Goal: Task Accomplishment & Management: Manage account settings

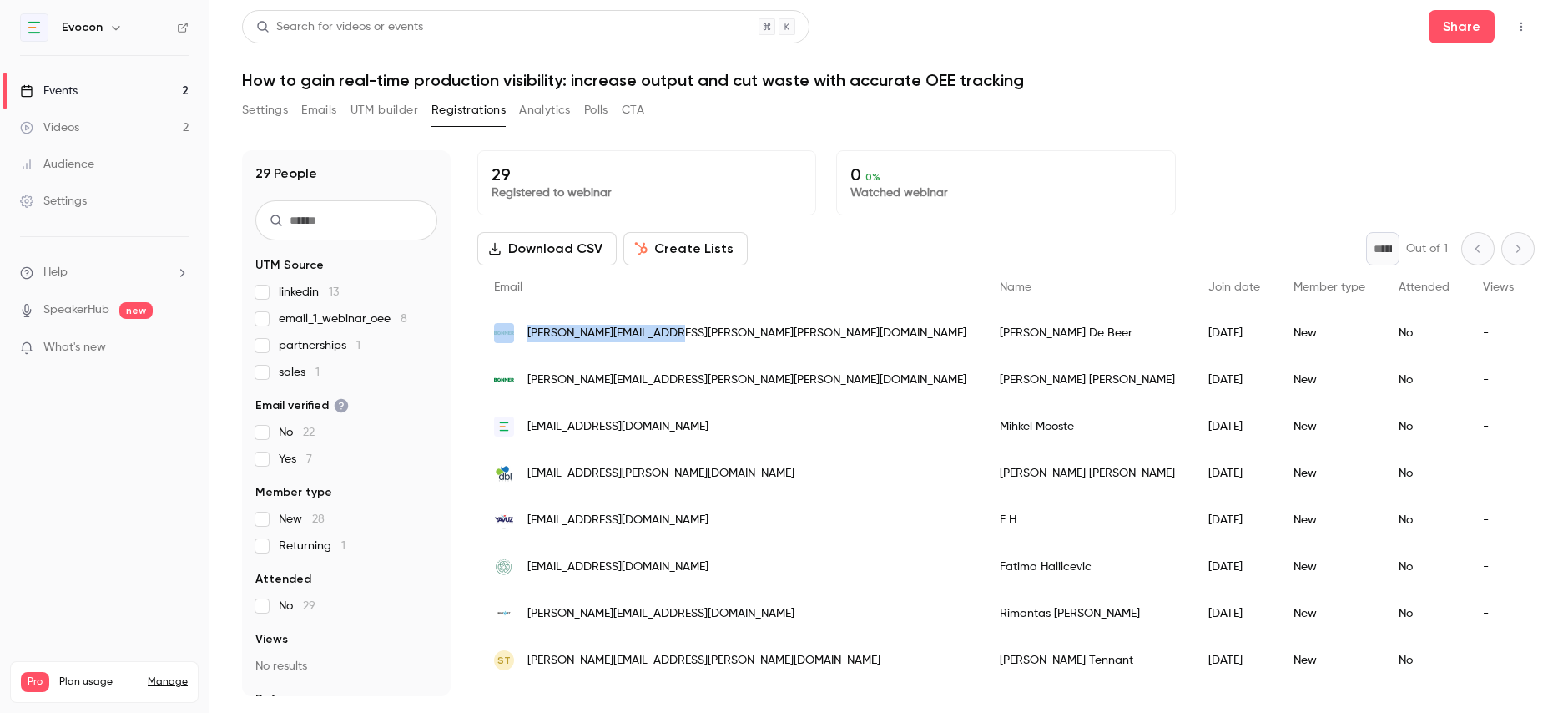
drag, startPoint x: 685, startPoint y: 334, endPoint x: 511, endPoint y: 341, distance: 174.1
click at [511, 341] on div "[PERSON_NAME][EMAIL_ADDRESS][PERSON_NAME][PERSON_NAME][DOMAIN_NAME]" at bounding box center [730, 333] width 506 height 47
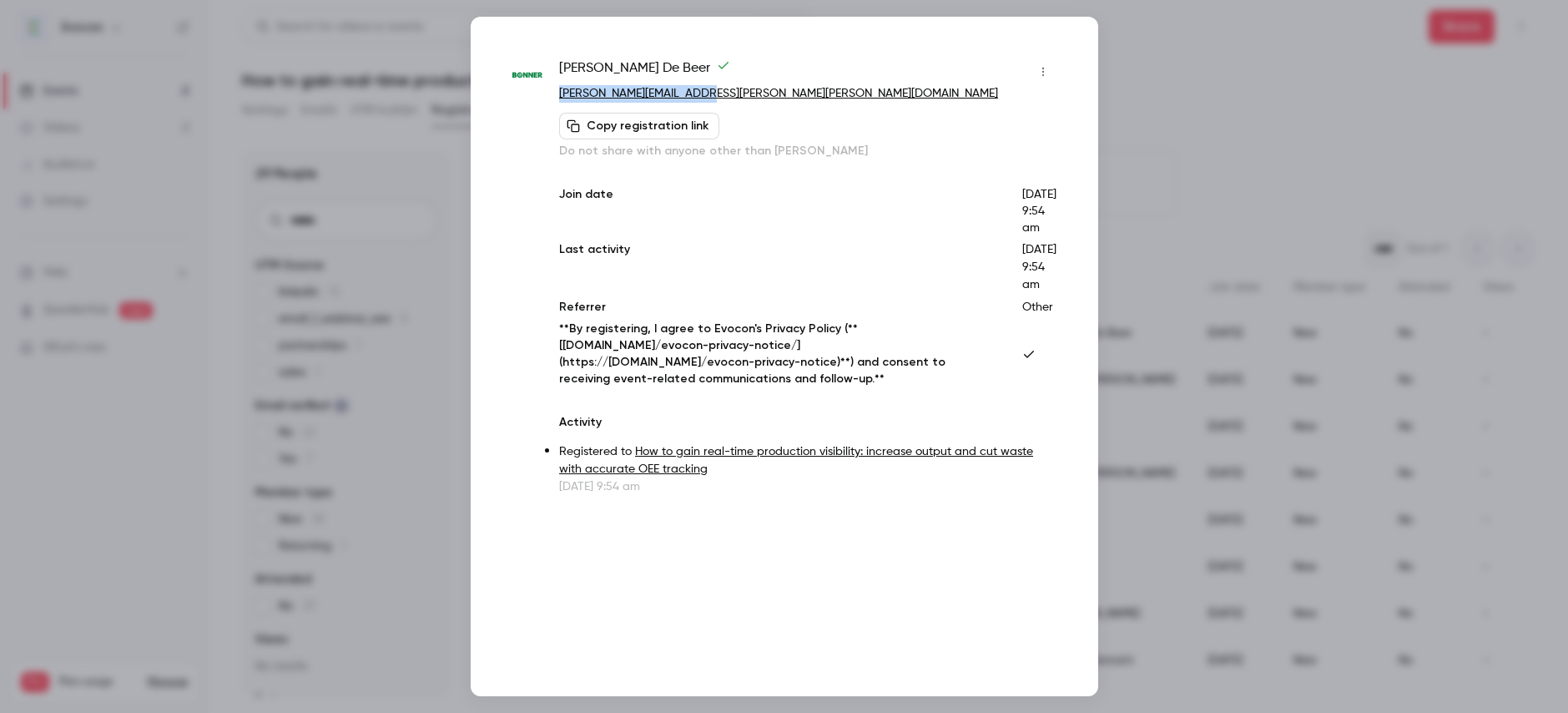
drag, startPoint x: 665, startPoint y: 94, endPoint x: 555, endPoint y: 101, distance: 110.2
click at [555, 101] on div "[PERSON_NAME] [PERSON_NAME][EMAIL_ADDRESS][PERSON_NAME][PERSON_NAME][DOMAIN_NAM…" at bounding box center [784, 276] width 544 height 437
copy link "[PERSON_NAME][EMAIL_ADDRESS][PERSON_NAME][PERSON_NAME][DOMAIN_NAME]"
click at [1143, 101] on div at bounding box center [784, 356] width 1568 height 713
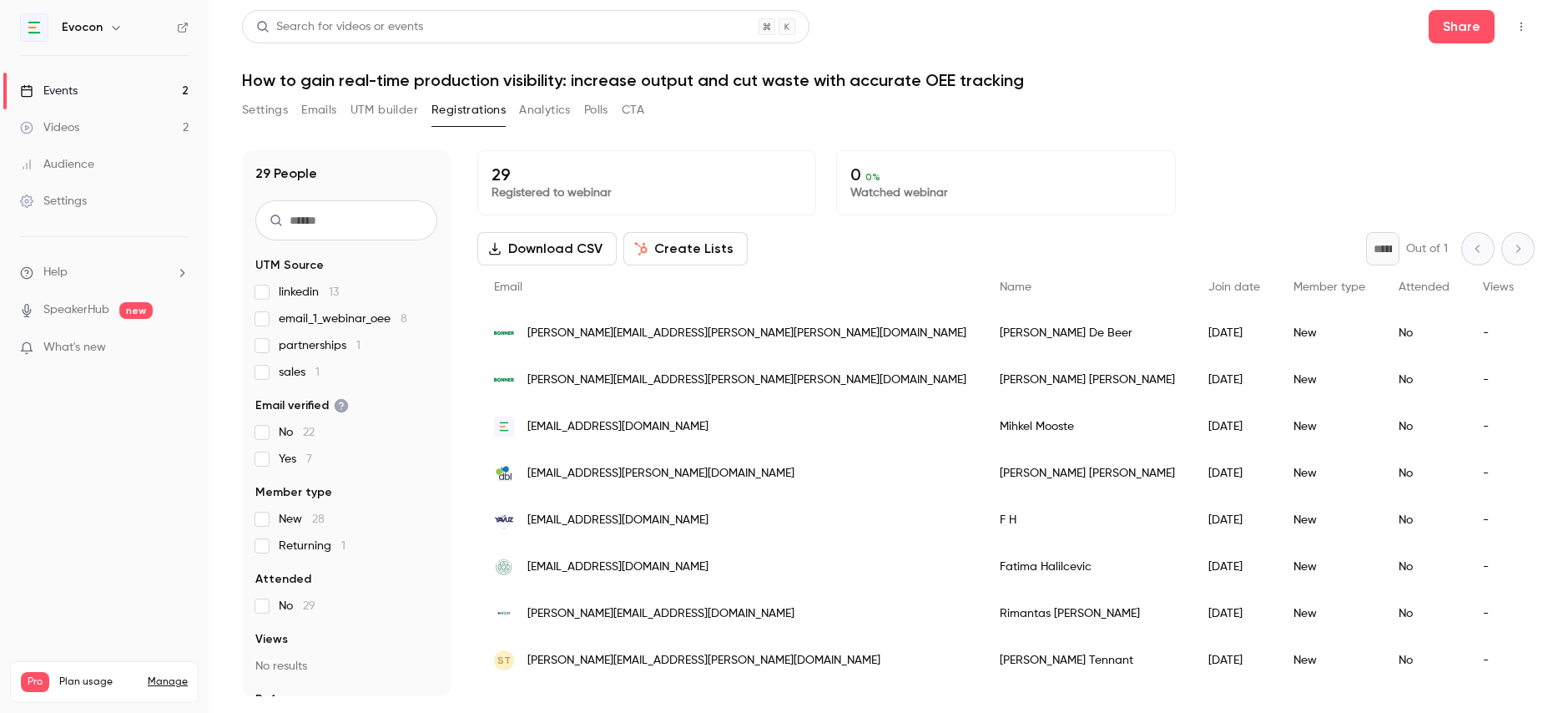
click at [686, 374] on div "[PERSON_NAME][EMAIL_ADDRESS][PERSON_NAME][PERSON_NAME][DOMAIN_NAME]" at bounding box center [730, 380] width 506 height 47
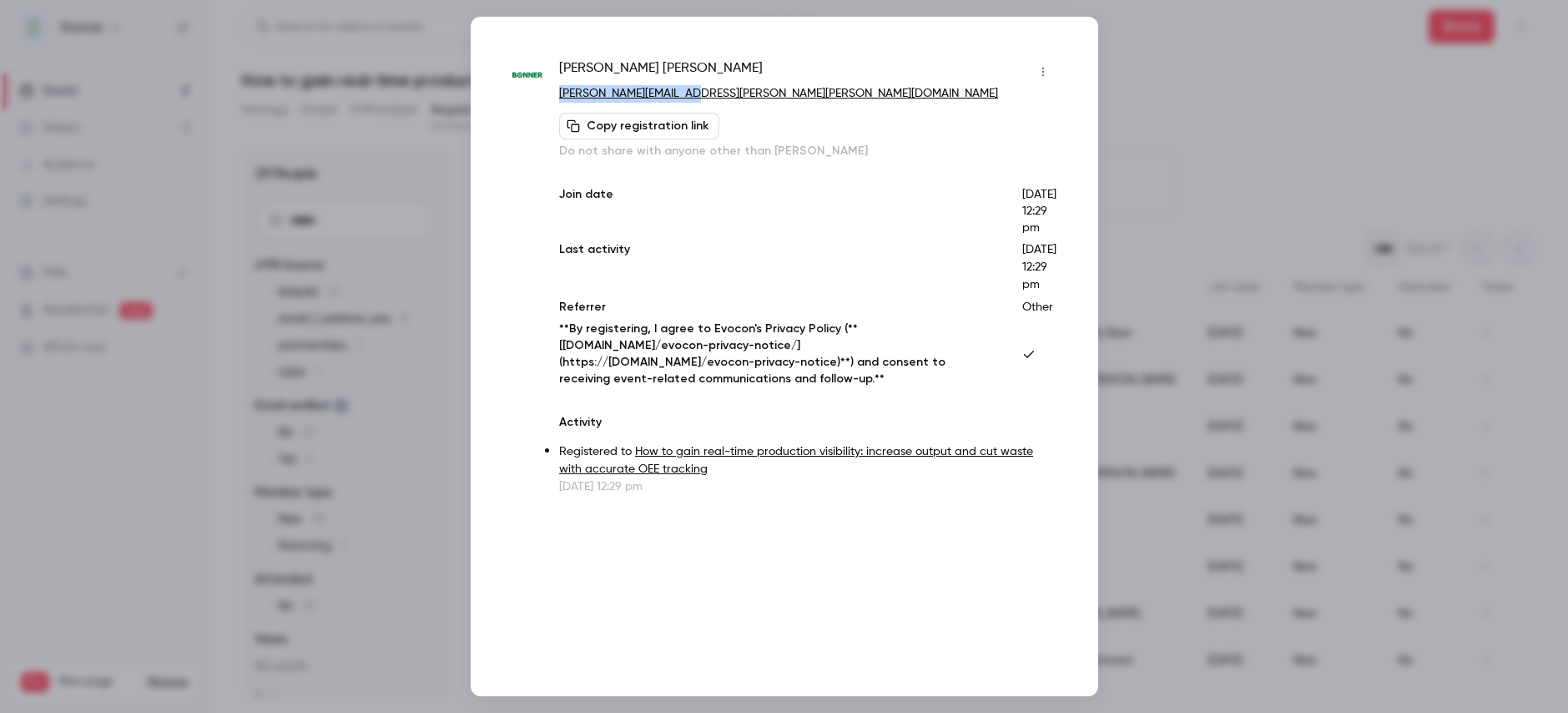
drag, startPoint x: 691, startPoint y: 91, endPoint x: 553, endPoint y: 101, distance: 138.4
click at [553, 101] on div "[PERSON_NAME] [PERSON_NAME][EMAIL_ADDRESS][PERSON_NAME][PERSON_NAME][DOMAIN_NAM…" at bounding box center [784, 276] width 544 height 437
copy link "[PERSON_NAME][EMAIL_ADDRESS][PERSON_NAME][PERSON_NAME][DOMAIN_NAME]"
click at [438, 425] on div at bounding box center [784, 356] width 1568 height 713
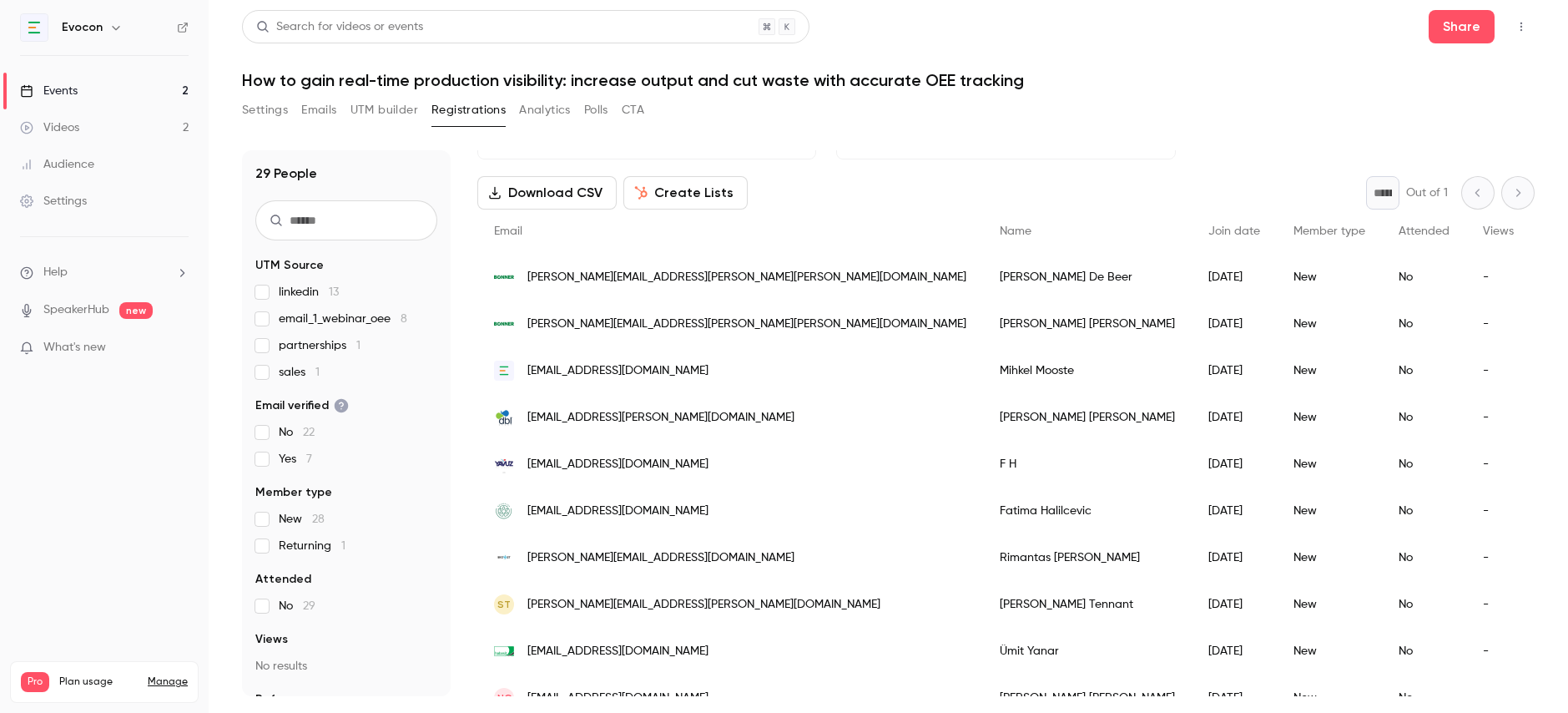
scroll to position [63, 0]
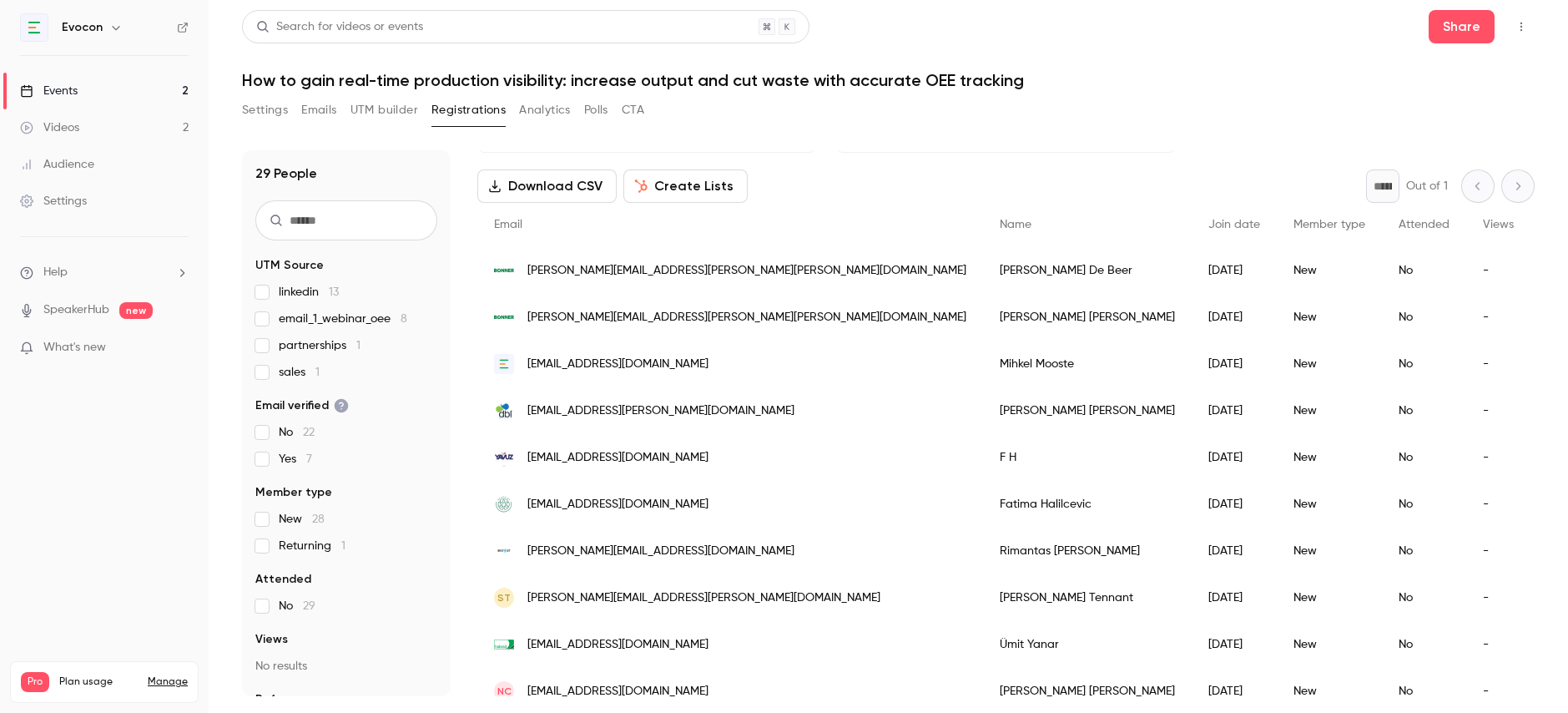
click at [705, 405] on div "[EMAIL_ADDRESS][PERSON_NAME][DOMAIN_NAME]" at bounding box center [730, 411] width 506 height 47
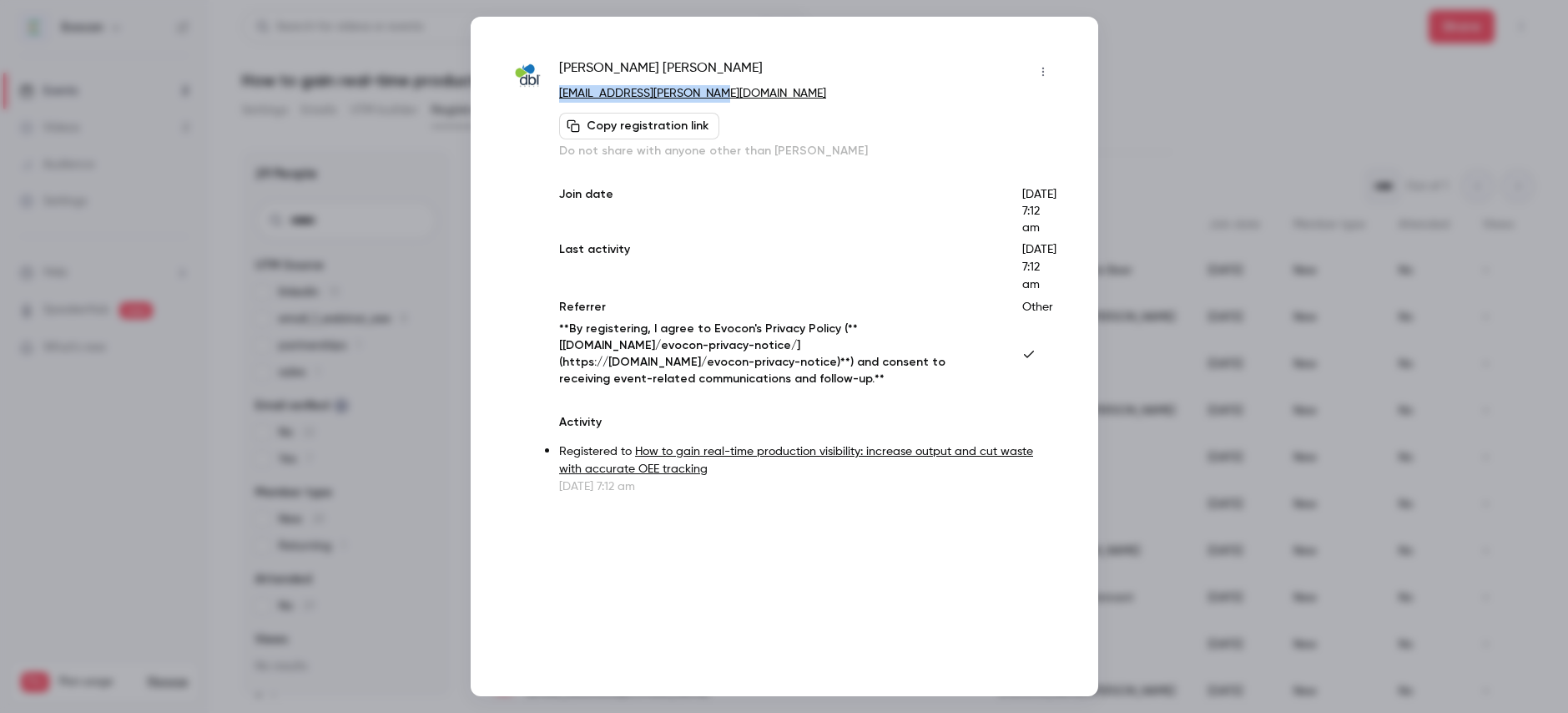
drag, startPoint x: 726, startPoint y: 89, endPoint x: 555, endPoint y: 92, distance: 171.0
click at [555, 92] on div "[PERSON_NAME] [PERSON_NAME][EMAIL_ADDRESS][PERSON_NAME][DOMAIN_NAME] Copy regis…" at bounding box center [784, 276] width 544 height 437
copy link "[EMAIL_ADDRESS][PERSON_NAME][DOMAIN_NAME]"
click at [1153, 79] on div at bounding box center [784, 356] width 1568 height 713
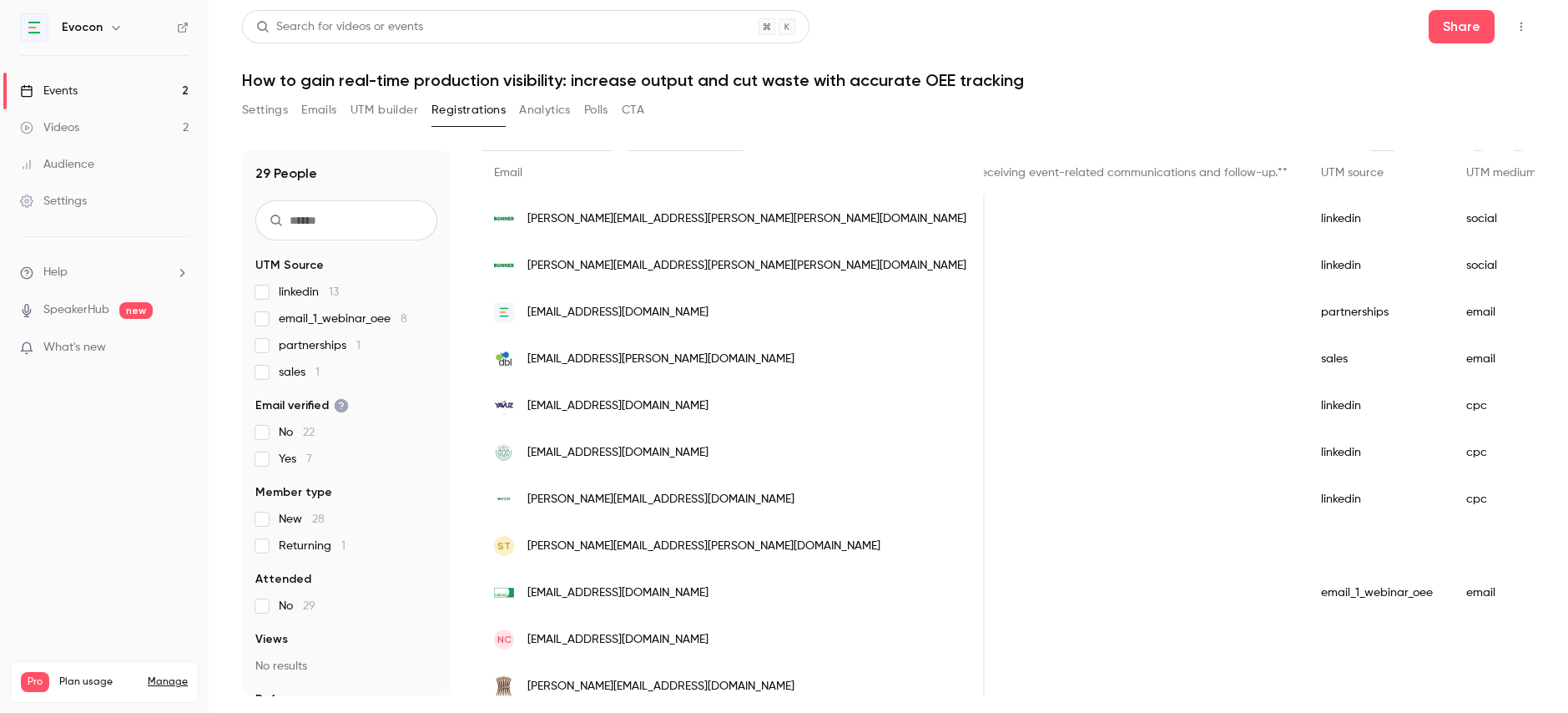
scroll to position [124, 0]
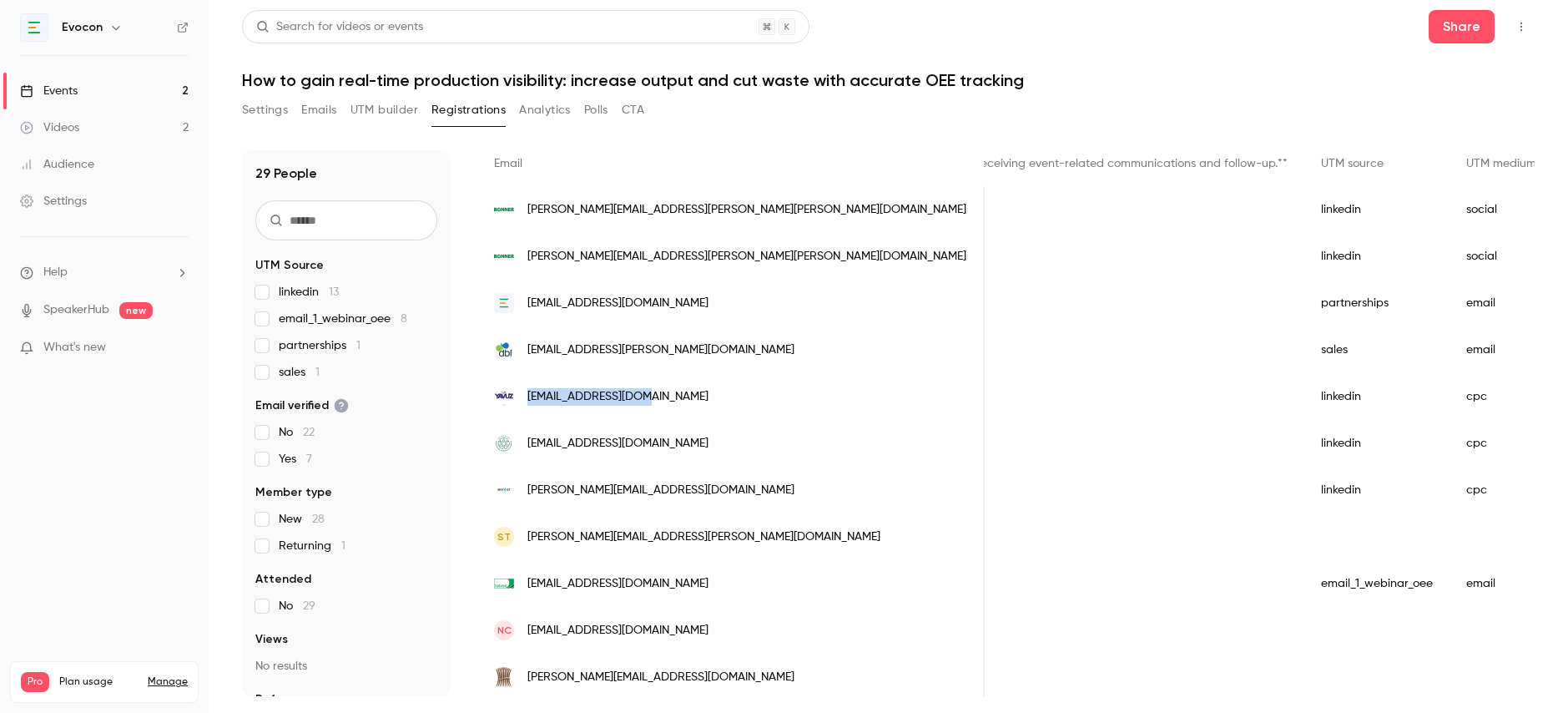
drag, startPoint x: 660, startPoint y: 391, endPoint x: 525, endPoint y: 400, distance: 135.3
click at [525, 400] on div "[EMAIL_ADDRESS][DOMAIN_NAME]" at bounding box center [730, 396] width 507 height 47
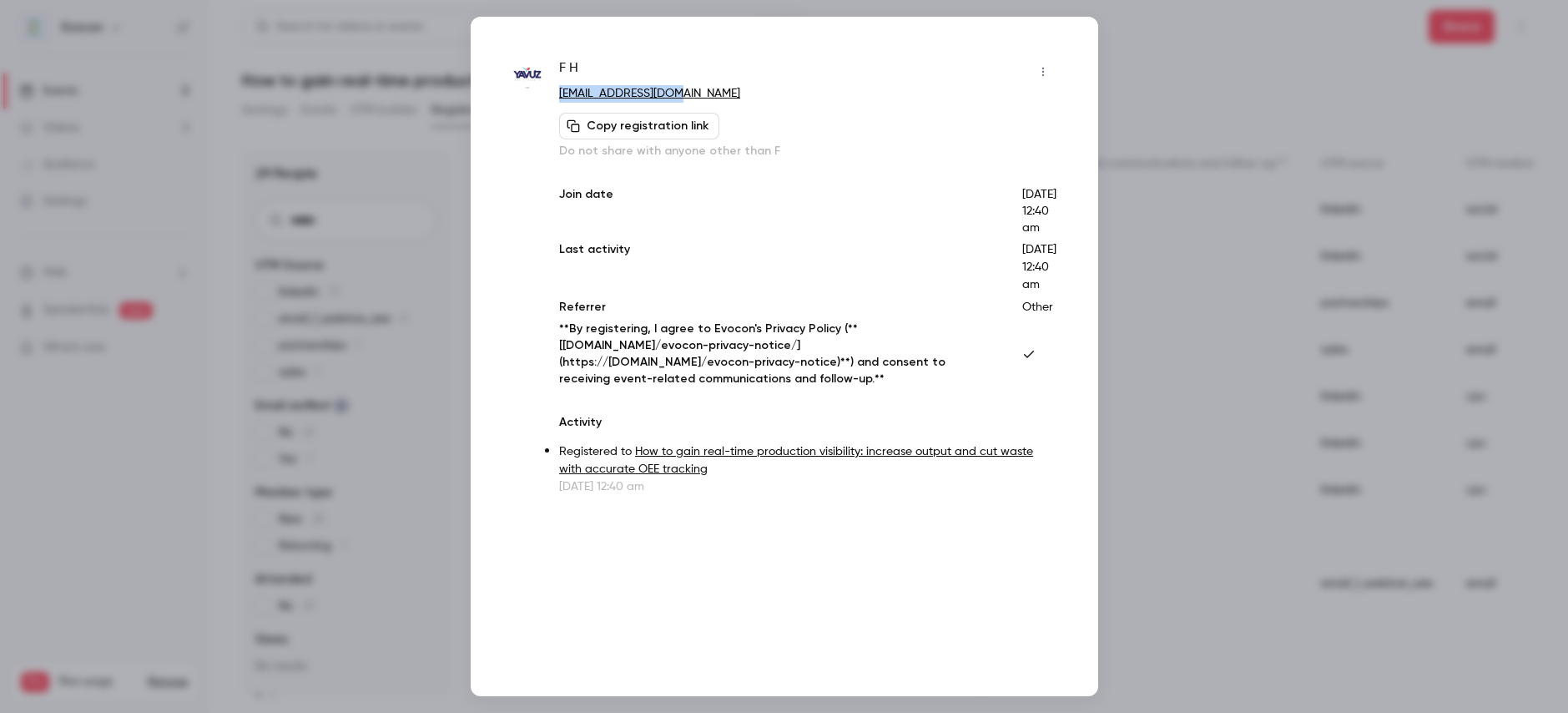
drag, startPoint x: 710, startPoint y: 84, endPoint x: 712, endPoint y: 93, distance: 9.2
click at [712, 93] on div "F H [EMAIL_ADDRESS][DOMAIN_NAME] Copy registration link Do not share with anyon…" at bounding box center [807, 109] width 497 height 101
copy div "[EMAIL_ADDRESS][DOMAIN_NAME]"
click at [1190, 202] on div at bounding box center [784, 356] width 1568 height 713
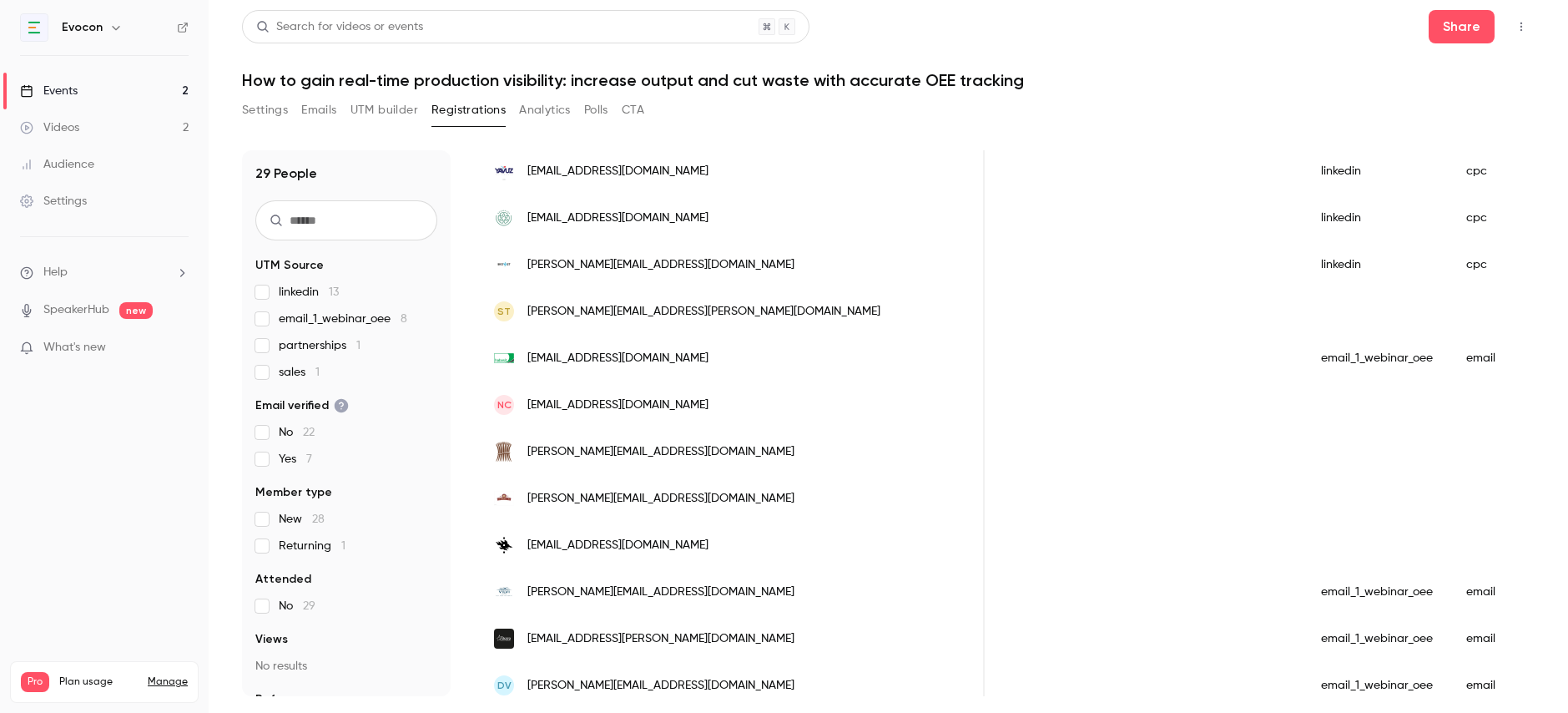
scroll to position [360, 0]
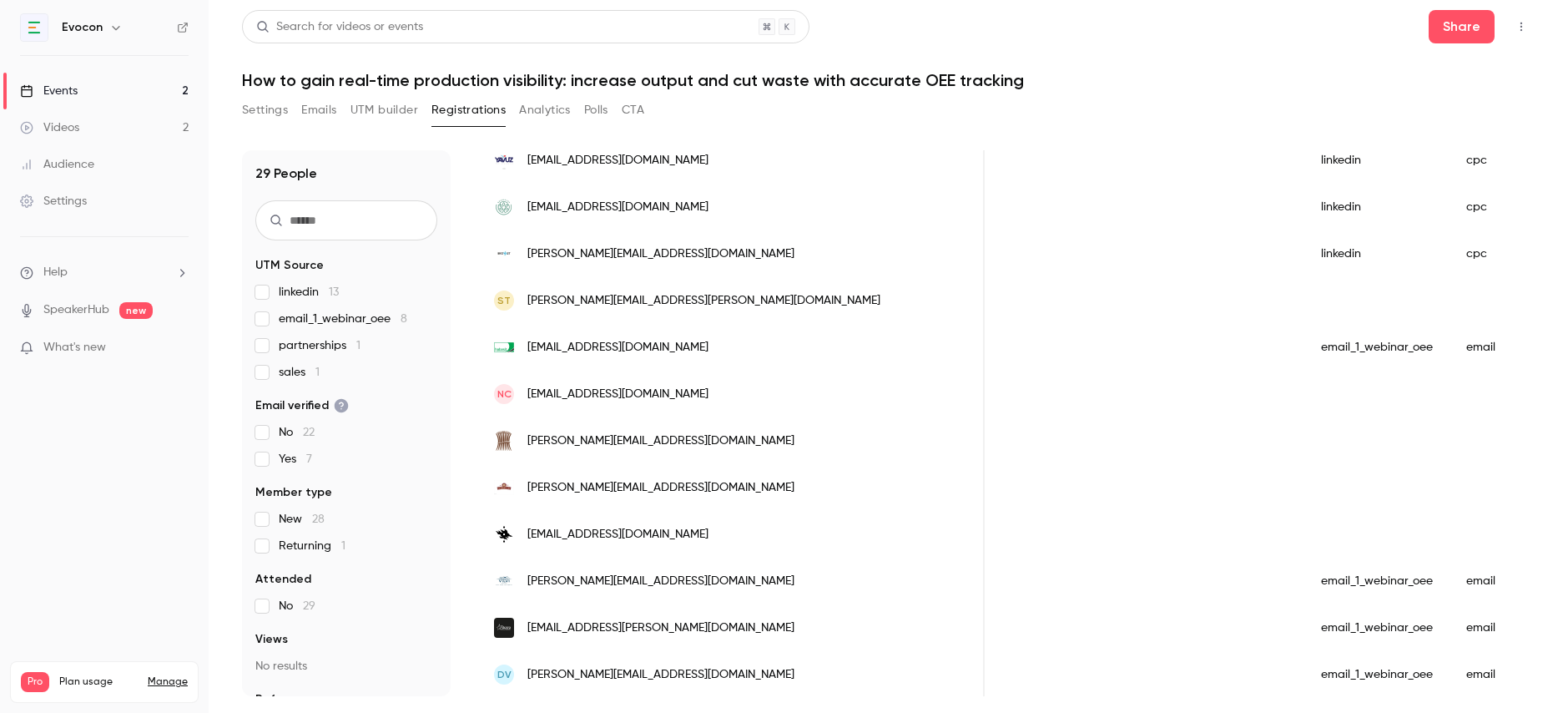
drag, startPoint x: 709, startPoint y: 208, endPoint x: 529, endPoint y: 212, distance: 180.0
click at [529, 212] on div "[EMAIL_ADDRESS][DOMAIN_NAME]" at bounding box center [730, 208] width 507 height 47
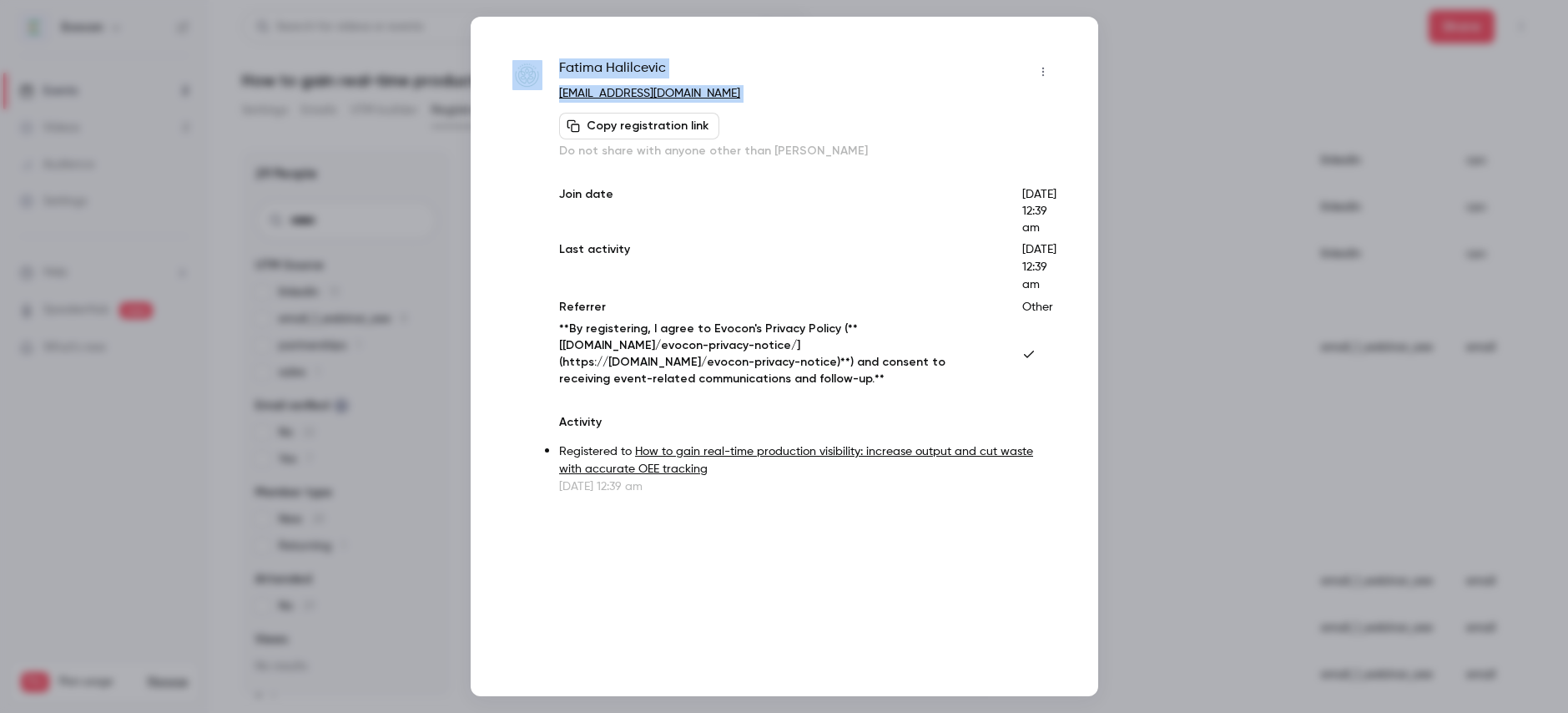
drag, startPoint x: 764, startPoint y: 106, endPoint x: 544, endPoint y: 100, distance: 220.1
click at [544, 100] on div "[PERSON_NAME] [PERSON_NAME][EMAIL_ADDRESS][DOMAIN_NAME] Copy registration link …" at bounding box center [784, 276] width 544 height 437
click at [743, 107] on div "[PERSON_NAME] [PERSON_NAME][EMAIL_ADDRESS][DOMAIN_NAME] Copy registration link …" at bounding box center [807, 109] width 497 height 101
drag, startPoint x: 757, startPoint y: 98, endPoint x: 558, endPoint y: 95, distance: 199.0
click at [558, 95] on div "[PERSON_NAME] [PERSON_NAME][EMAIL_ADDRESS][DOMAIN_NAME] Copy registration link …" at bounding box center [784, 276] width 544 height 437
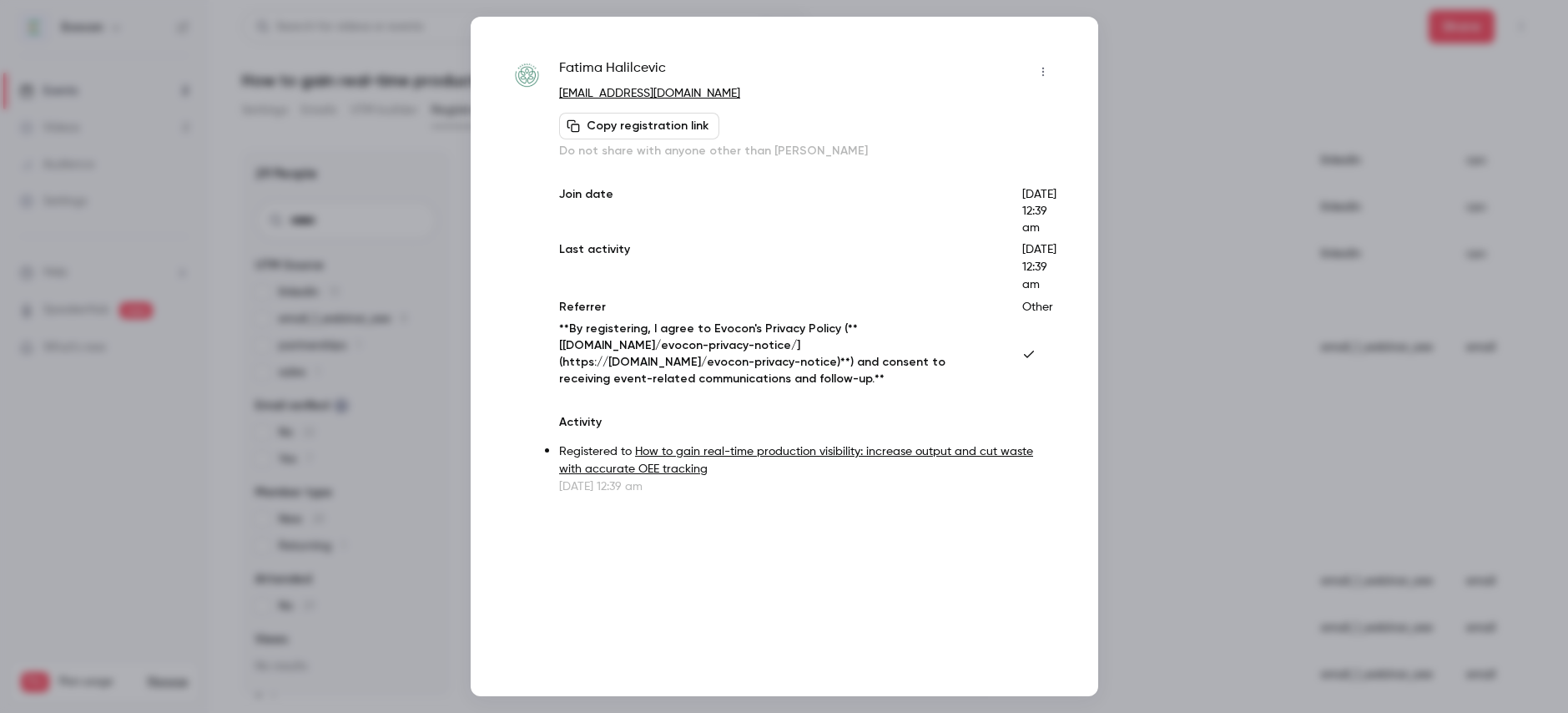
copy link "[EMAIL_ADDRESS][DOMAIN_NAME]"
click at [1130, 66] on div at bounding box center [784, 356] width 1568 height 713
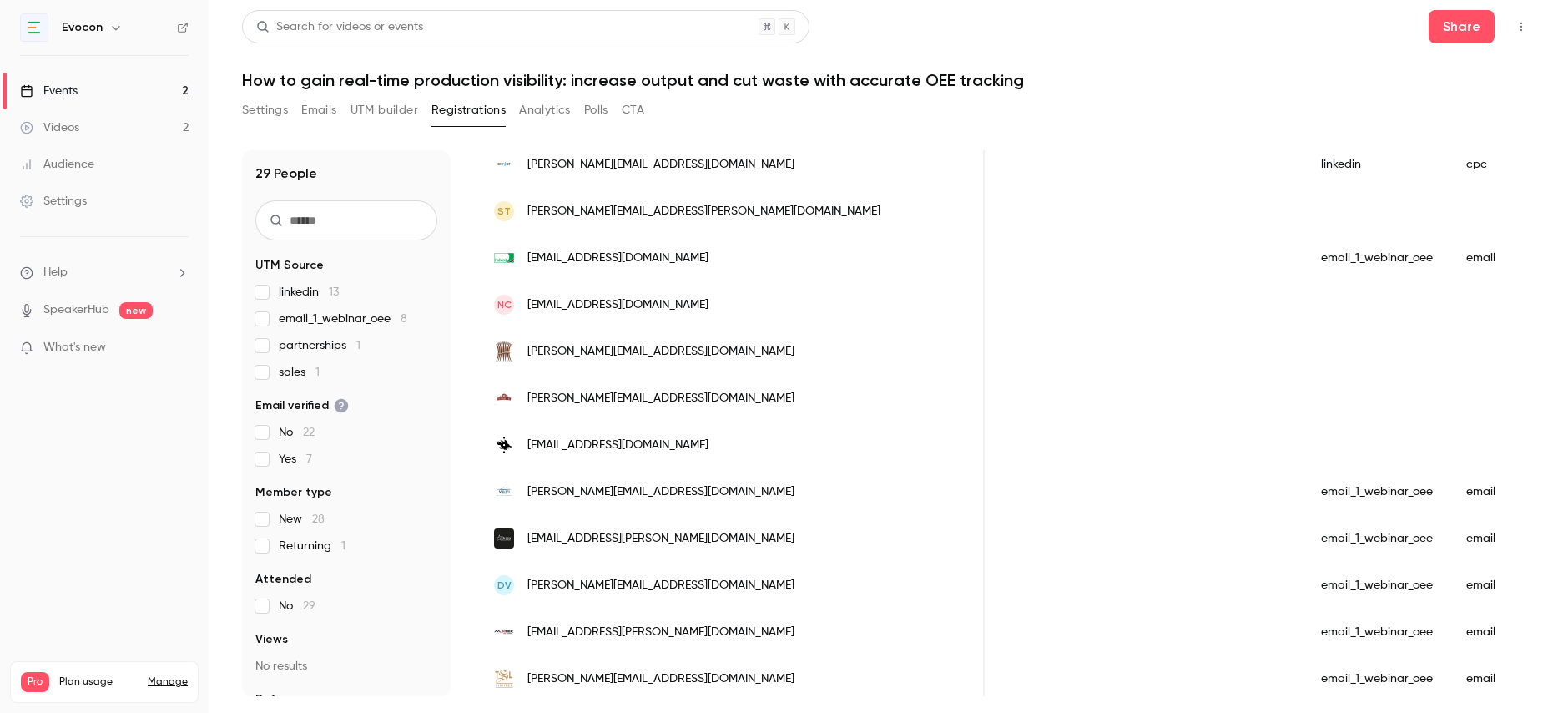
scroll to position [448, 0]
click at [665, 161] on div "[PERSON_NAME][EMAIL_ADDRESS][DOMAIN_NAME]" at bounding box center [730, 165] width 507 height 47
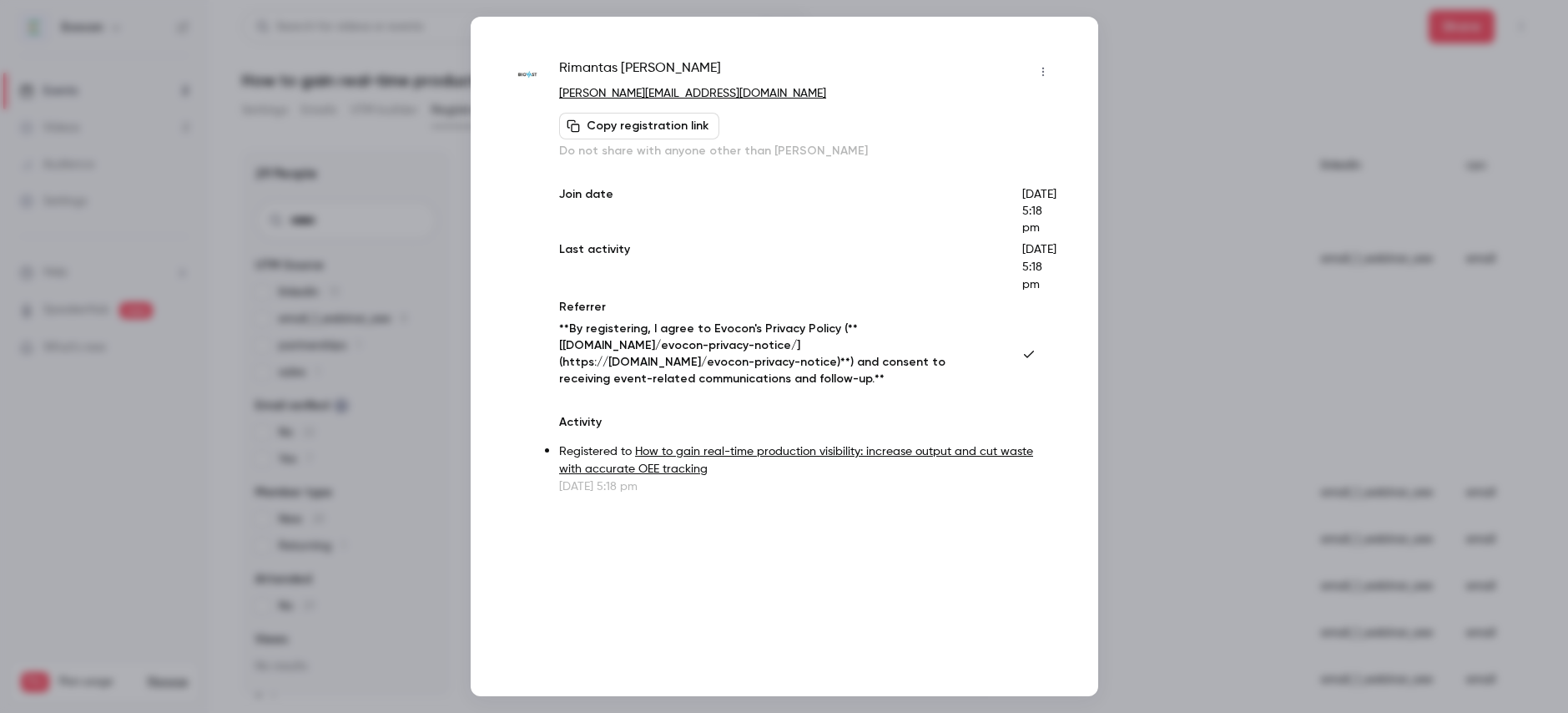
drag, startPoint x: 696, startPoint y: 85, endPoint x: 566, endPoint y: 93, distance: 130.2
click at [563, 93] on p "[PERSON_NAME][EMAIL_ADDRESS][DOMAIN_NAME]" at bounding box center [807, 94] width 497 height 18
drag, startPoint x: 663, startPoint y: 95, endPoint x: 554, endPoint y: 94, distance: 109.0
click at [554, 94] on div "[PERSON_NAME] [PERSON_NAME][EMAIL_ADDRESS][DOMAIN_NAME] Copy registration link …" at bounding box center [784, 276] width 544 height 437
copy link "[PERSON_NAME][EMAIL_ADDRESS][DOMAIN_NAME]"
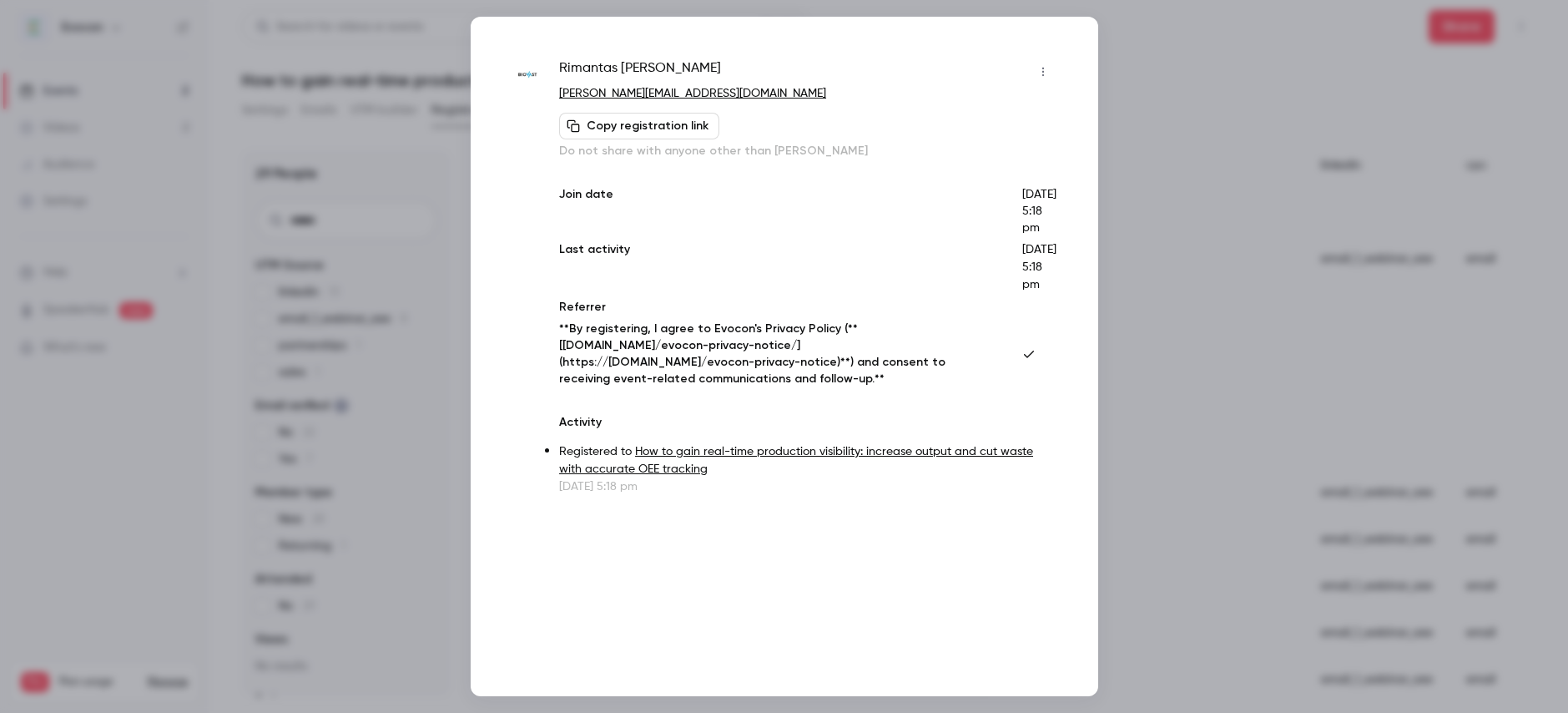
click at [1217, 128] on div at bounding box center [784, 356] width 1568 height 713
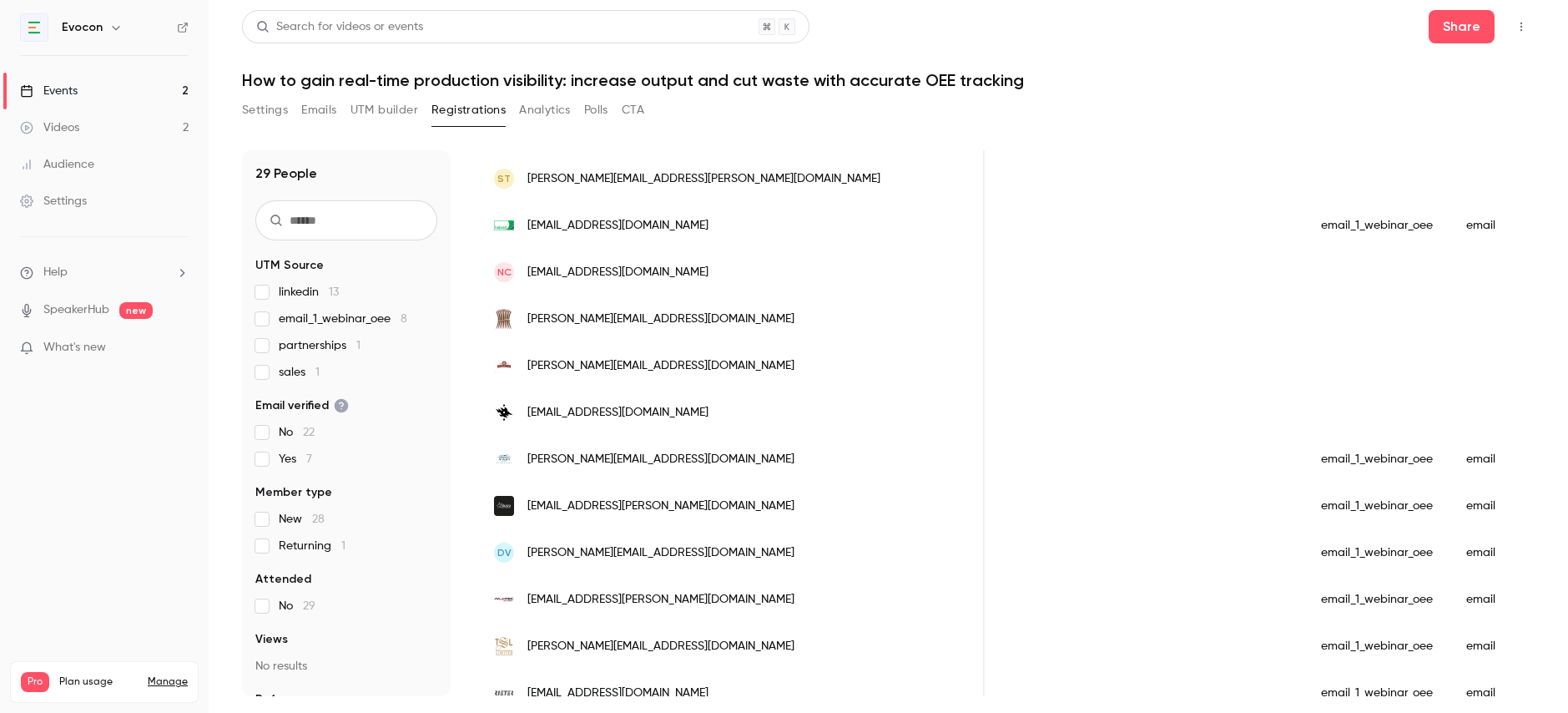
scroll to position [484, 0]
click at [696, 177] on span "[PERSON_NAME][EMAIL_ADDRESS][PERSON_NAME][DOMAIN_NAME]" at bounding box center [704, 178] width 353 height 18
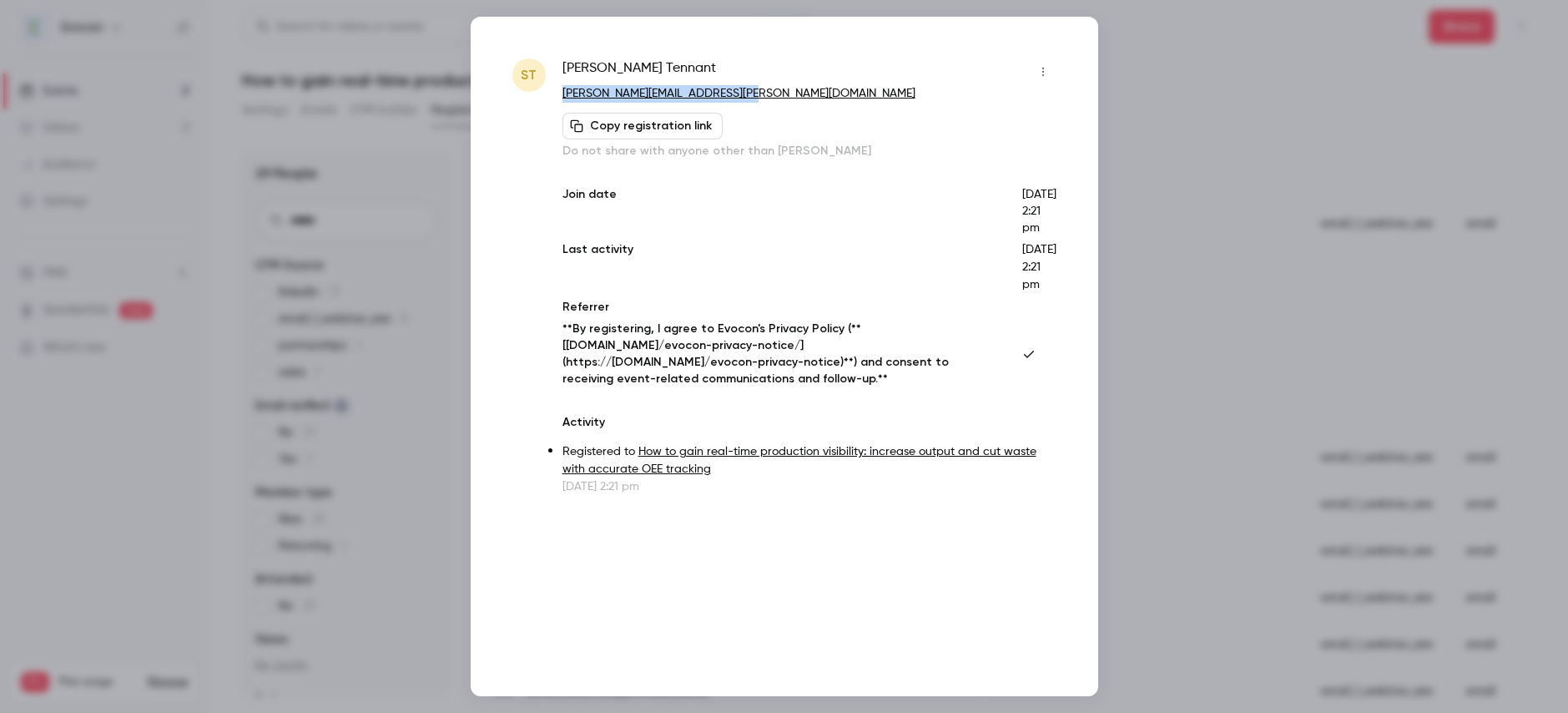
drag, startPoint x: 754, startPoint y: 91, endPoint x: 563, endPoint y: 94, distance: 191.0
click at [563, 94] on p "[PERSON_NAME][EMAIL_ADDRESS][PERSON_NAME][DOMAIN_NAME]" at bounding box center [809, 94] width 494 height 18
copy link "[PERSON_NAME][EMAIL_ADDRESS][PERSON_NAME][DOMAIN_NAME]"
click at [1251, 108] on div at bounding box center [784, 356] width 1568 height 713
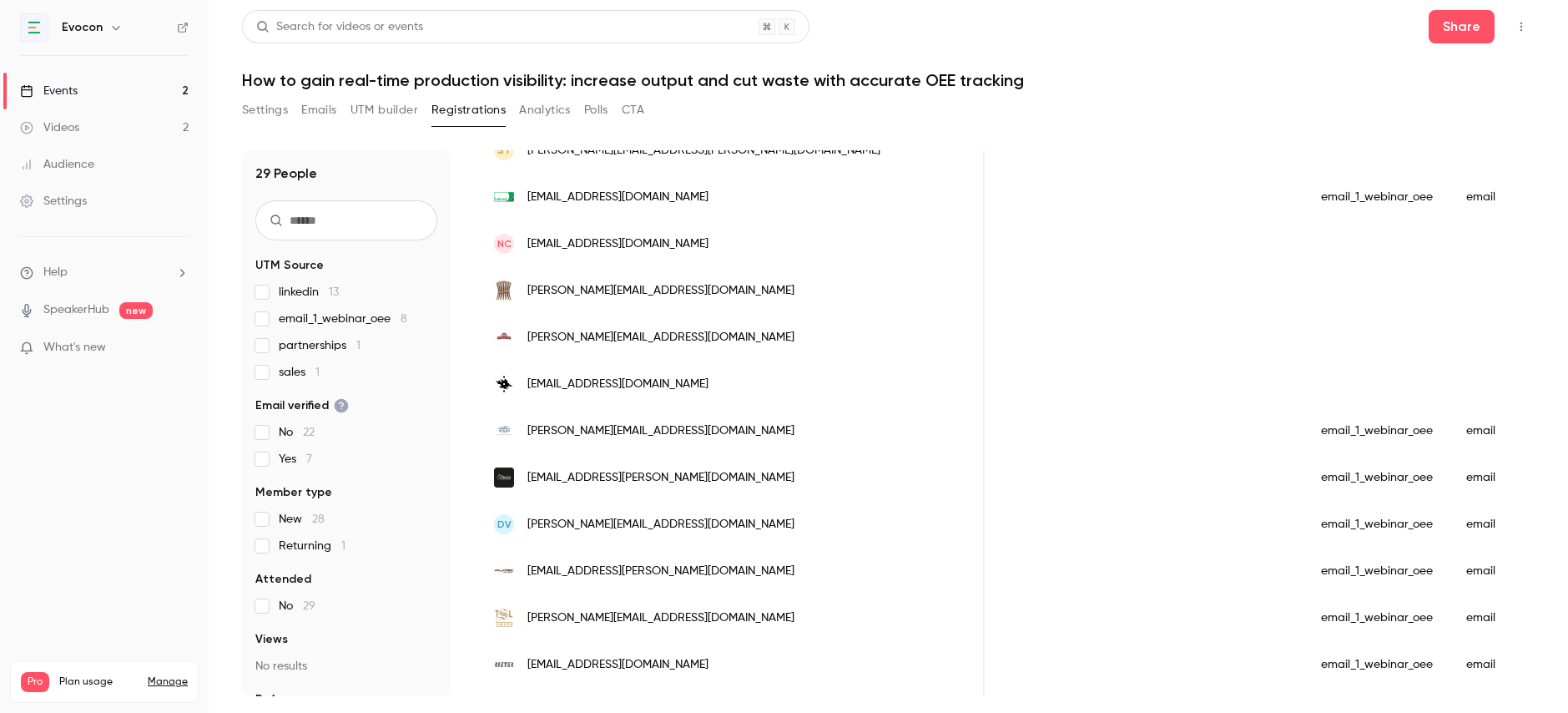
scroll to position [515, 0]
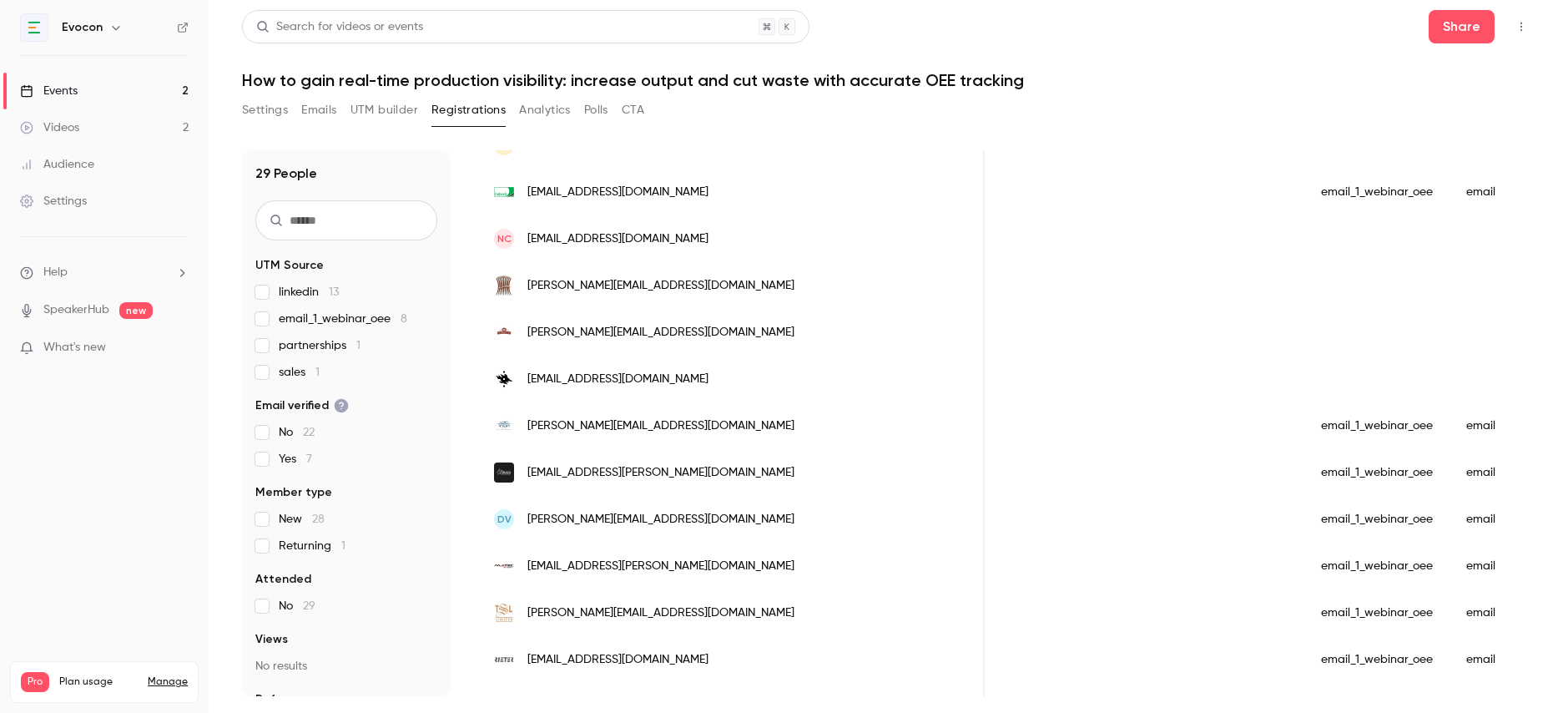
click at [622, 192] on span "[EMAIL_ADDRESS][DOMAIN_NAME]" at bounding box center [618, 193] width 181 height 18
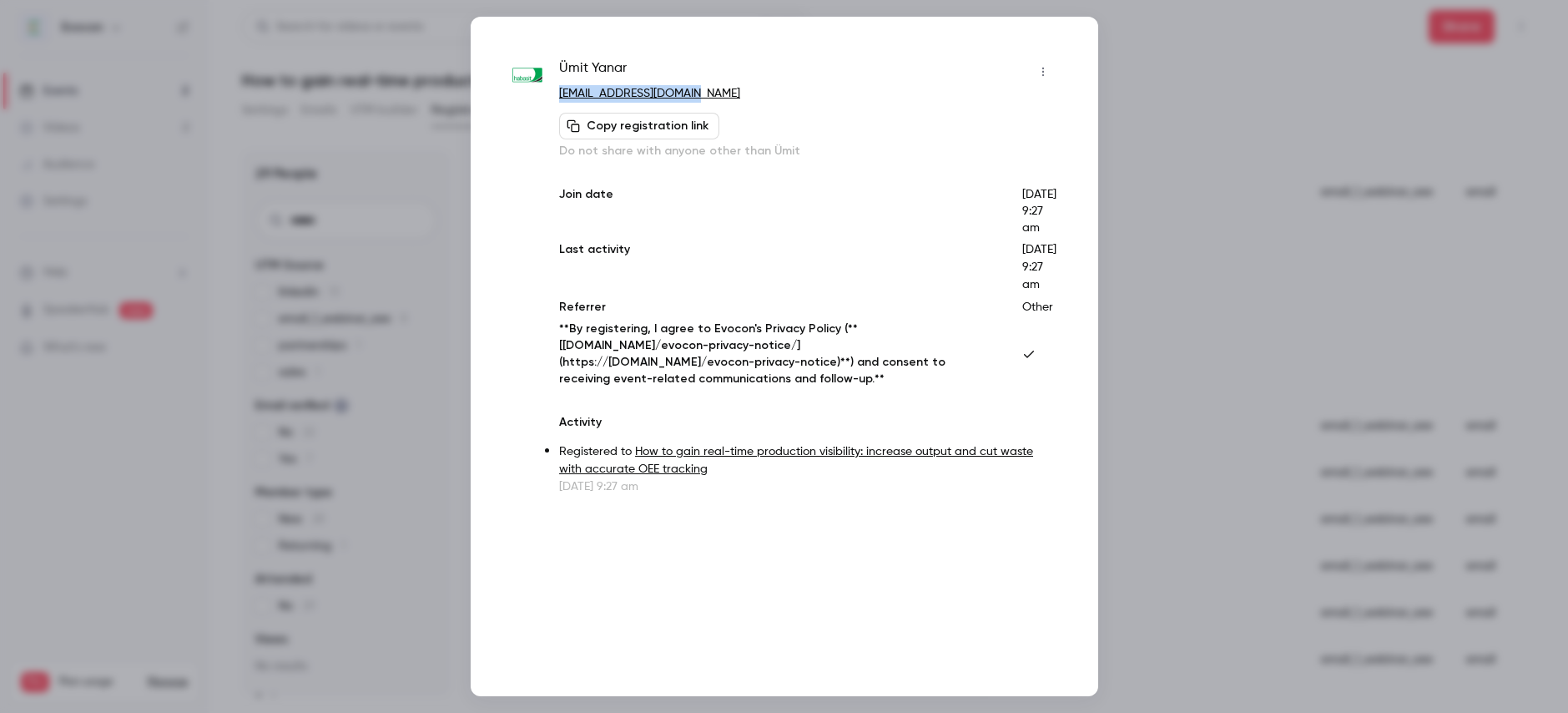
drag, startPoint x: 719, startPoint y: 84, endPoint x: 716, endPoint y: 97, distance: 13.3
click at [716, 97] on div "[PERSON_NAME] [EMAIL_ADDRESS][DOMAIN_NAME] Copy registration link Do not share …" at bounding box center [807, 109] width 497 height 101
copy div "[EMAIL_ADDRESS][DOMAIN_NAME]"
click at [1172, 69] on div at bounding box center [784, 356] width 1568 height 713
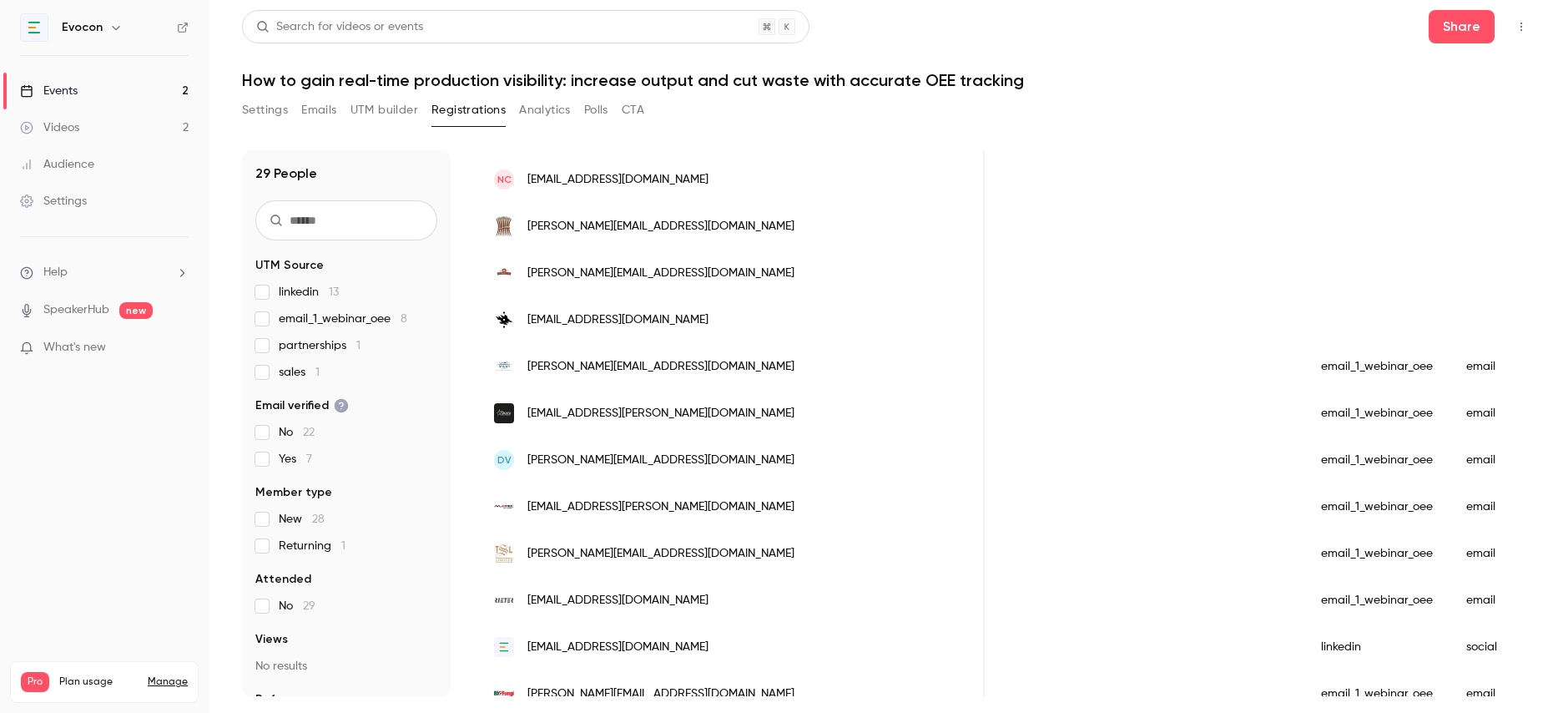
scroll to position [575, 0]
click at [709, 182] on div "NC [EMAIL_ADDRESS][DOMAIN_NAME]" at bounding box center [730, 178] width 507 height 47
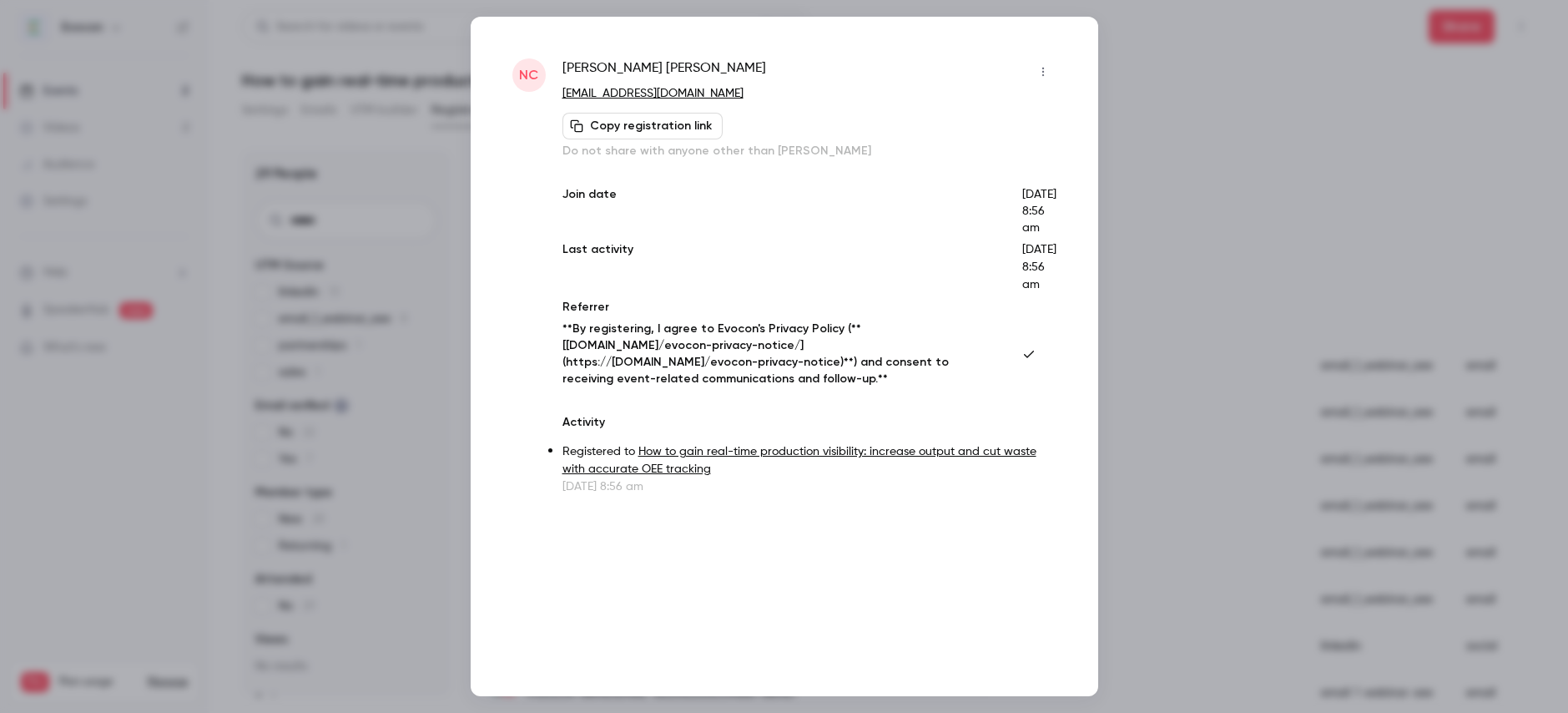
drag, startPoint x: 743, startPoint y: 85, endPoint x: 552, endPoint y: 94, distance: 191.2
click at [552, 94] on div "NC [PERSON_NAME] [PERSON_NAME][EMAIL_ADDRESS][DOMAIN_NAME] Copy registration li…" at bounding box center [784, 276] width 544 height 437
drag, startPoint x: 552, startPoint y: 94, endPoint x: 741, endPoint y: 99, distance: 189.1
click at [740, 99] on div "NC [PERSON_NAME] [PERSON_NAME][EMAIL_ADDRESS][DOMAIN_NAME] Copy registration li…" at bounding box center [784, 276] width 544 height 437
drag, startPoint x: 754, startPoint y: 98, endPoint x: 554, endPoint y: 92, distance: 200.1
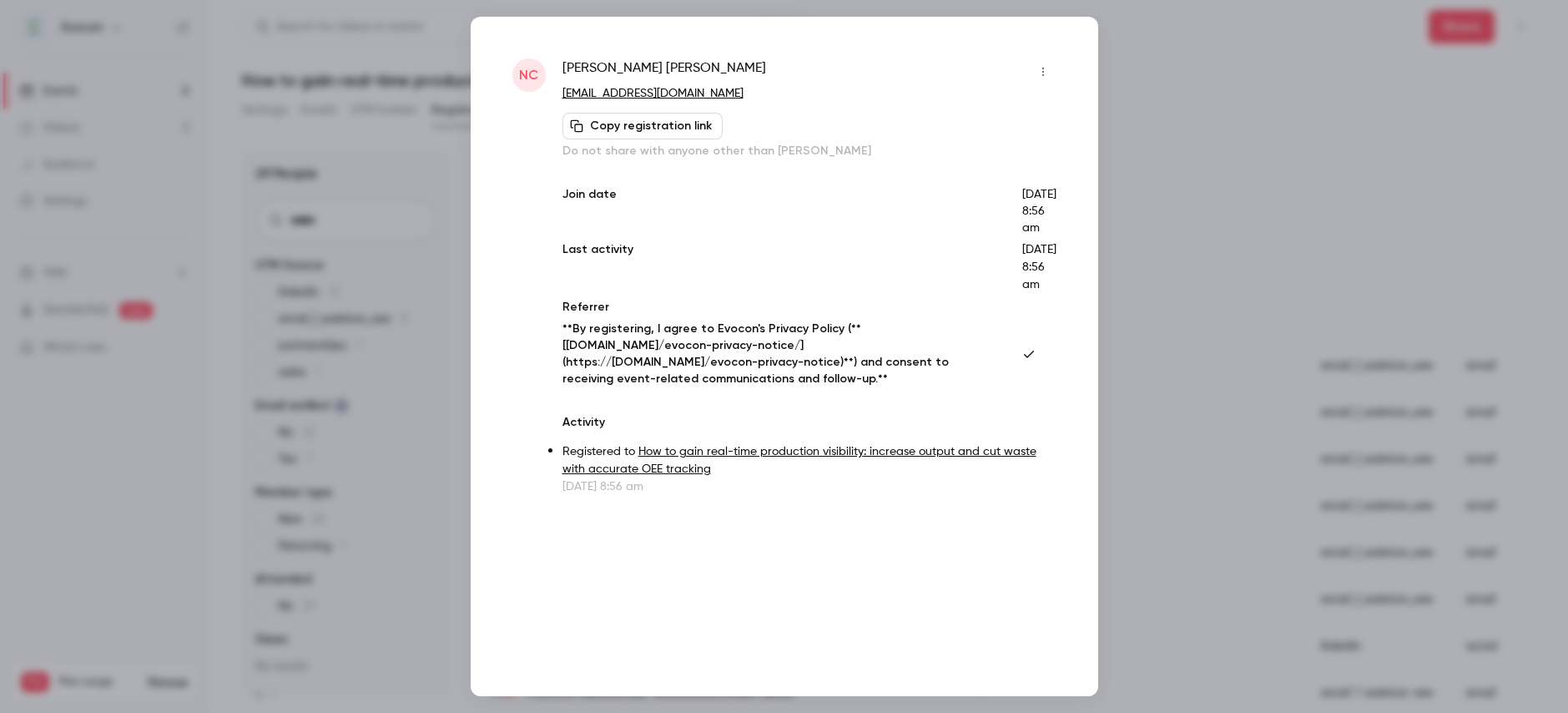
click at [554, 92] on div "NC [PERSON_NAME] [PERSON_NAME][EMAIL_ADDRESS][DOMAIN_NAME] Copy registration li…" at bounding box center [784, 276] width 544 height 437
copy link "[EMAIL_ADDRESS][DOMAIN_NAME]"
click at [1256, 135] on div at bounding box center [784, 356] width 1568 height 713
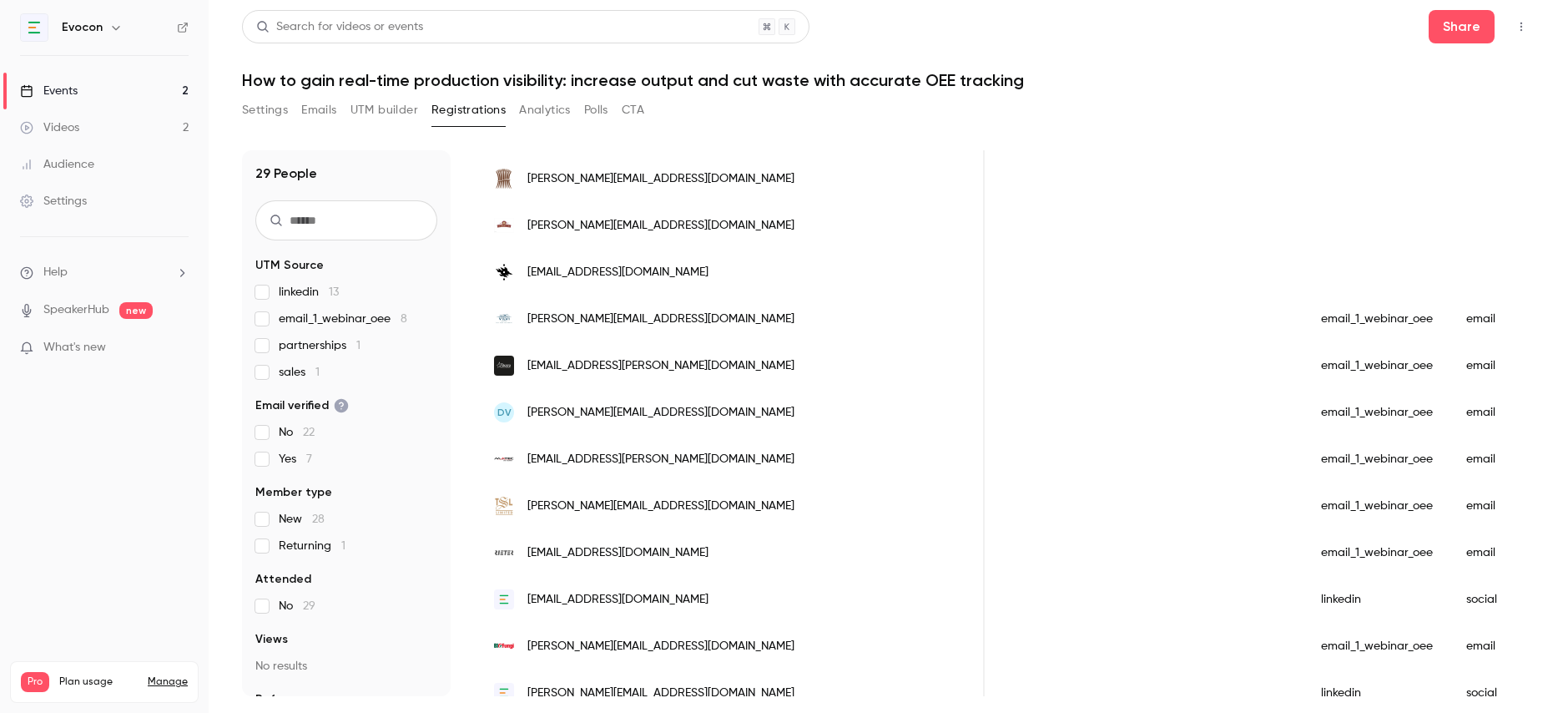
scroll to position [626, 0]
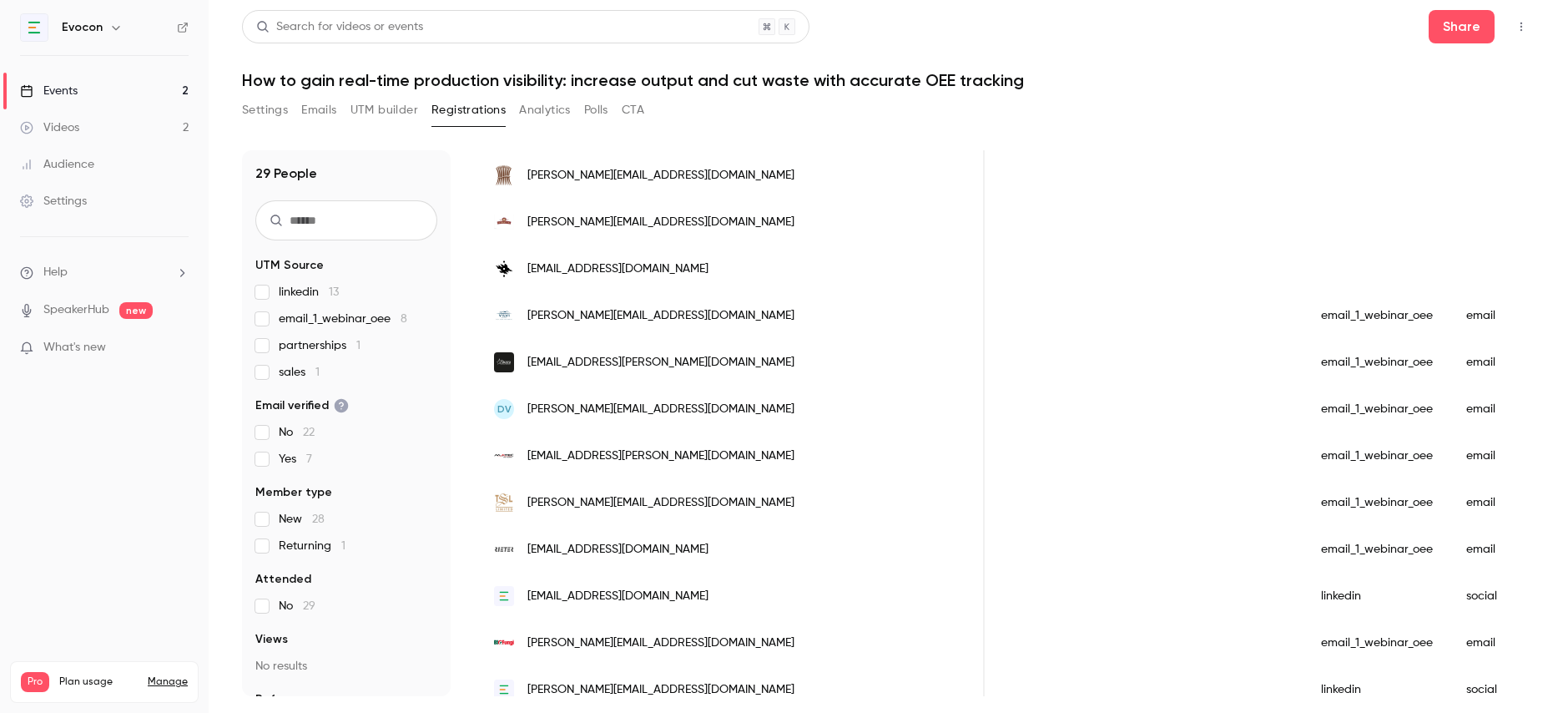
click at [692, 172] on div "[PERSON_NAME][EMAIL_ADDRESS][DOMAIN_NAME]" at bounding box center [730, 176] width 507 height 47
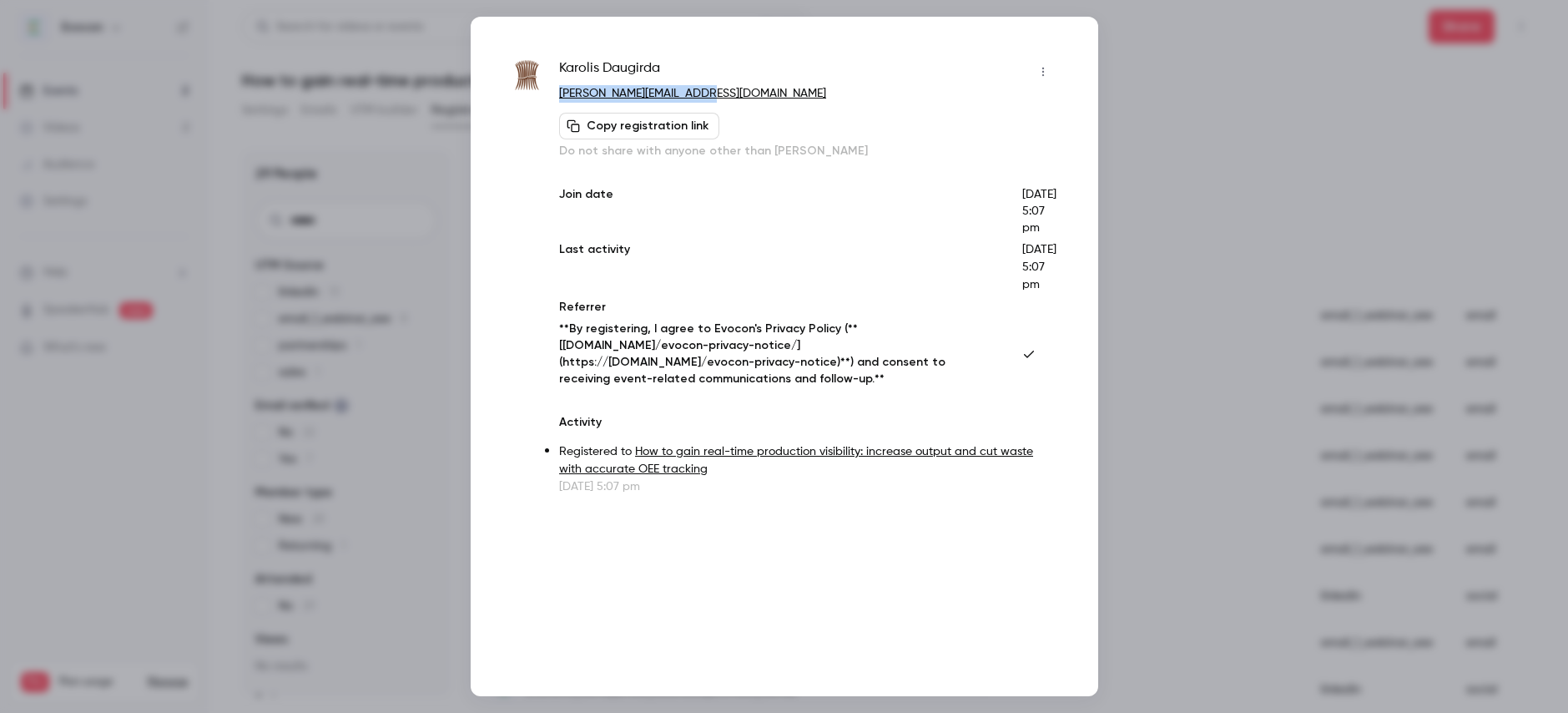
drag, startPoint x: 725, startPoint y: 95, endPoint x: 554, endPoint y: 96, distance: 171.0
click at [554, 96] on div "[PERSON_NAME] [PERSON_NAME][EMAIL_ADDRESS][DOMAIN_NAME] Copy registration link …" at bounding box center [784, 276] width 544 height 437
copy link "[PERSON_NAME][EMAIL_ADDRESS][DOMAIN_NAME]"
click at [1157, 117] on div at bounding box center [784, 356] width 1568 height 713
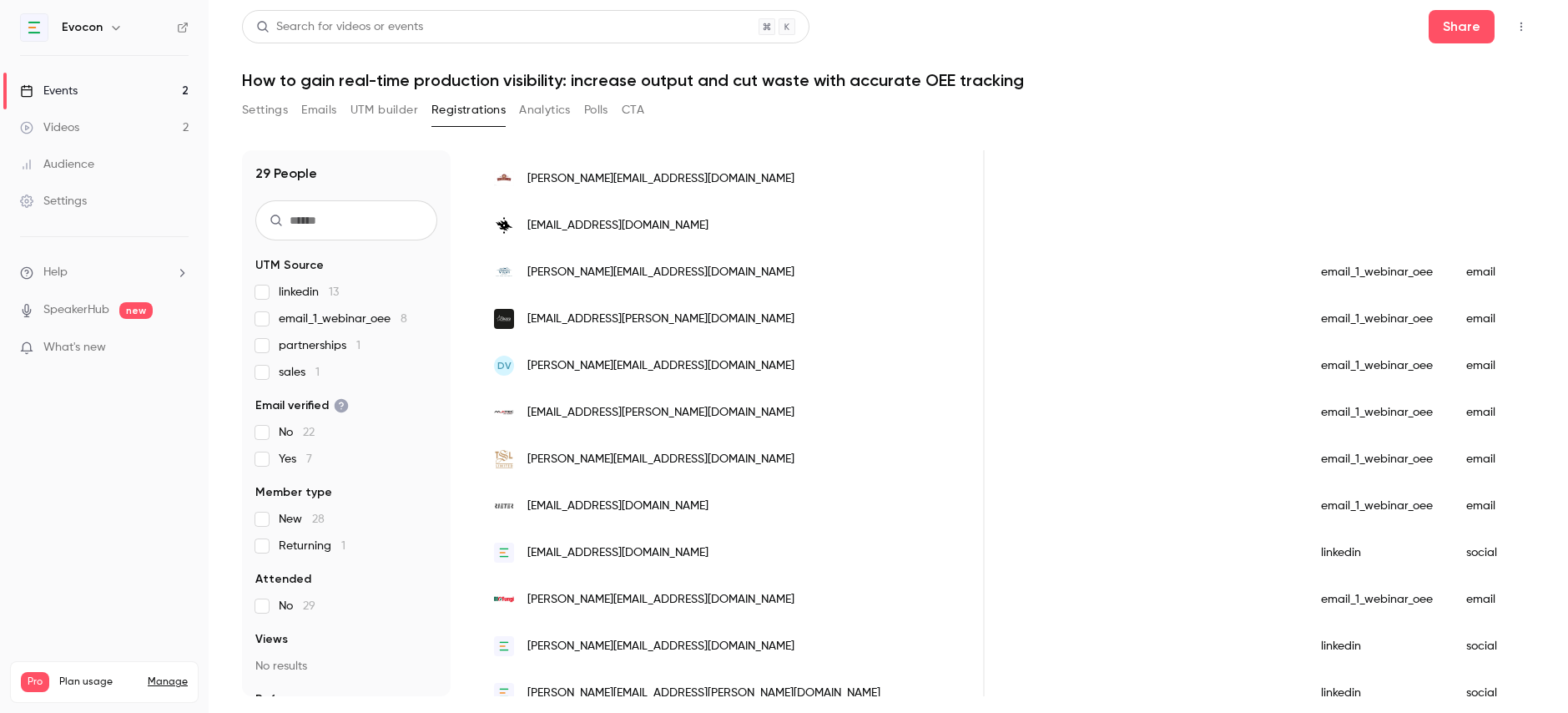
scroll to position [671, 0]
click at [669, 176] on div "[PERSON_NAME][EMAIL_ADDRESS][DOMAIN_NAME]" at bounding box center [730, 178] width 507 height 47
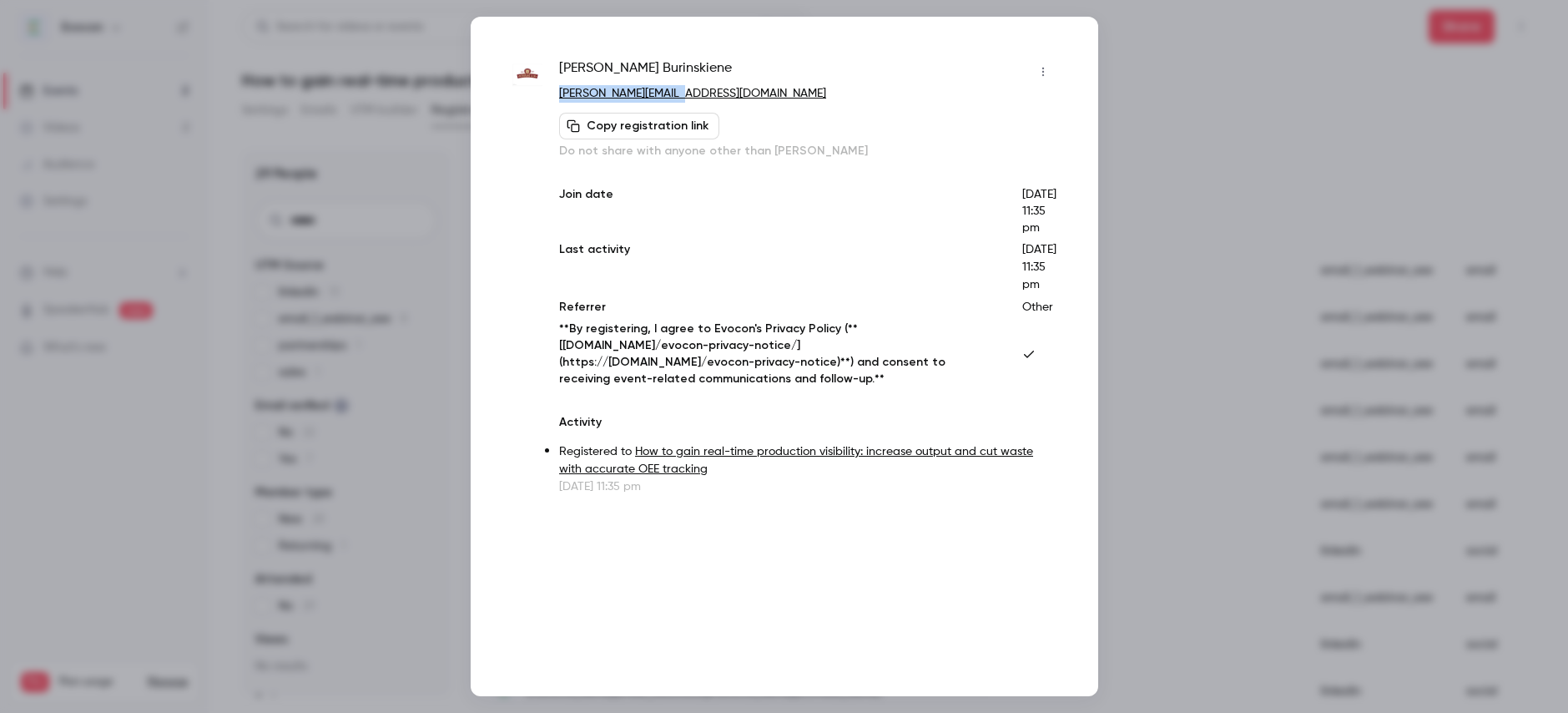
drag, startPoint x: 701, startPoint y: 85, endPoint x: 665, endPoint y: 94, distance: 37.1
click at [665, 94] on p "[PERSON_NAME][EMAIL_ADDRESS][DOMAIN_NAME]" at bounding box center [807, 94] width 497 height 18
click at [1156, 131] on div at bounding box center [784, 356] width 1568 height 713
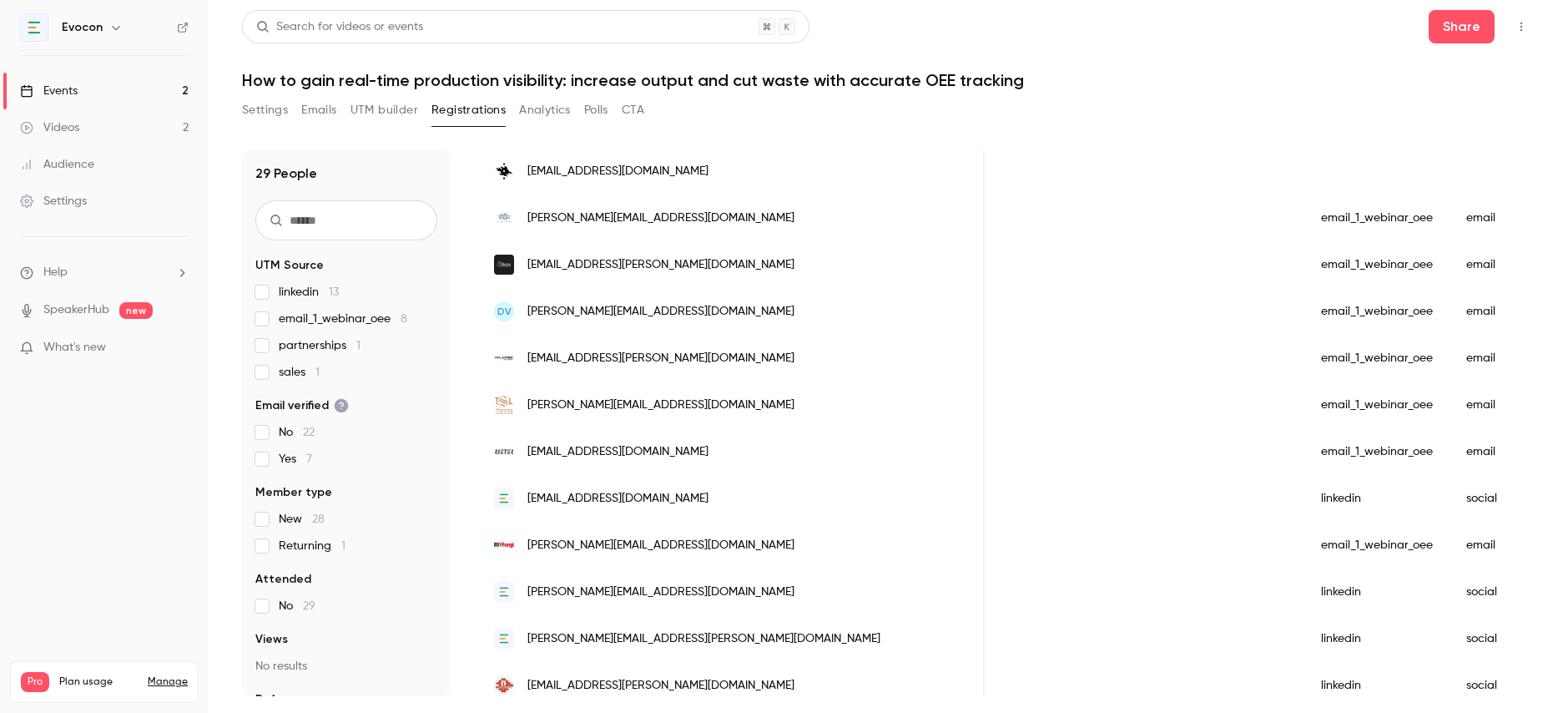
scroll to position [724, 0]
click at [679, 169] on div "[EMAIL_ADDRESS][DOMAIN_NAME]" at bounding box center [730, 170] width 507 height 47
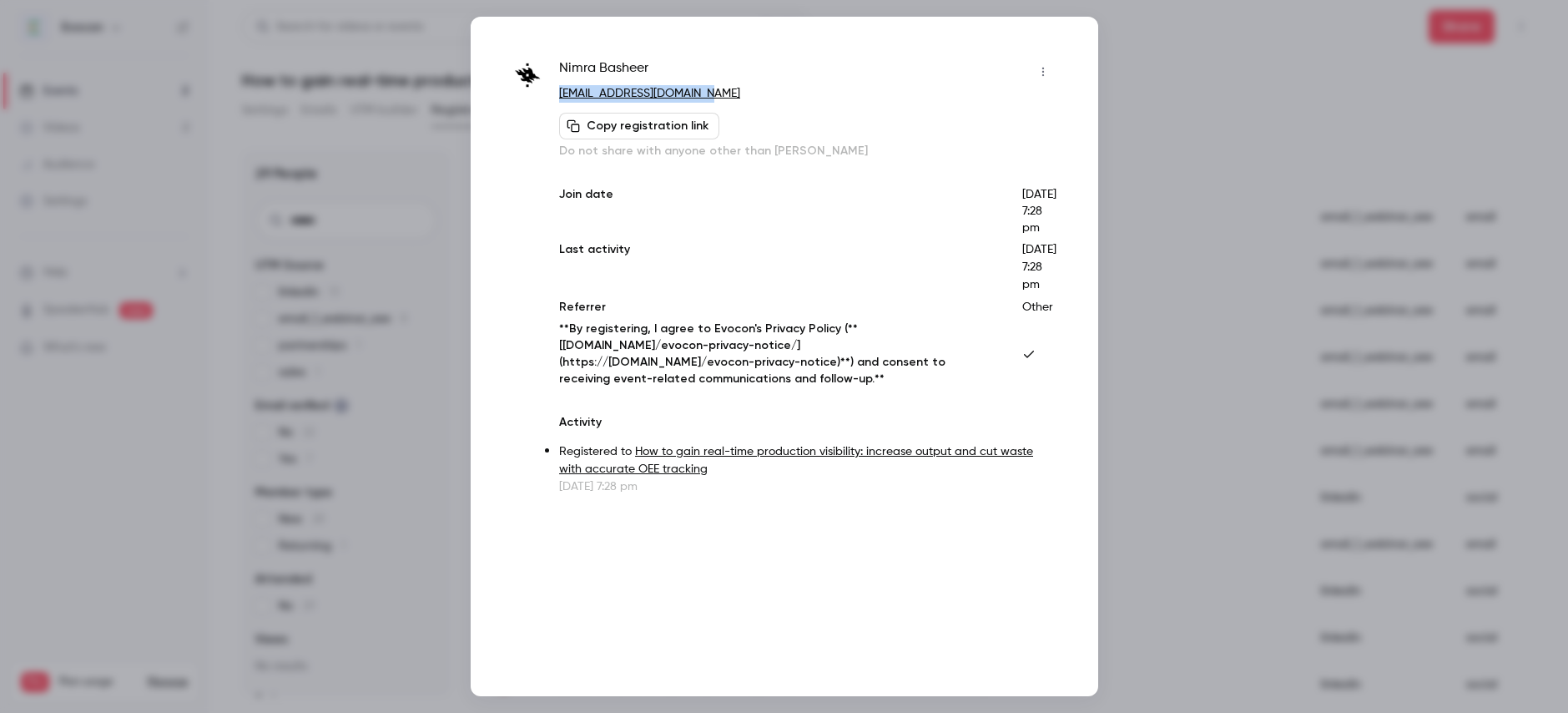
drag, startPoint x: 723, startPoint y: 94, endPoint x: 550, endPoint y: 94, distance: 173.0
click at [550, 94] on div "[PERSON_NAME] [PERSON_NAME][EMAIL_ADDRESS][DOMAIN_NAME] Copy registration link …" at bounding box center [784, 276] width 544 height 437
click at [1151, 88] on div at bounding box center [784, 356] width 1568 height 713
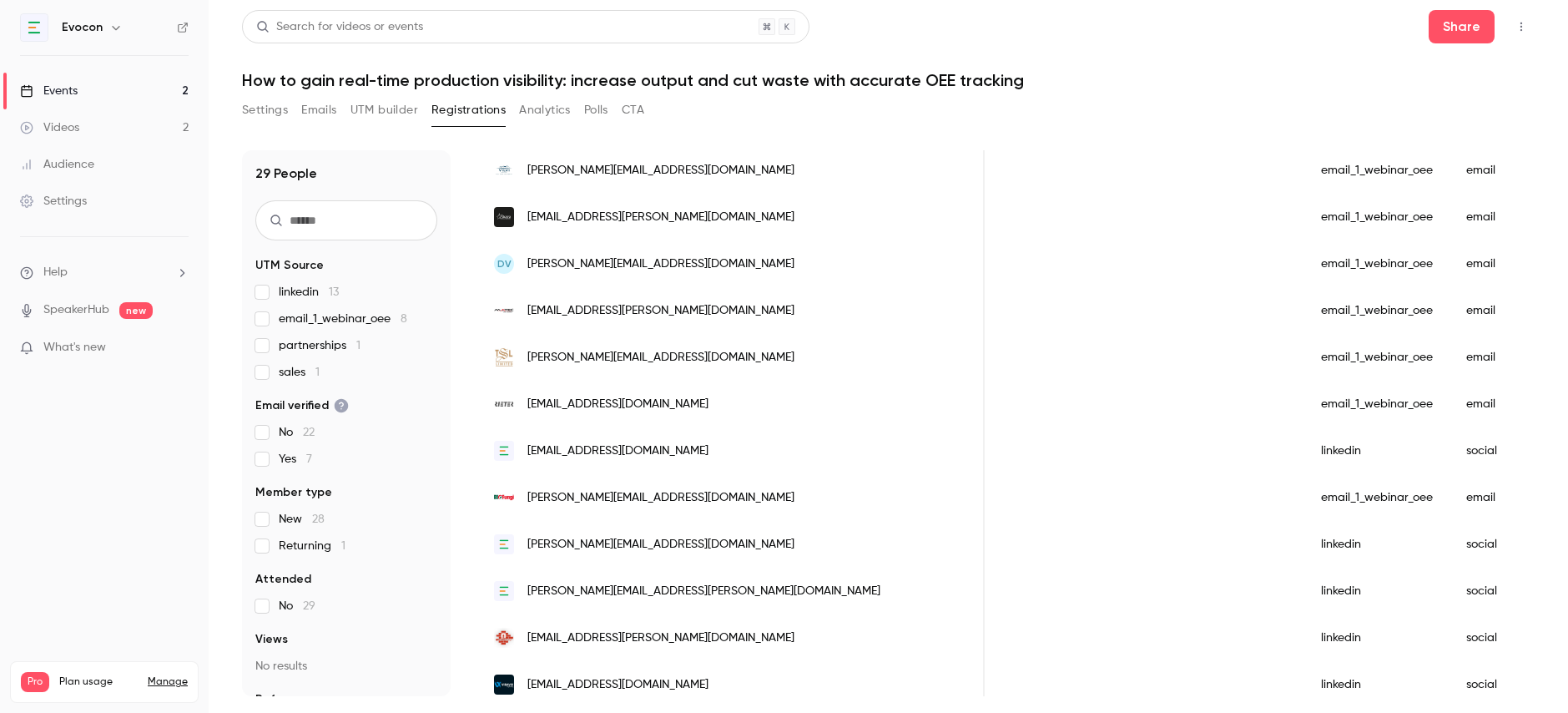
scroll to position [772, 0]
drag, startPoint x: 694, startPoint y: 164, endPoint x: 535, endPoint y: 165, distance: 159.0
click at [535, 165] on div "[PERSON_NAME][EMAIL_ADDRESS][DOMAIN_NAME]" at bounding box center [730, 169] width 507 height 47
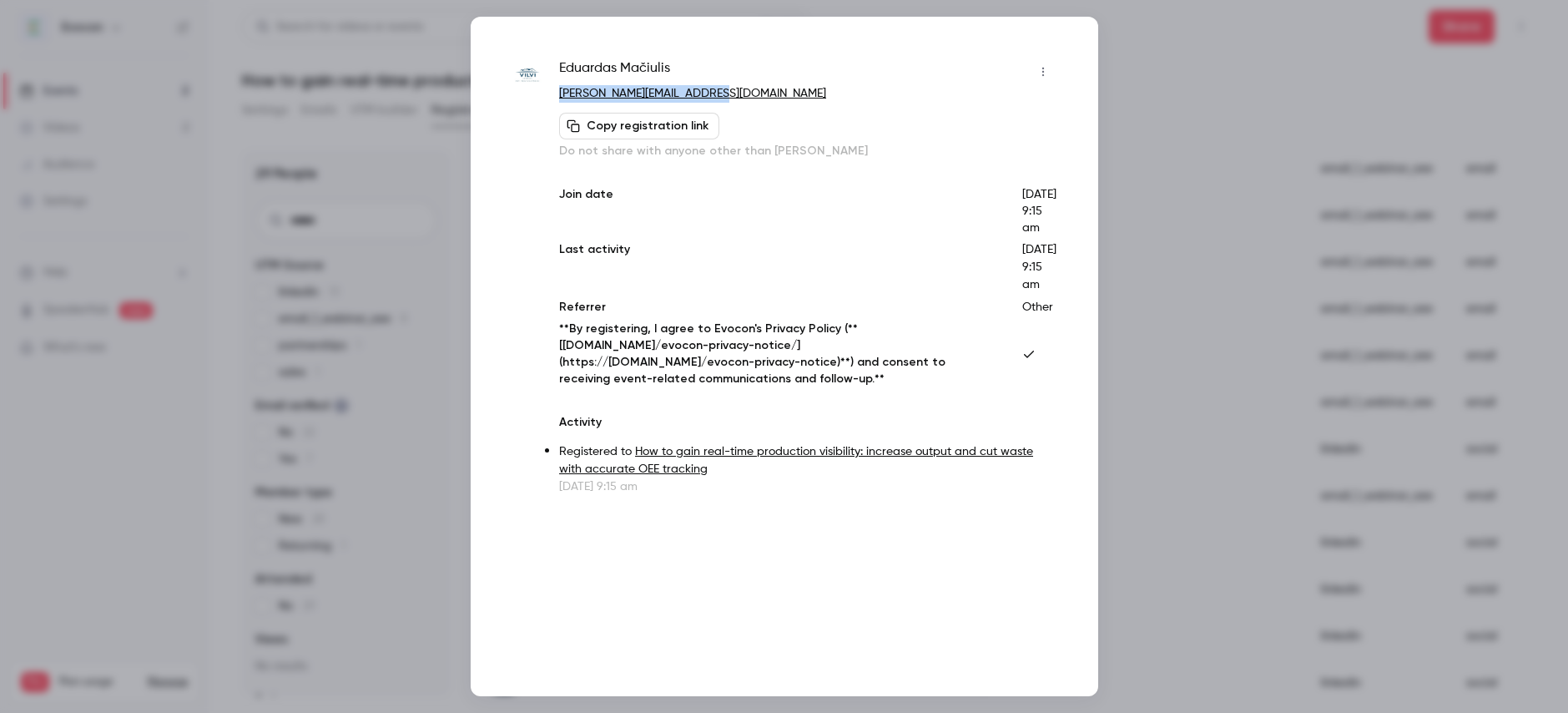
drag, startPoint x: 716, startPoint y: 96, endPoint x: 556, endPoint y: 101, distance: 160.1
click at [556, 101] on div "[PERSON_NAME] [EMAIL_ADDRESS][DOMAIN_NAME] Copy registration link Do not share …" at bounding box center [784, 276] width 544 height 437
click at [408, 207] on div at bounding box center [784, 356] width 1568 height 713
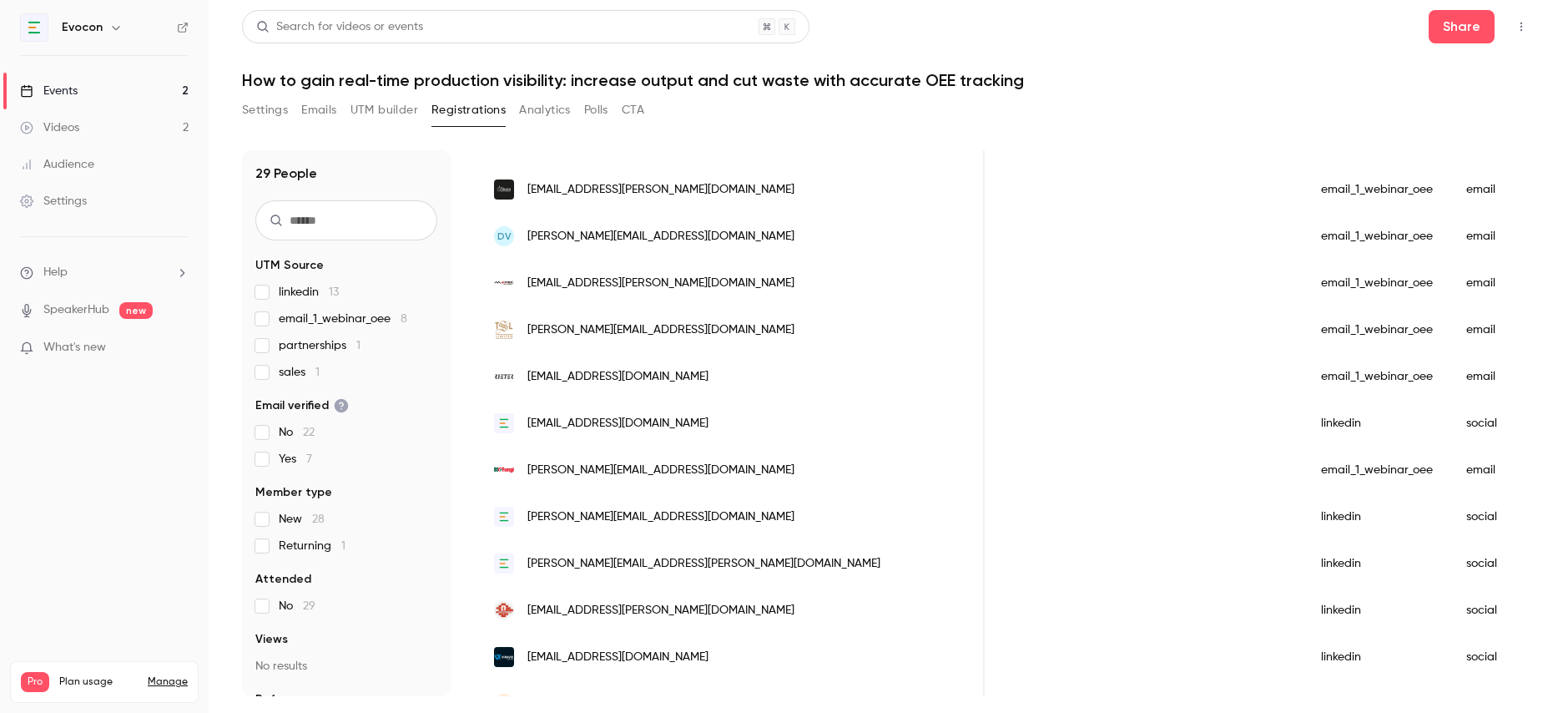
scroll to position [799, 0]
click at [632, 177] on div "[EMAIL_ADDRESS][PERSON_NAME][DOMAIN_NAME]" at bounding box center [730, 189] width 507 height 47
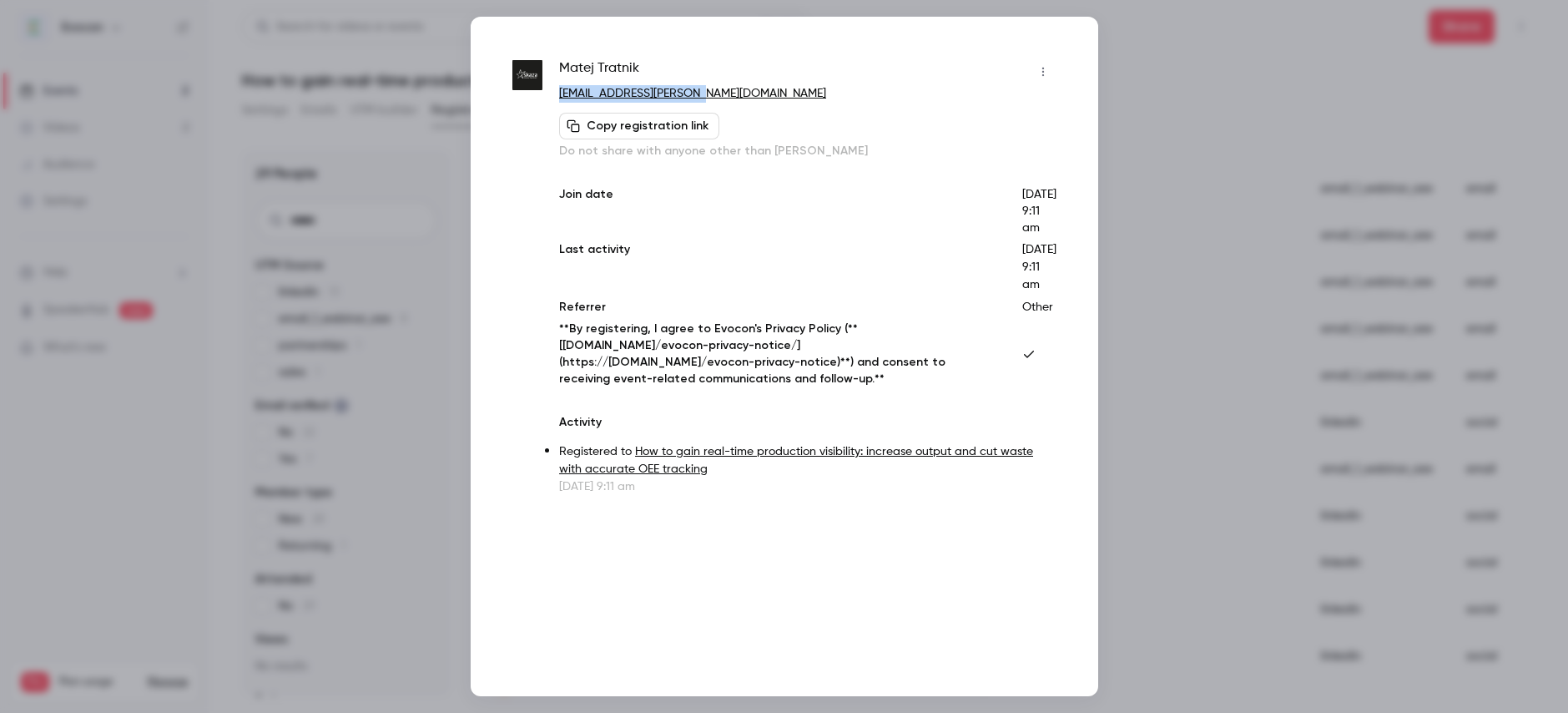
drag, startPoint x: 674, startPoint y: 90, endPoint x: 561, endPoint y: 88, distance: 113.0
click at [561, 88] on p "[EMAIL_ADDRESS][PERSON_NAME][DOMAIN_NAME]" at bounding box center [807, 94] width 497 height 18
click at [1197, 76] on div at bounding box center [784, 356] width 1568 height 713
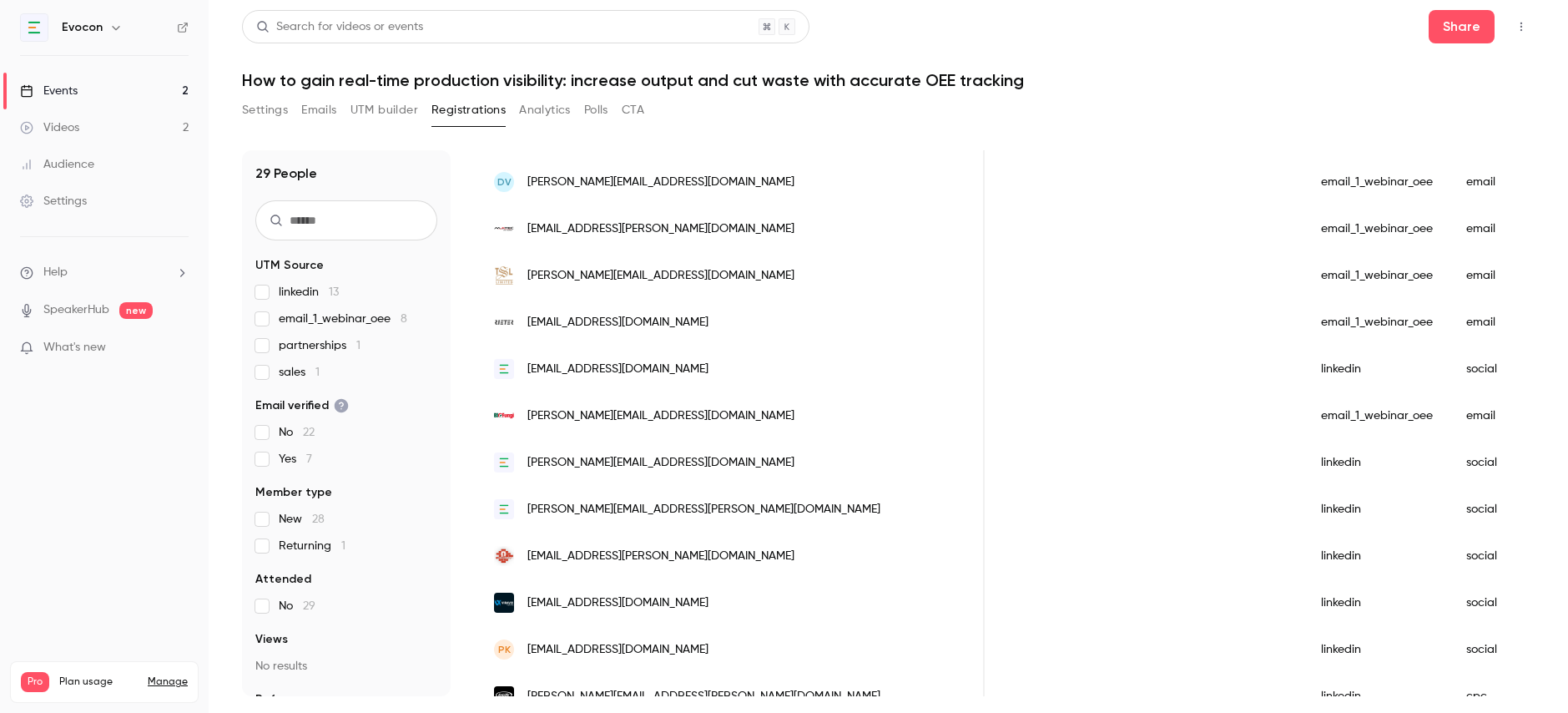
scroll to position [861, 0]
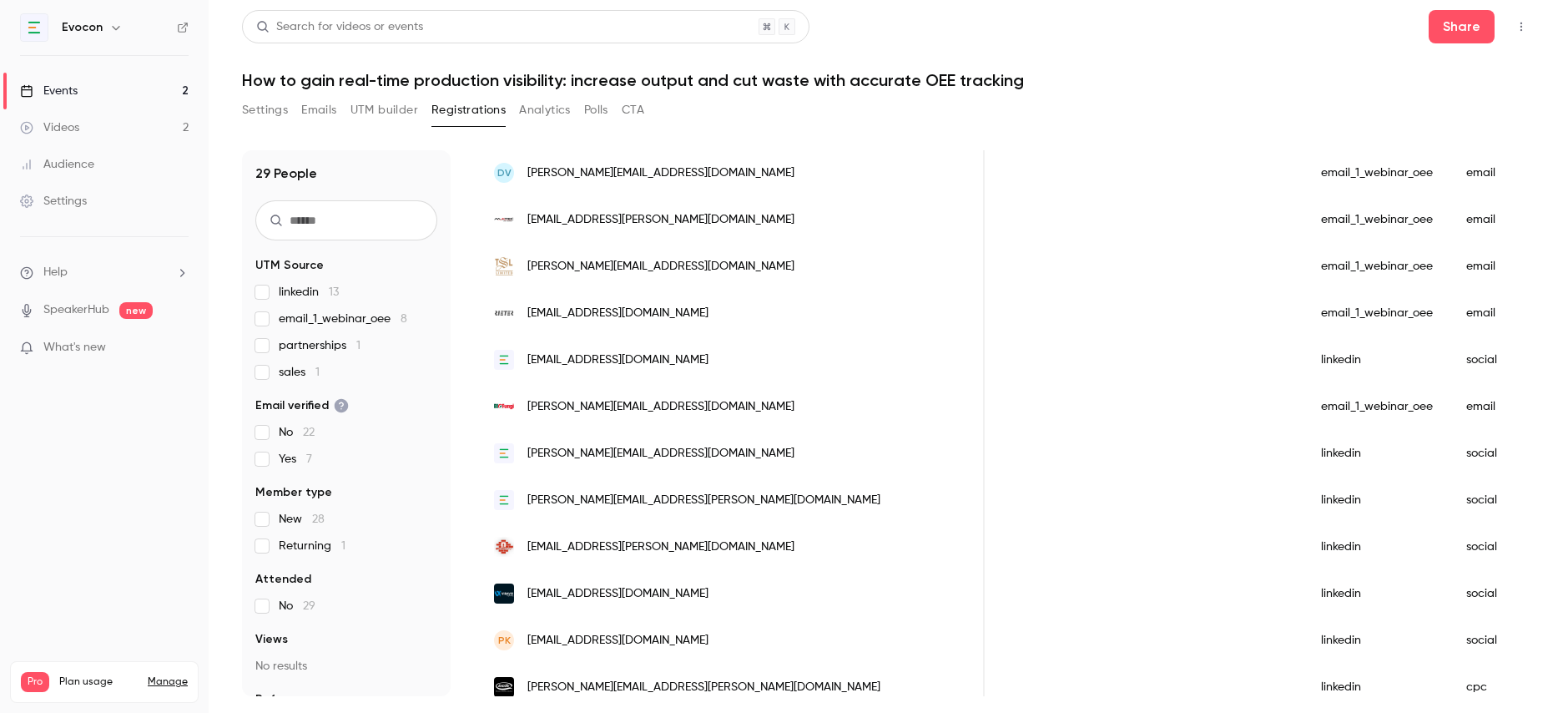
click at [669, 162] on div "DV [EMAIL_ADDRESS][DOMAIN_NAME]" at bounding box center [730, 173] width 507 height 47
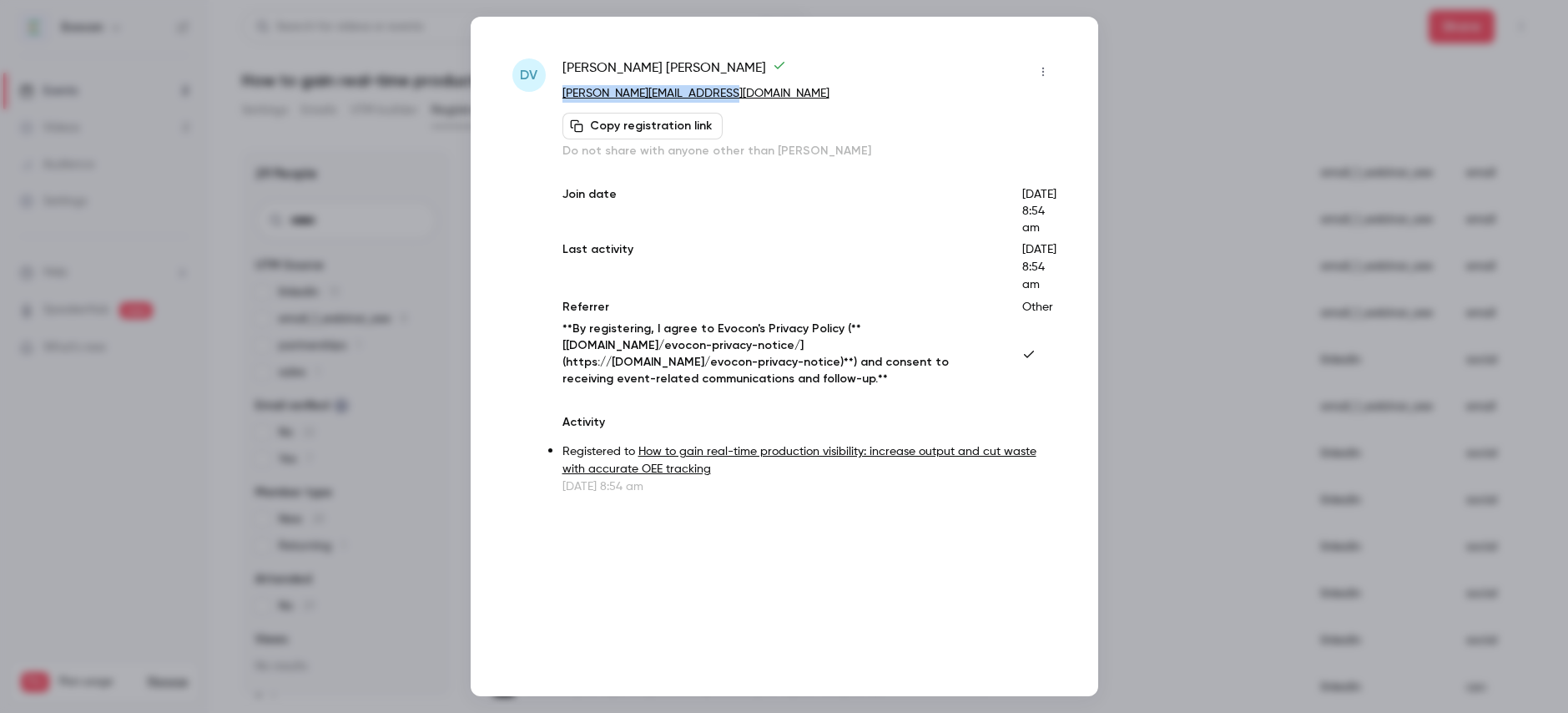
drag, startPoint x: 744, startPoint y: 90, endPoint x: 557, endPoint y: 98, distance: 187.2
click at [557, 98] on div "DV [PERSON_NAME] [PERSON_NAME][EMAIL_ADDRESS][DOMAIN_NAME] Copy registration li…" at bounding box center [784, 276] width 544 height 437
click at [1196, 71] on div at bounding box center [784, 356] width 1568 height 713
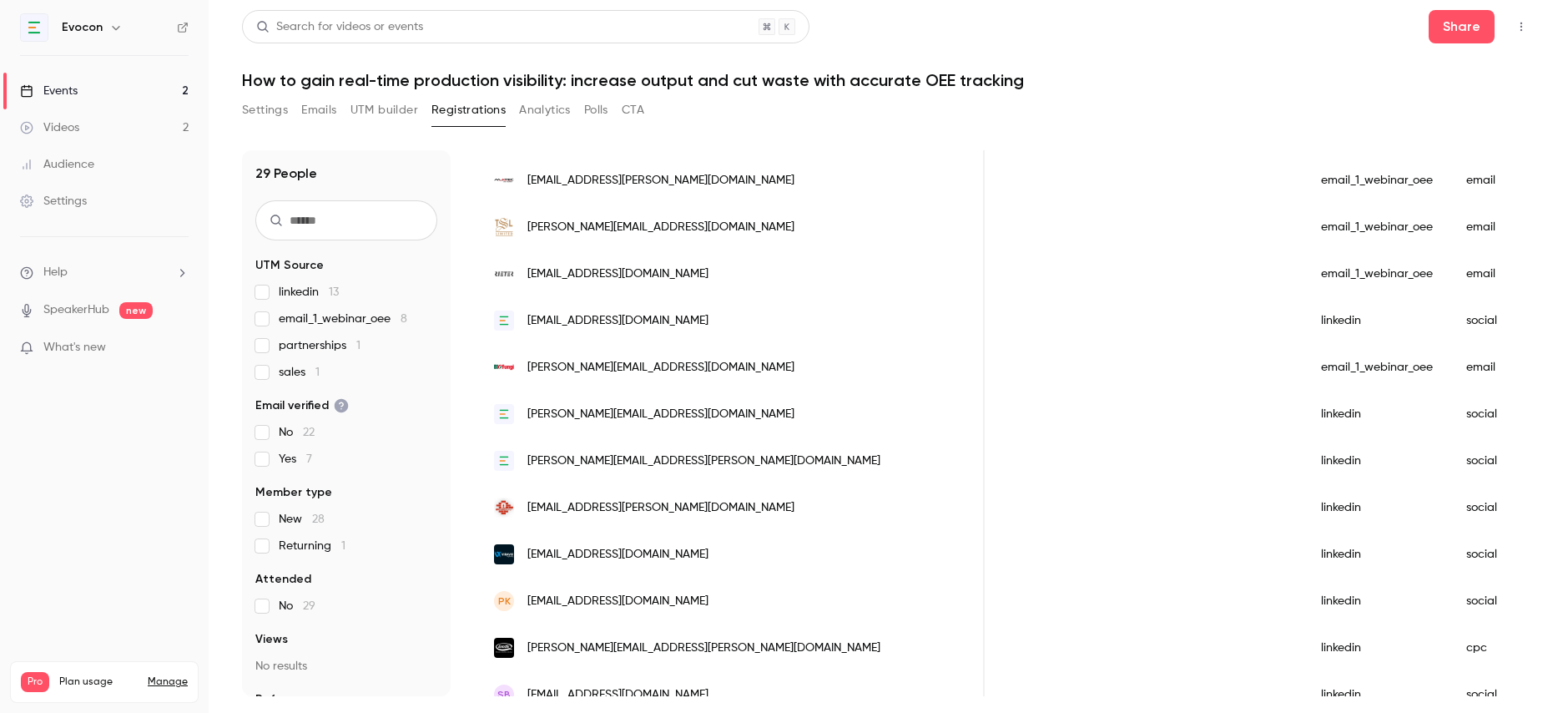
scroll to position [912, 0]
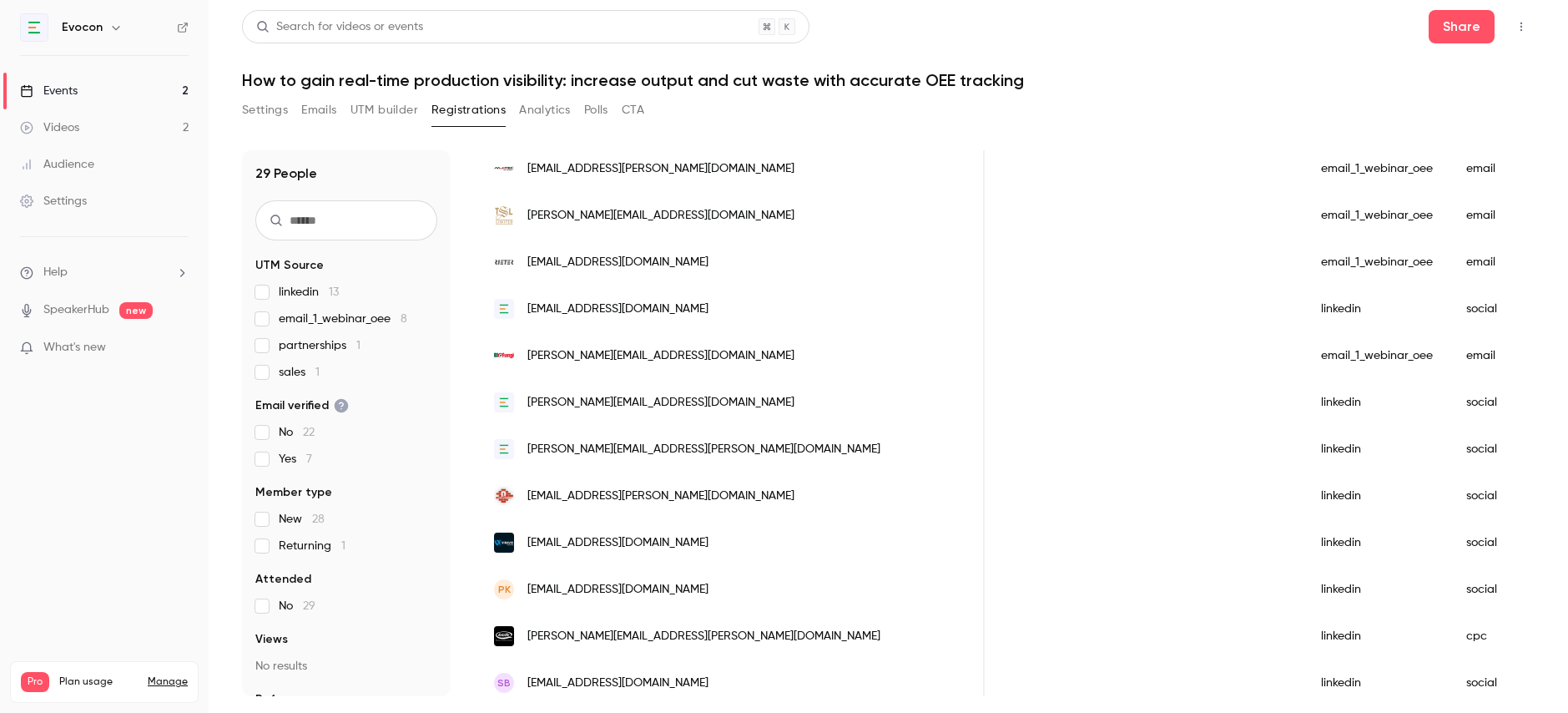
click at [668, 173] on div "[EMAIL_ADDRESS][PERSON_NAME][DOMAIN_NAME]" at bounding box center [730, 169] width 507 height 47
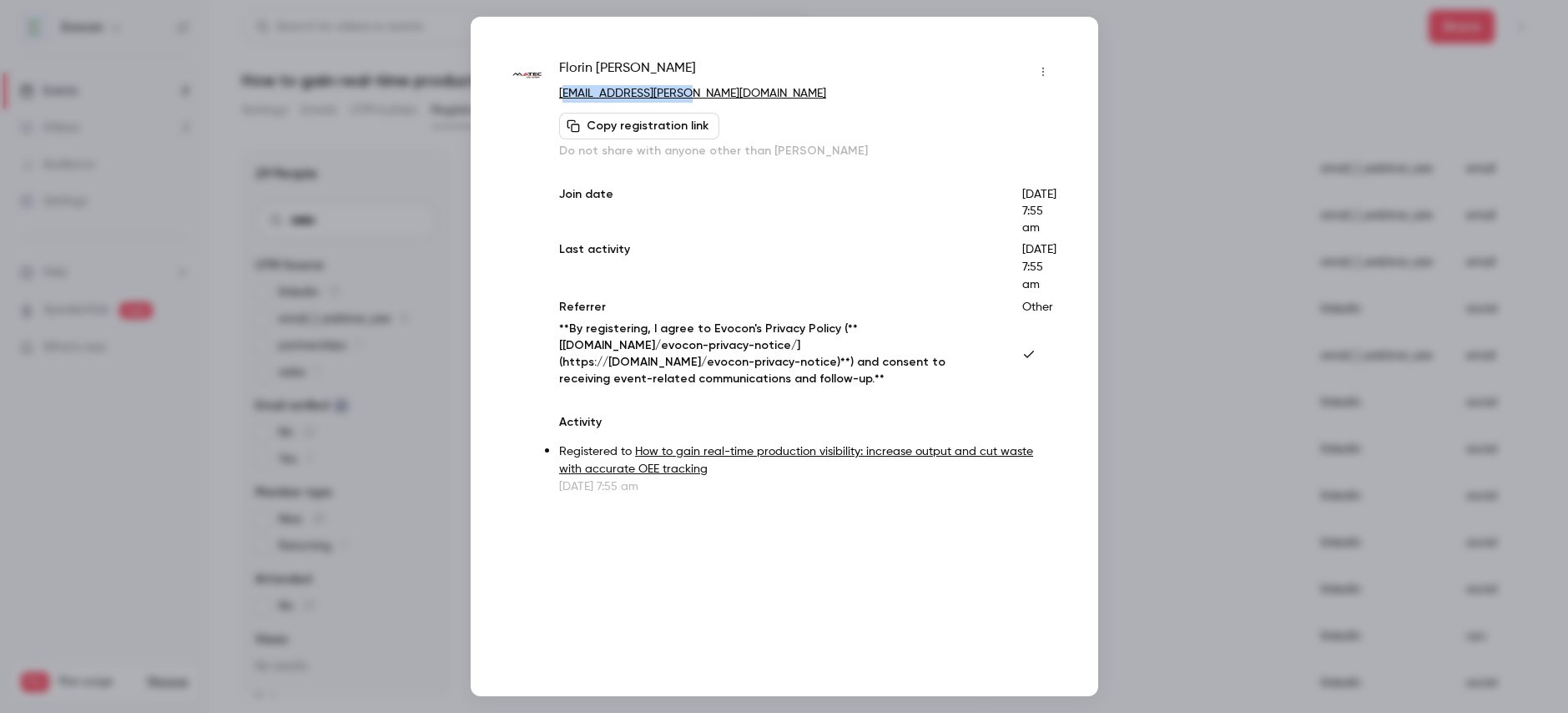
drag, startPoint x: 721, startPoint y: 90, endPoint x: 561, endPoint y: 100, distance: 160.3
click at [561, 100] on p "[EMAIL_ADDRESS][PERSON_NAME][DOMAIN_NAME]" at bounding box center [807, 94] width 497 height 18
drag, startPoint x: 718, startPoint y: 93, endPoint x: 557, endPoint y: 99, distance: 161.1
click at [557, 99] on div "[PERSON_NAME] [EMAIL_ADDRESS][PERSON_NAME][DOMAIN_NAME] Copy registration link …" at bounding box center [784, 276] width 544 height 437
click at [1130, 116] on div at bounding box center [784, 356] width 1568 height 713
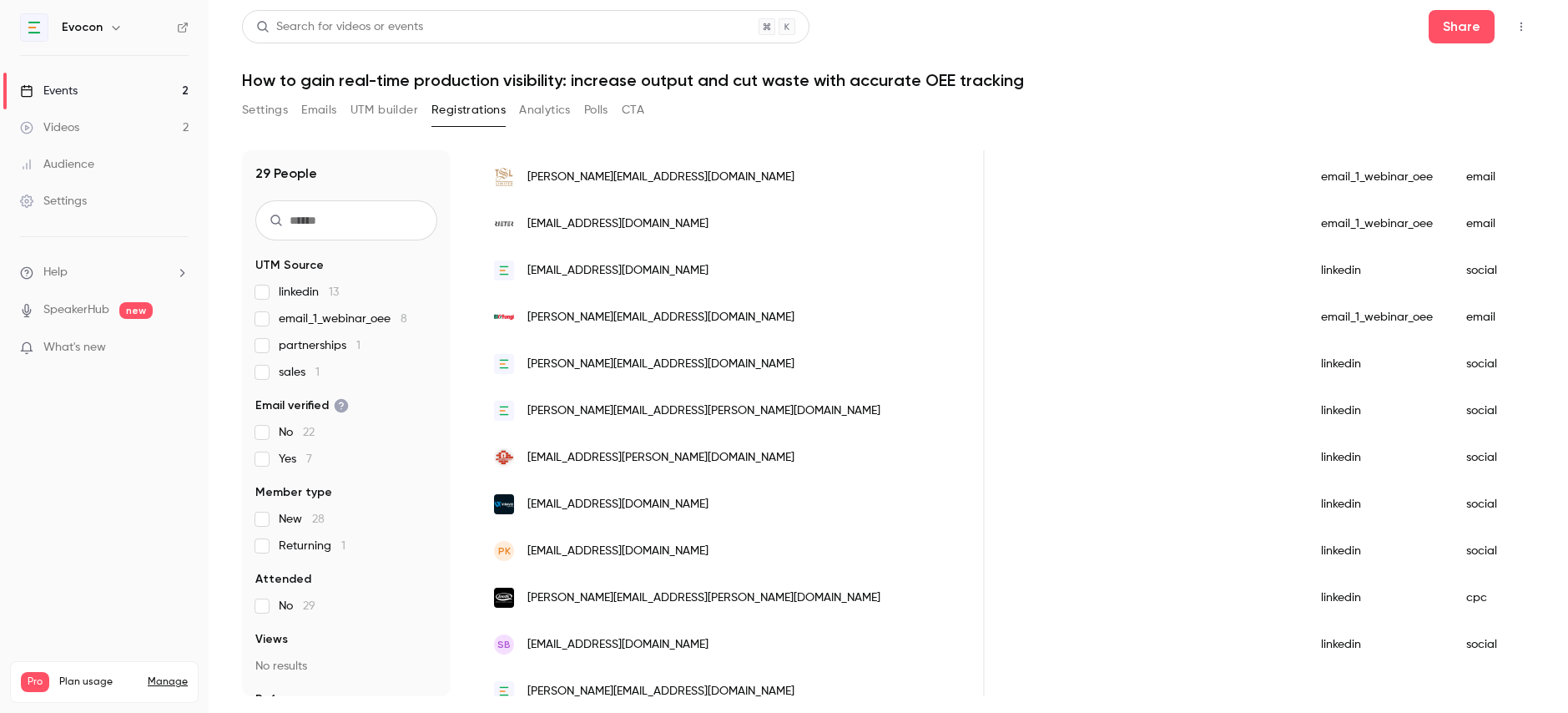
scroll to position [953, 0]
click at [675, 180] on div "[PERSON_NAME][EMAIL_ADDRESS][DOMAIN_NAME]" at bounding box center [730, 176] width 507 height 47
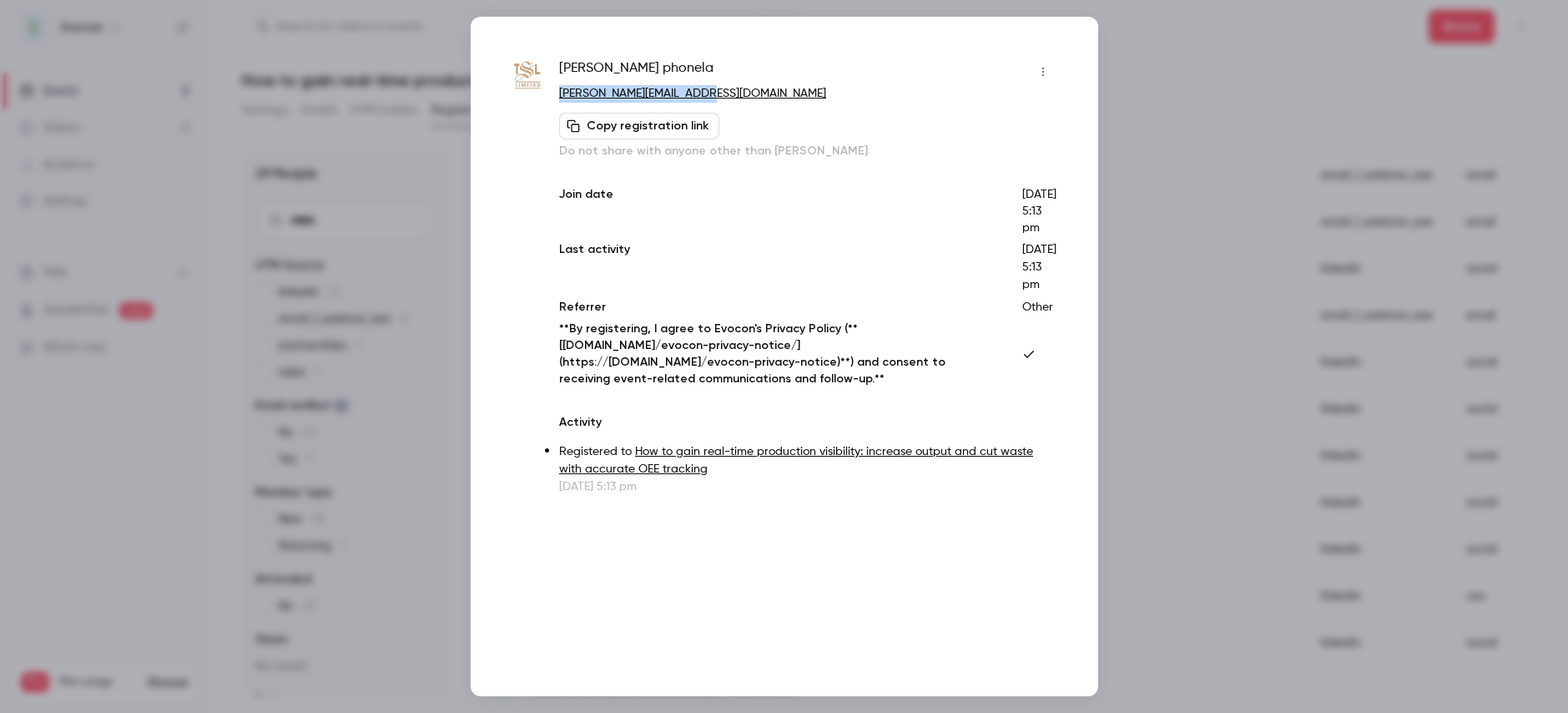
drag, startPoint x: 724, startPoint y: 89, endPoint x: 559, endPoint y: 92, distance: 165.0
click at [559, 92] on div "[PERSON_NAME] [PERSON_NAME][EMAIL_ADDRESS][DOMAIN_NAME] Copy registration link …" at bounding box center [784, 276] width 544 height 437
click at [1182, 67] on div at bounding box center [784, 356] width 1568 height 713
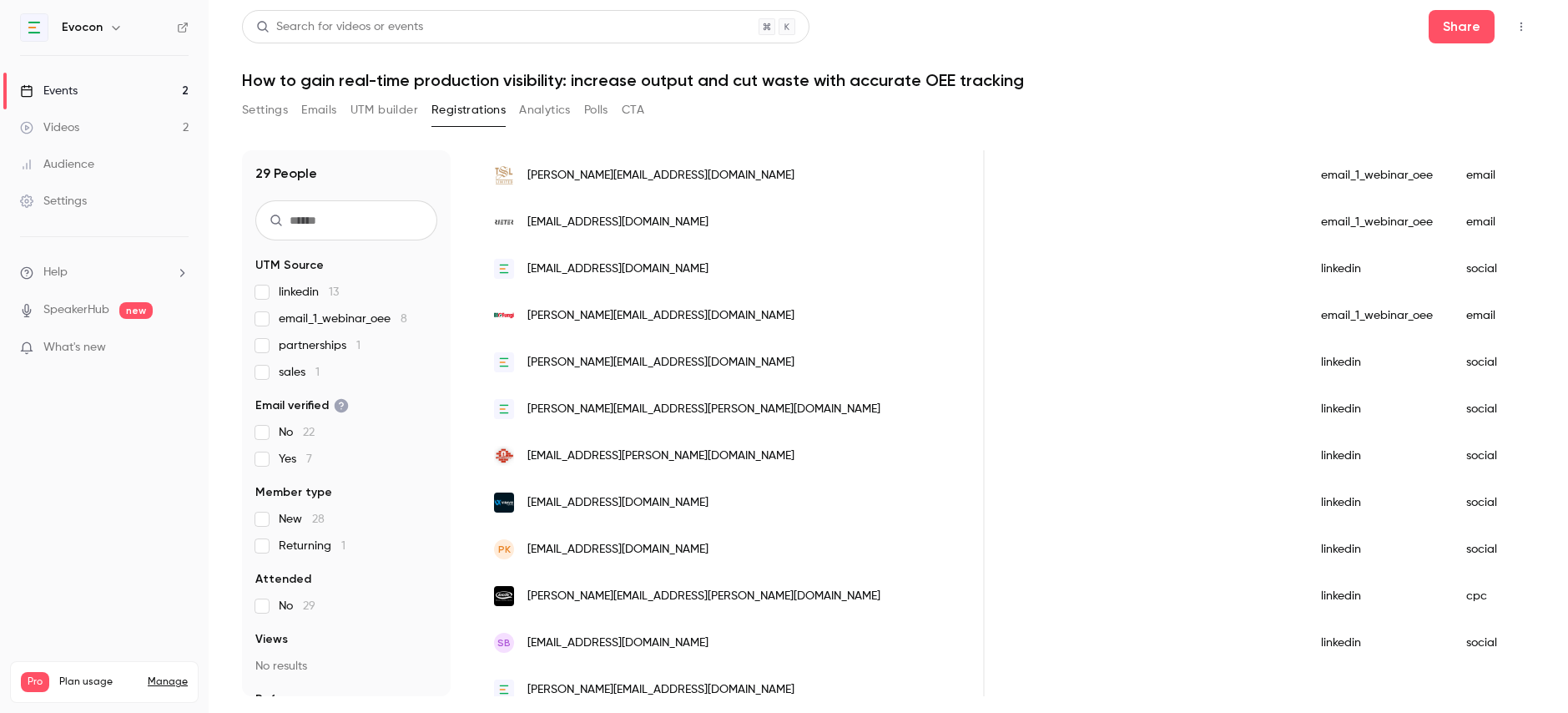
scroll to position [969, 0]
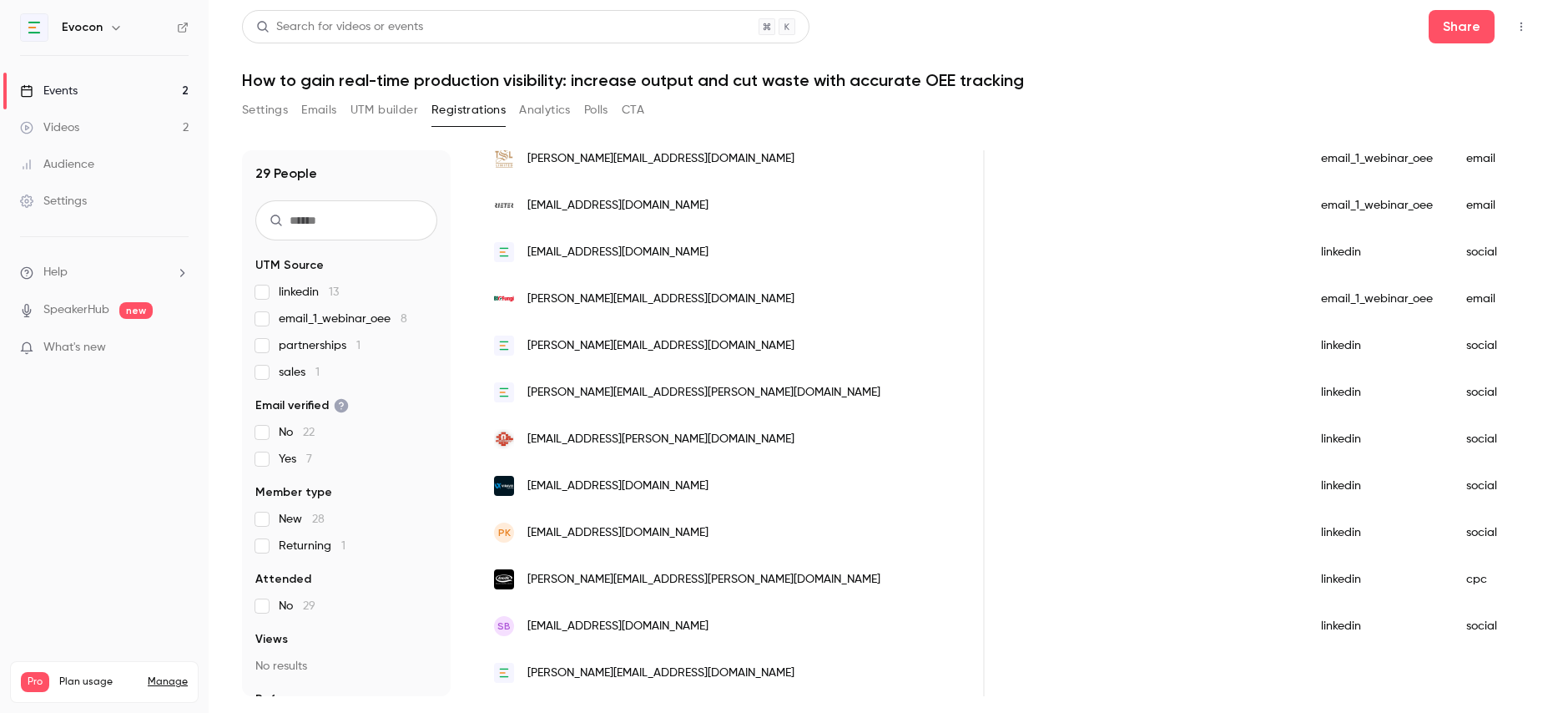
click at [617, 201] on span "[EMAIL_ADDRESS][DOMAIN_NAME]" at bounding box center [618, 206] width 181 height 18
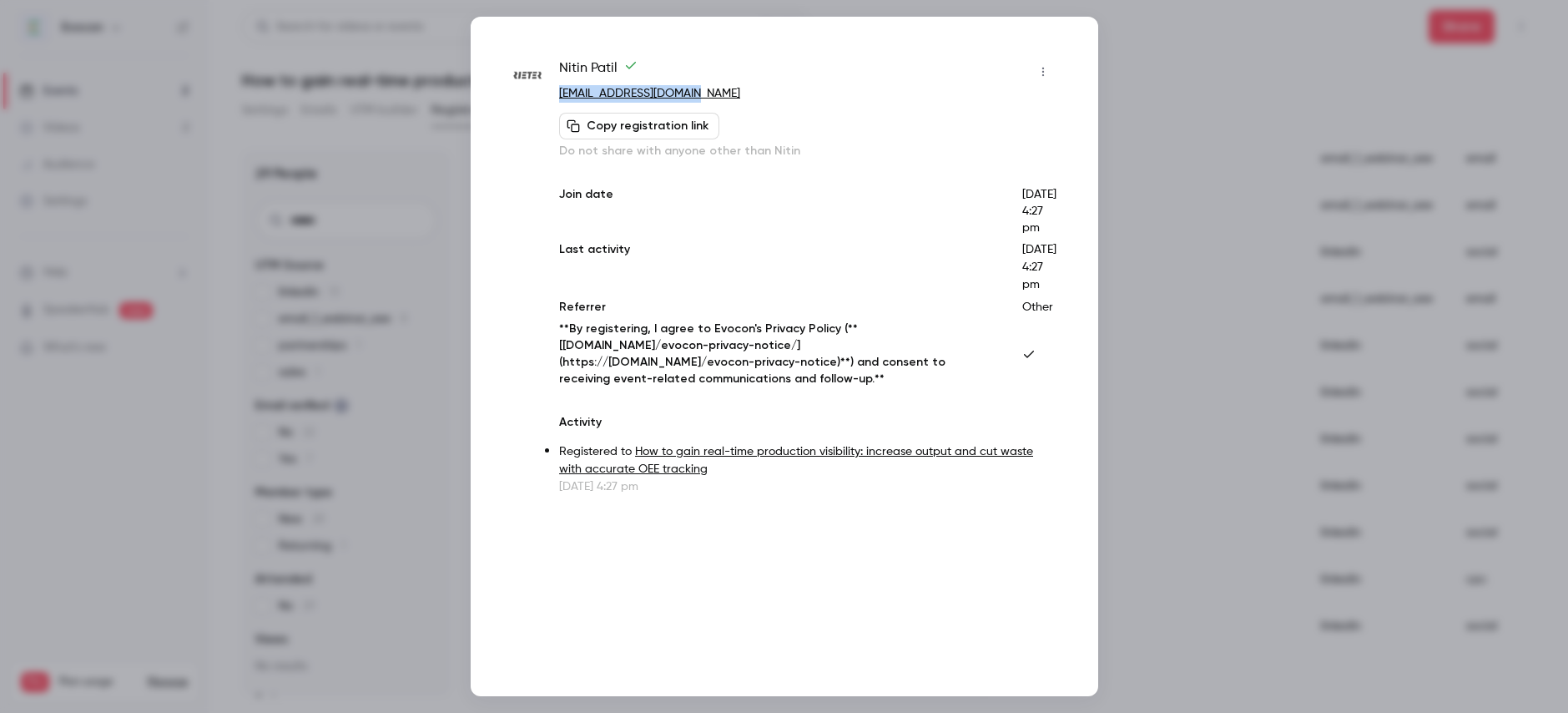
drag, startPoint x: 700, startPoint y: 97, endPoint x: 554, endPoint y: 99, distance: 146.0
click at [554, 99] on div "[PERSON_NAME] [EMAIL_ADDRESS][DOMAIN_NAME] Copy registration link Do not share …" at bounding box center [784, 276] width 544 height 437
click at [1160, 101] on div at bounding box center [784, 356] width 1568 height 713
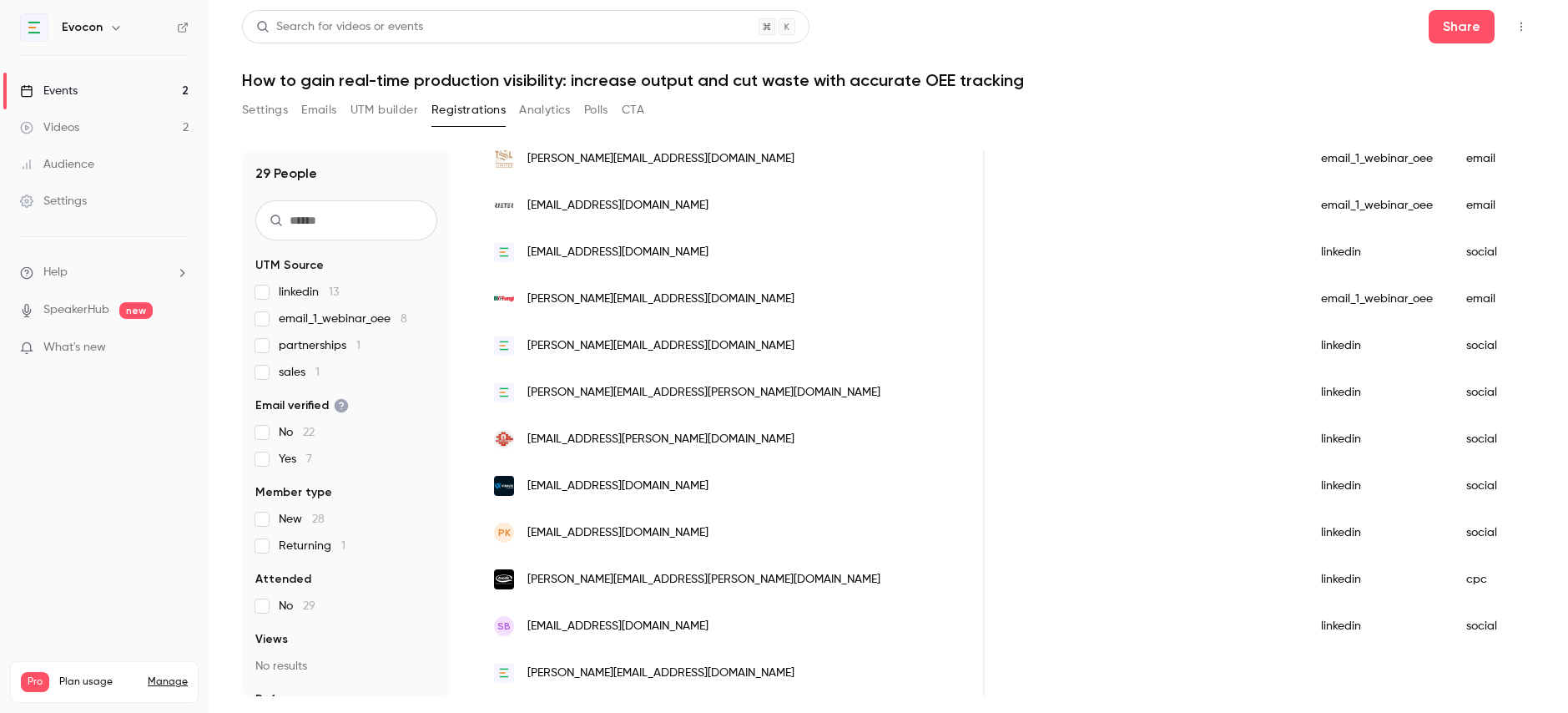
click at [671, 301] on div "[PERSON_NAME][EMAIL_ADDRESS][DOMAIN_NAME]" at bounding box center [730, 299] width 507 height 47
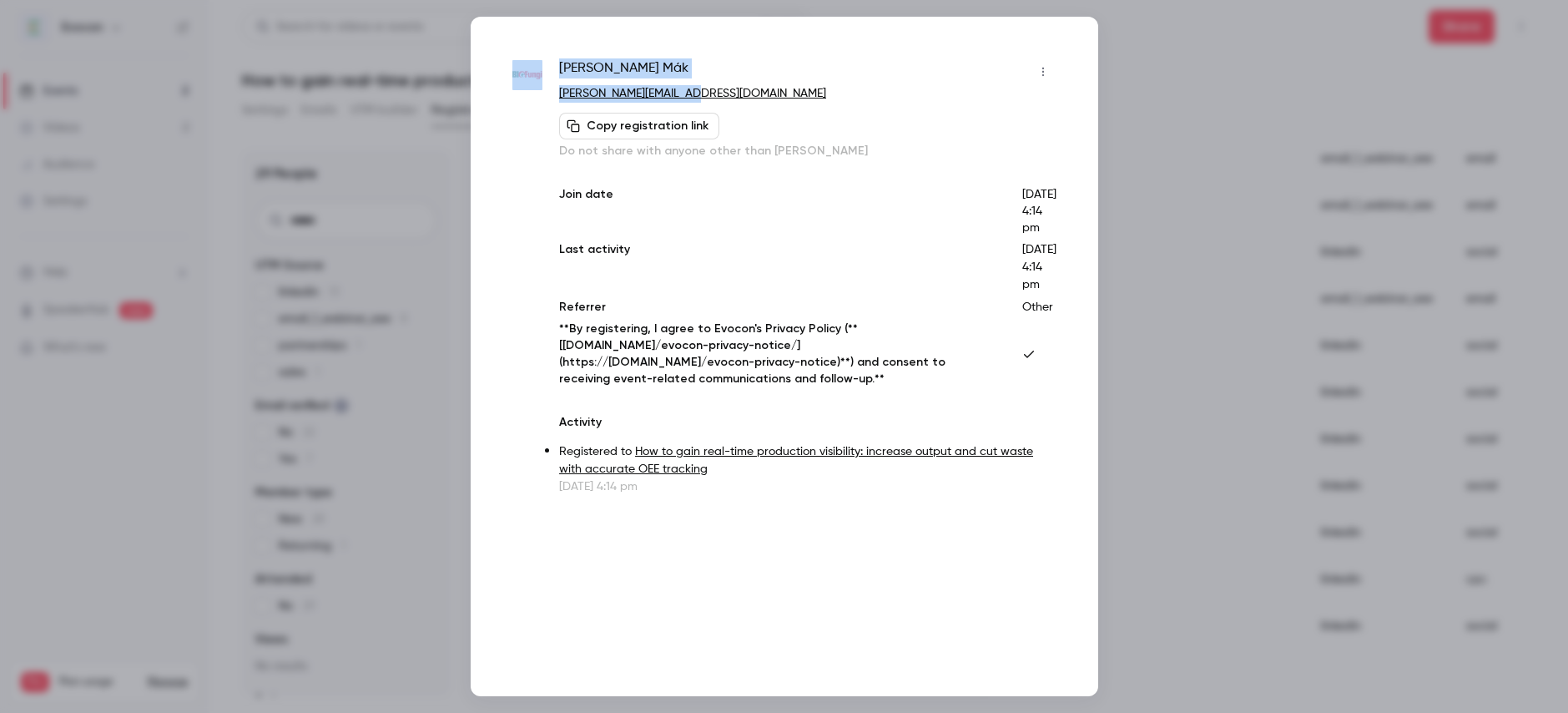
drag, startPoint x: 679, startPoint y: 90, endPoint x: 543, endPoint y: 93, distance: 136.0
click at [543, 93] on div "[PERSON_NAME] [PERSON_NAME][EMAIL_ADDRESS][DOMAIN_NAME] Copy registration link …" at bounding box center [784, 276] width 544 height 437
click at [727, 107] on div "[PERSON_NAME] [PERSON_NAME][EMAIL_ADDRESS][DOMAIN_NAME] Copy registration link …" at bounding box center [807, 109] width 497 height 101
drag, startPoint x: 727, startPoint y: 93, endPoint x: 559, endPoint y: 90, distance: 168.0
click at [559, 90] on div "[PERSON_NAME] [PERSON_NAME][EMAIL_ADDRESS][DOMAIN_NAME] Copy registration link …" at bounding box center [784, 276] width 544 height 437
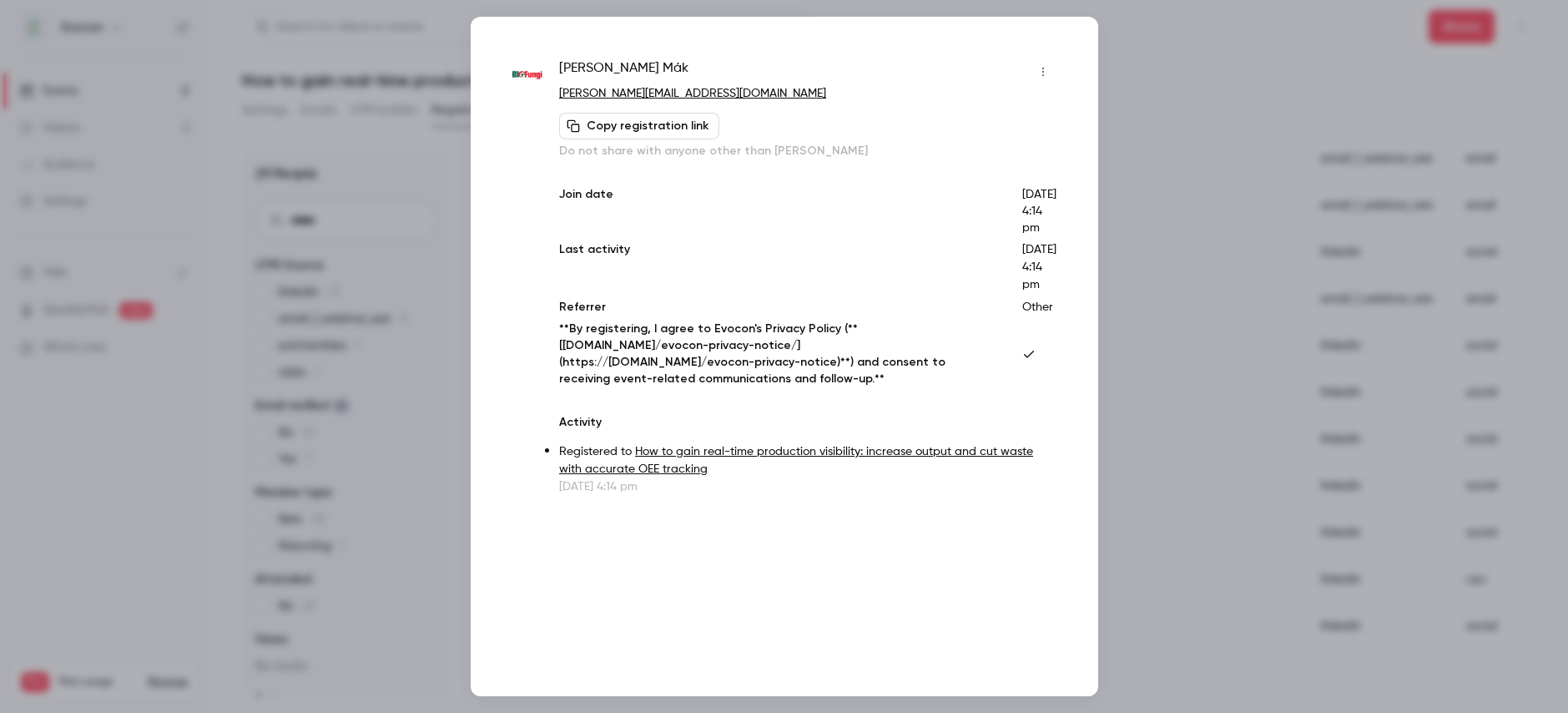
click at [1160, 85] on div at bounding box center [784, 356] width 1568 height 713
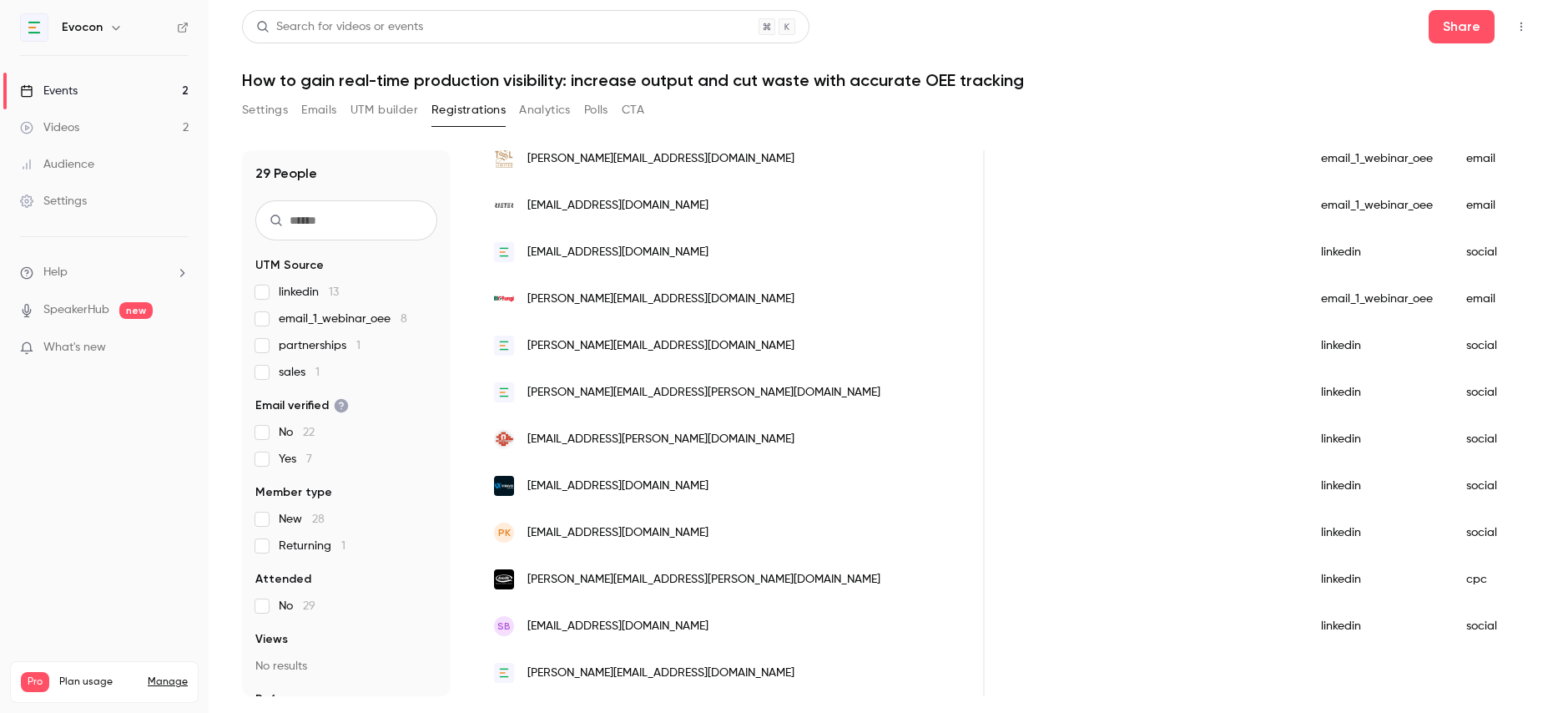
click at [697, 433] on div "[EMAIL_ADDRESS][PERSON_NAME][DOMAIN_NAME]" at bounding box center [730, 440] width 507 height 47
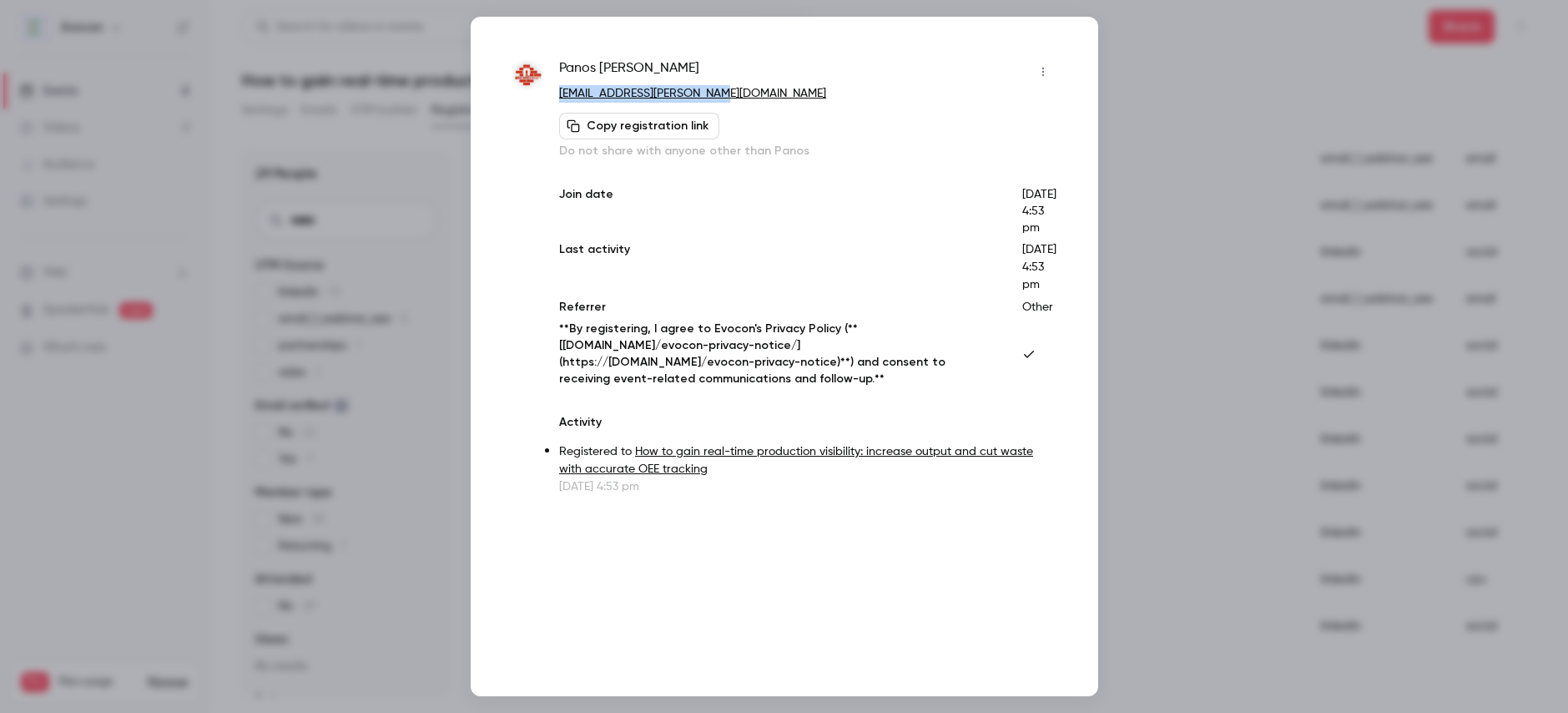
drag, startPoint x: 732, startPoint y: 94, endPoint x: 559, endPoint y: 99, distance: 173.1
click at [559, 99] on p "[EMAIL_ADDRESS][PERSON_NAME][DOMAIN_NAME]" at bounding box center [807, 94] width 497 height 18
click at [450, 248] on div at bounding box center [784, 356] width 1568 height 713
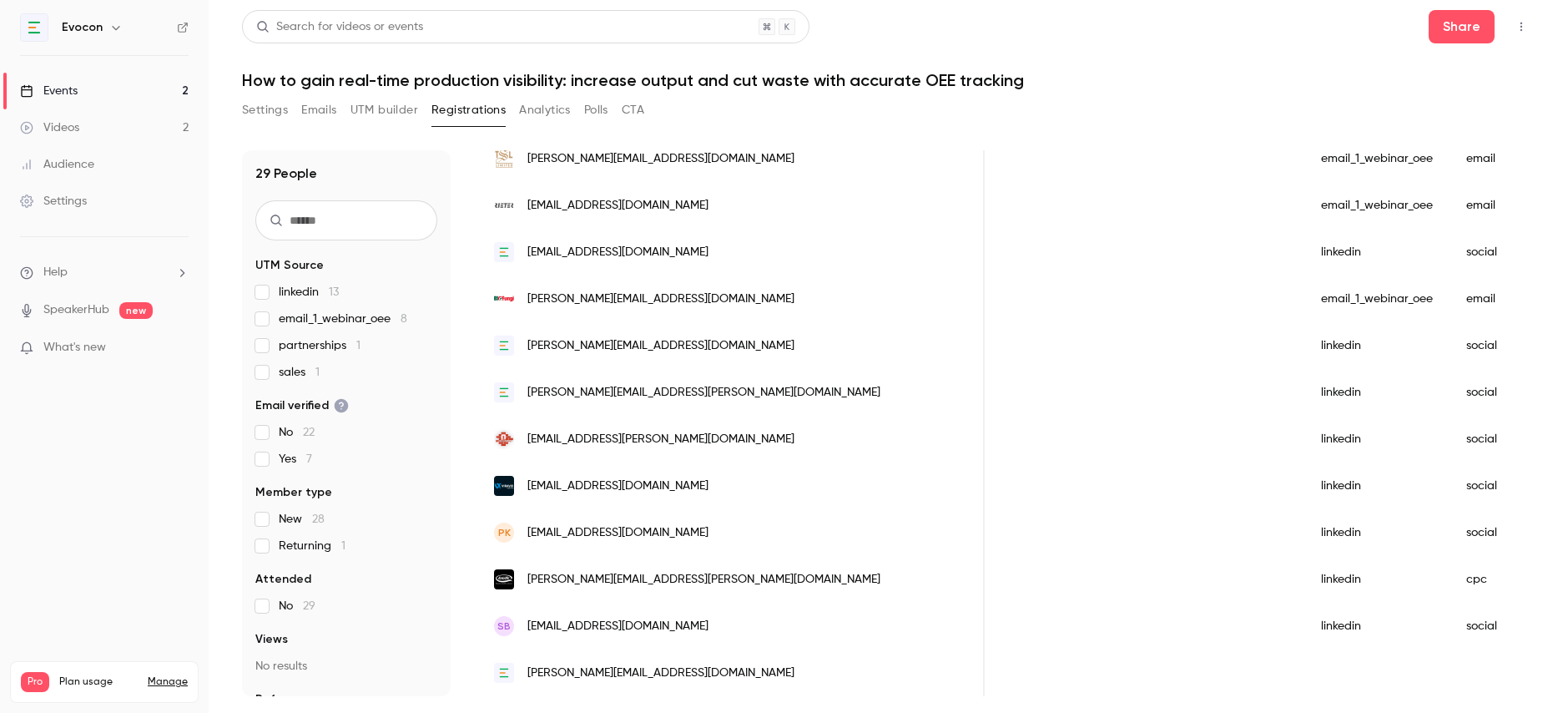
click at [638, 480] on div "[EMAIL_ADDRESS][DOMAIN_NAME]" at bounding box center [730, 486] width 507 height 47
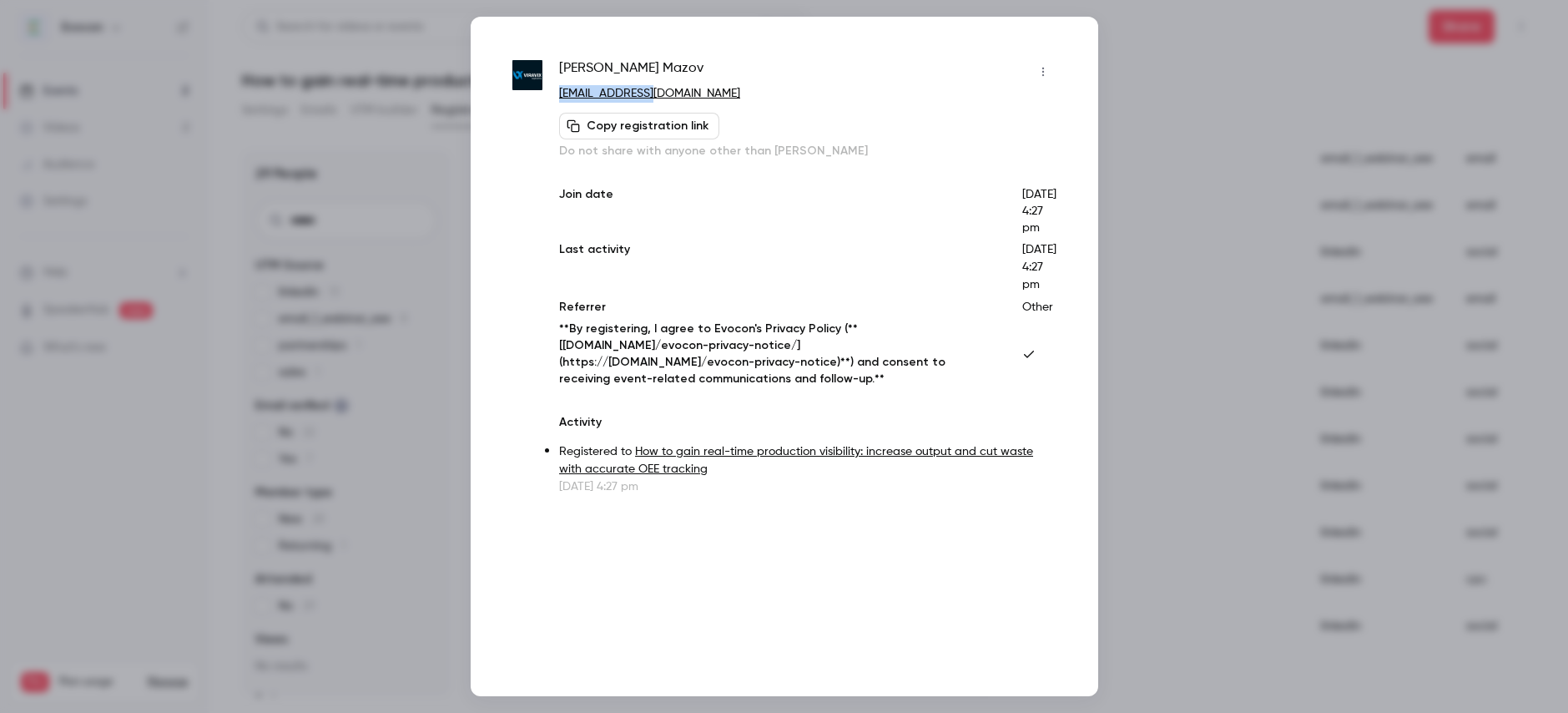
drag, startPoint x: 669, startPoint y: 94, endPoint x: 561, endPoint y: 94, distance: 108.0
click at [561, 94] on p "[EMAIL_ADDRESS][DOMAIN_NAME]" at bounding box center [807, 94] width 497 height 18
click at [1198, 90] on div at bounding box center [784, 356] width 1568 height 713
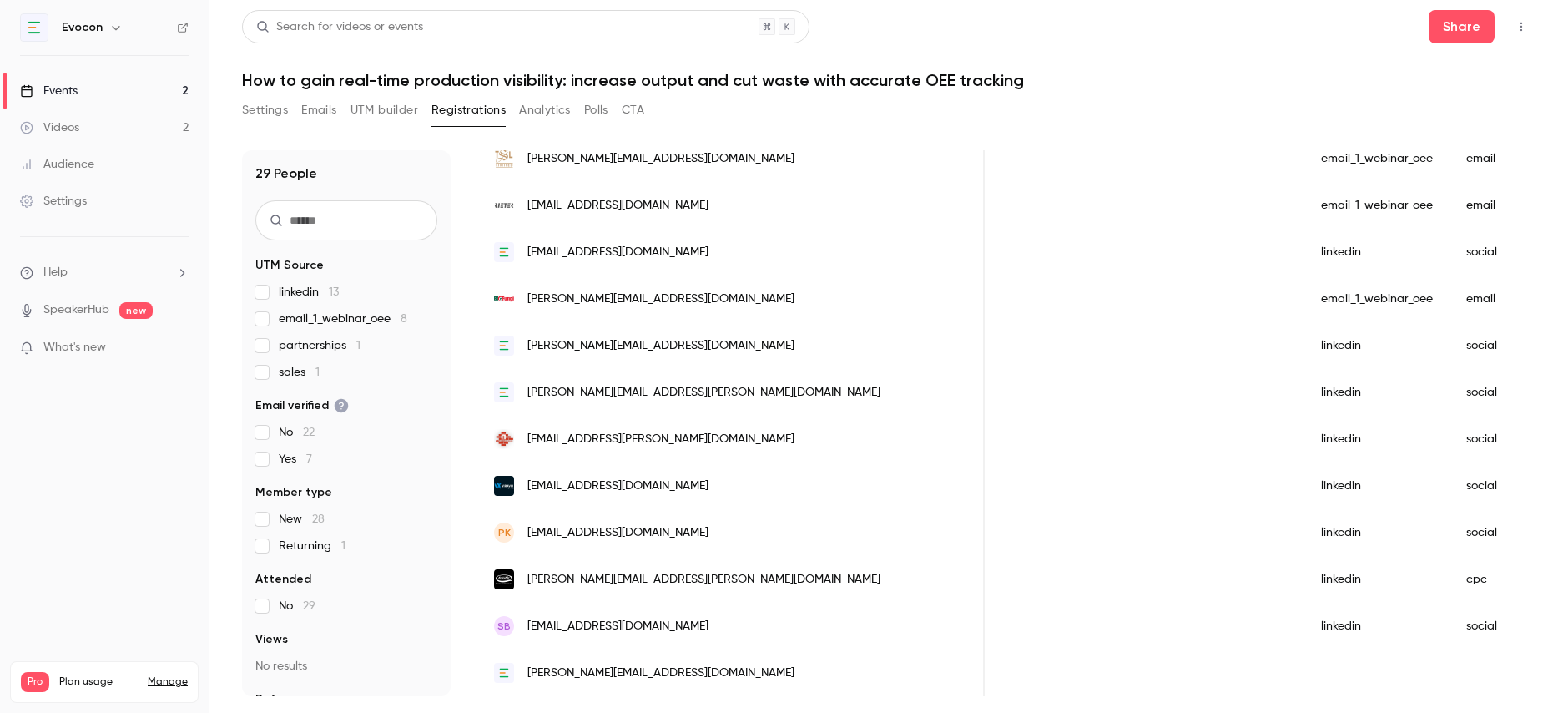
click at [641, 535] on span "[EMAIL_ADDRESS][DOMAIN_NAME]" at bounding box center [618, 533] width 181 height 18
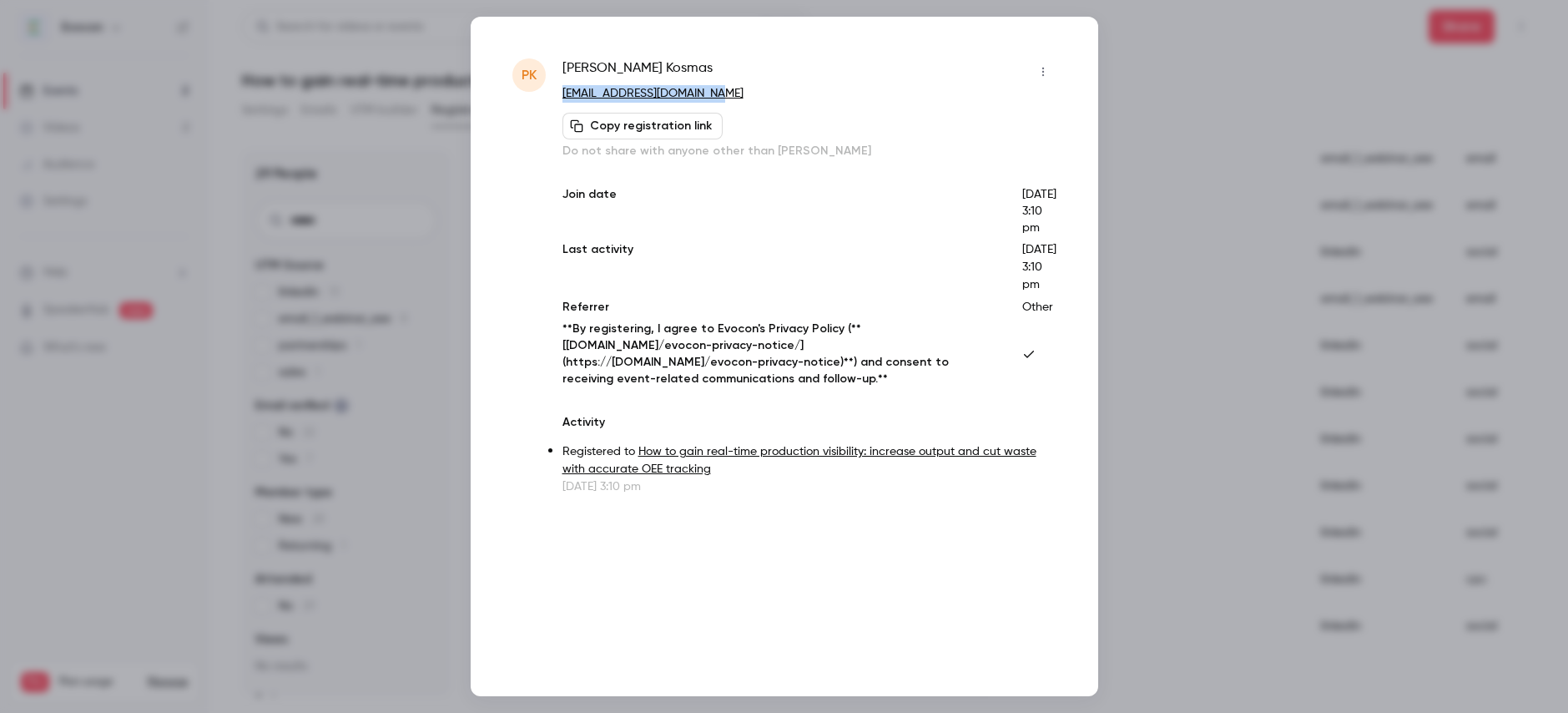
drag, startPoint x: 659, startPoint y: 88, endPoint x: 553, endPoint y: 96, distance: 106.3
click at [553, 96] on div "[PERSON_NAME] [PERSON_NAME] [EMAIL_ADDRESS][DOMAIN_NAME] Copy registration link…" at bounding box center [784, 276] width 544 height 437
click at [1181, 86] on div at bounding box center [784, 356] width 1568 height 713
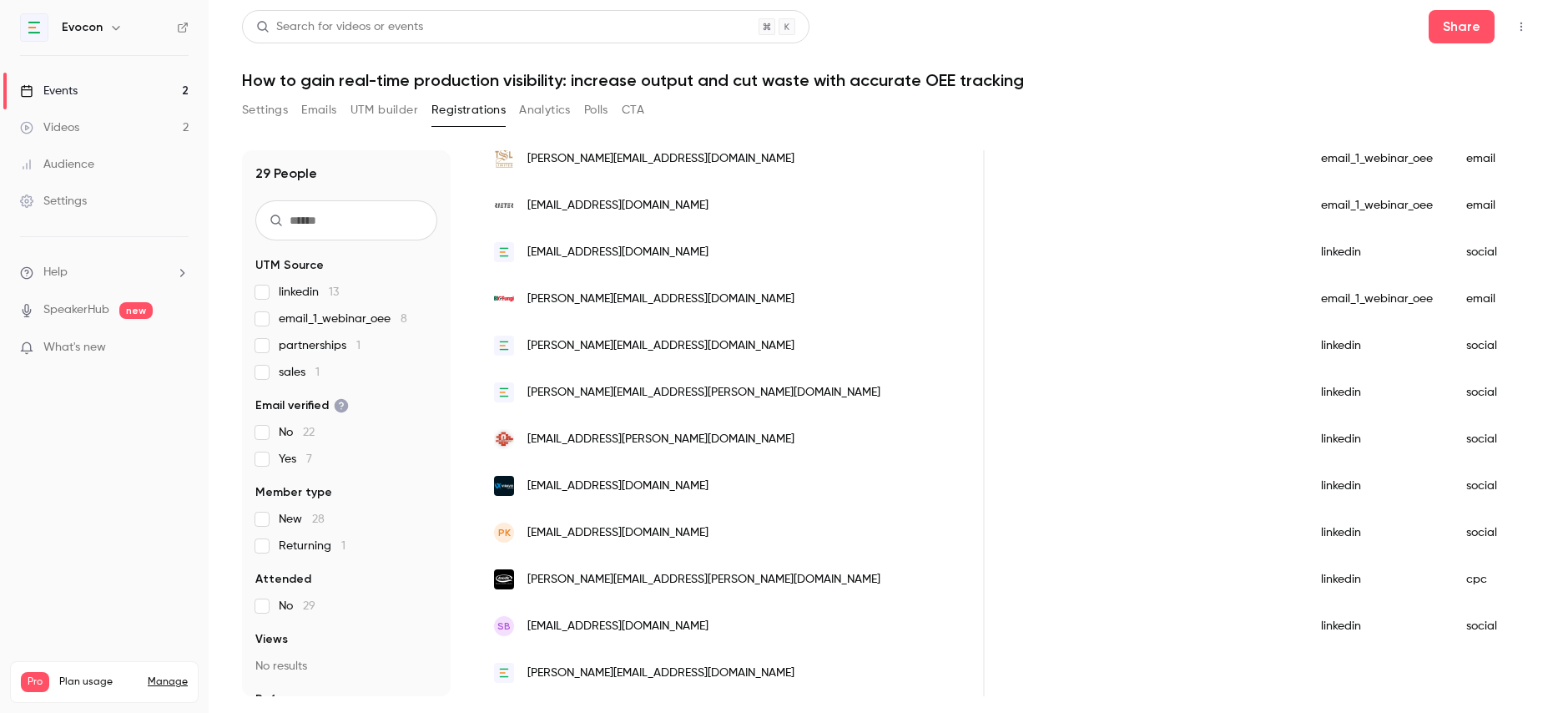
click at [658, 568] on div "[PERSON_NAME][EMAIL_ADDRESS][PERSON_NAME][DOMAIN_NAME]" at bounding box center [730, 580] width 507 height 47
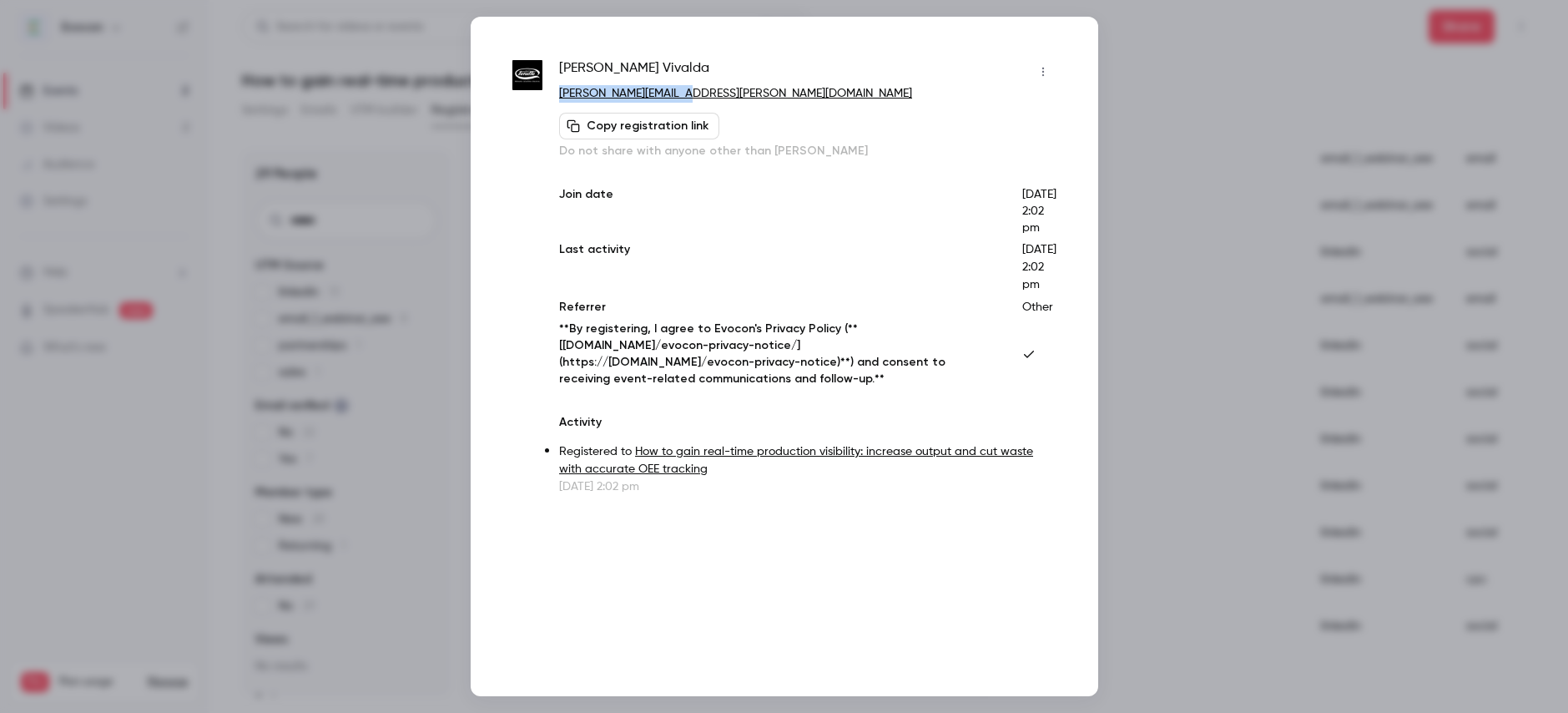
drag, startPoint x: 694, startPoint y: 92, endPoint x: 558, endPoint y: 94, distance: 136.0
click at [558, 94] on div "[PERSON_NAME] [PERSON_NAME][EMAIL_ADDRESS][PERSON_NAME][DOMAIN_NAME] Copy regis…" at bounding box center [784, 276] width 544 height 437
click at [1196, 68] on div at bounding box center [784, 356] width 1568 height 713
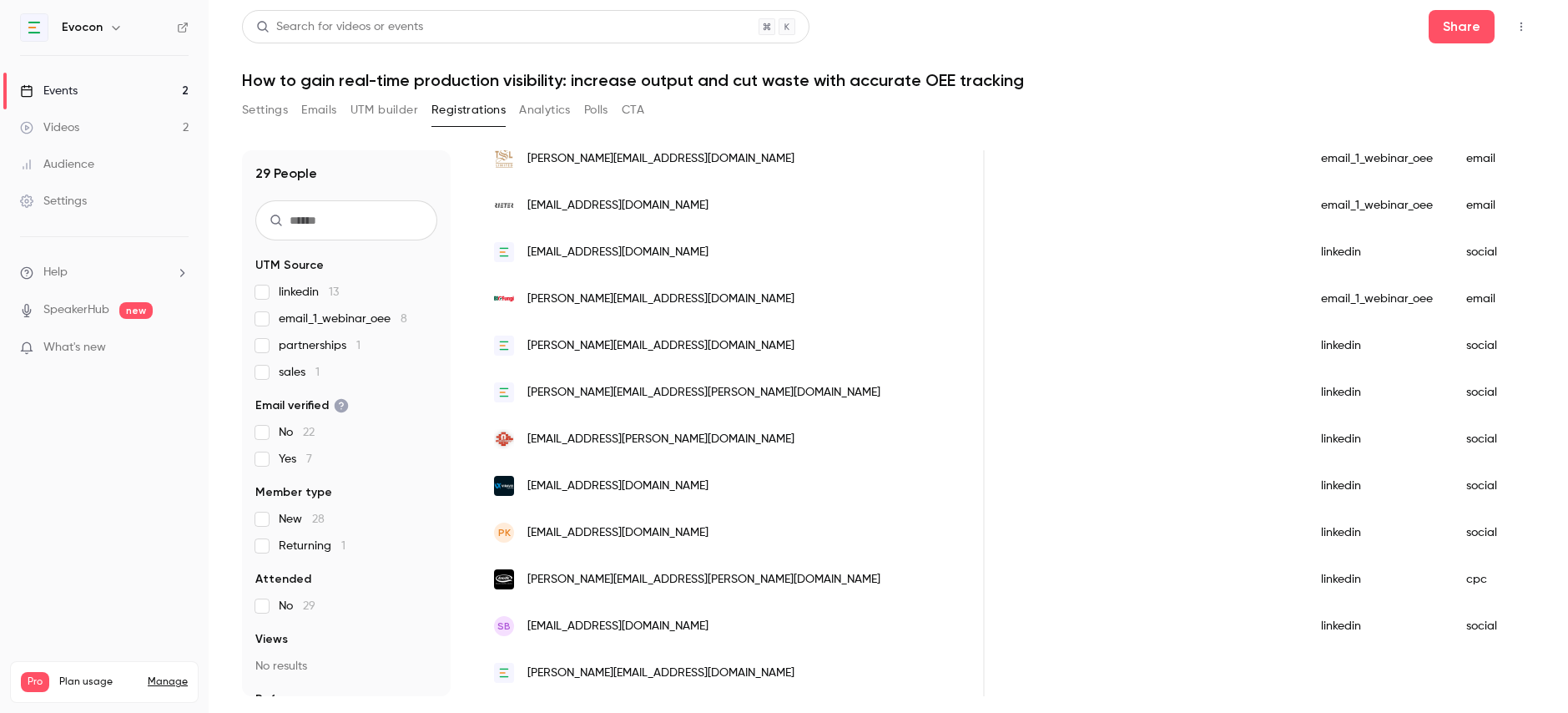
click at [600, 628] on span "[EMAIL_ADDRESS][DOMAIN_NAME]" at bounding box center [618, 627] width 181 height 18
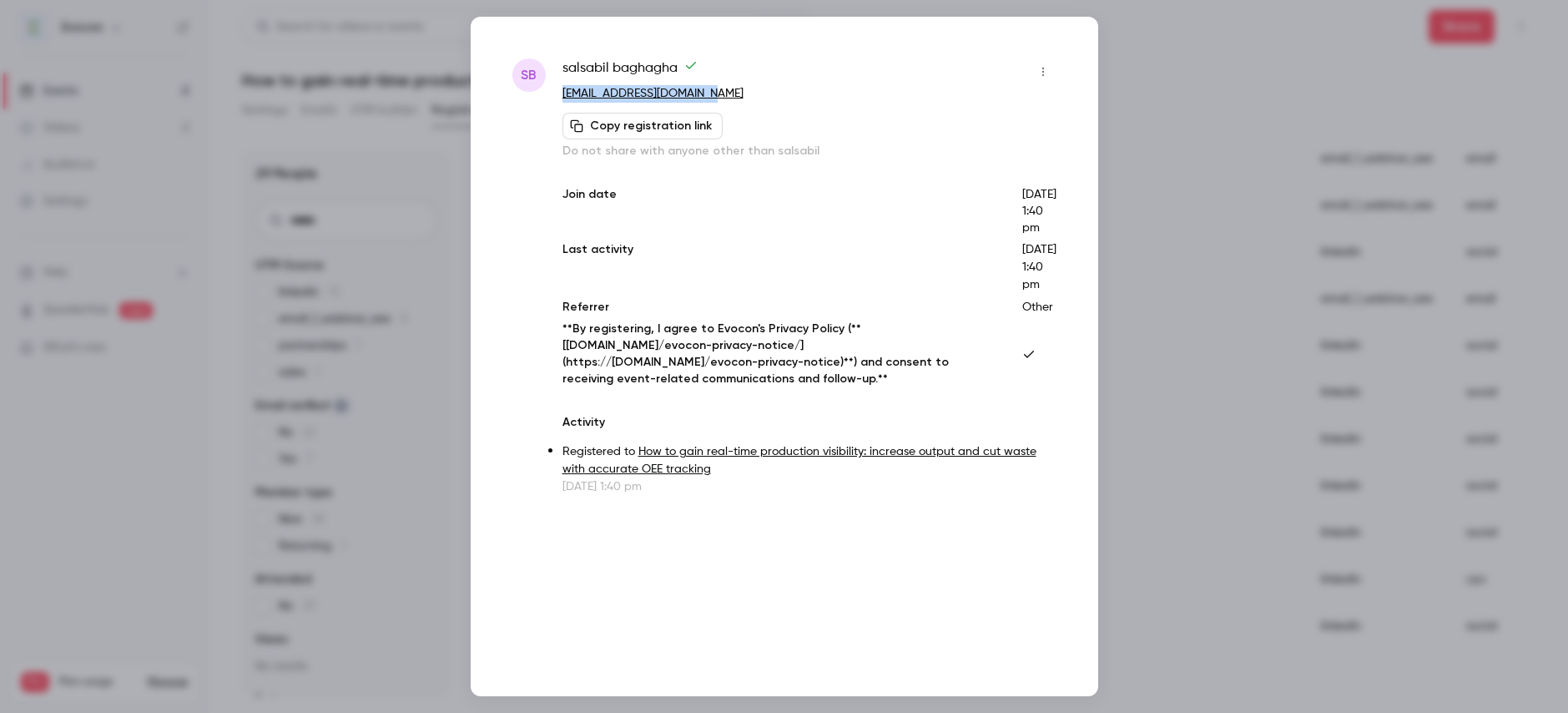
drag, startPoint x: 761, startPoint y: 101, endPoint x: 559, endPoint y: 101, distance: 202.0
click at [559, 101] on div "sb salsabil baghagha [EMAIL_ADDRESS][DOMAIN_NAME] Copy registration link Do not…" at bounding box center [784, 276] width 544 height 437
click at [1181, 160] on div at bounding box center [784, 356] width 1568 height 713
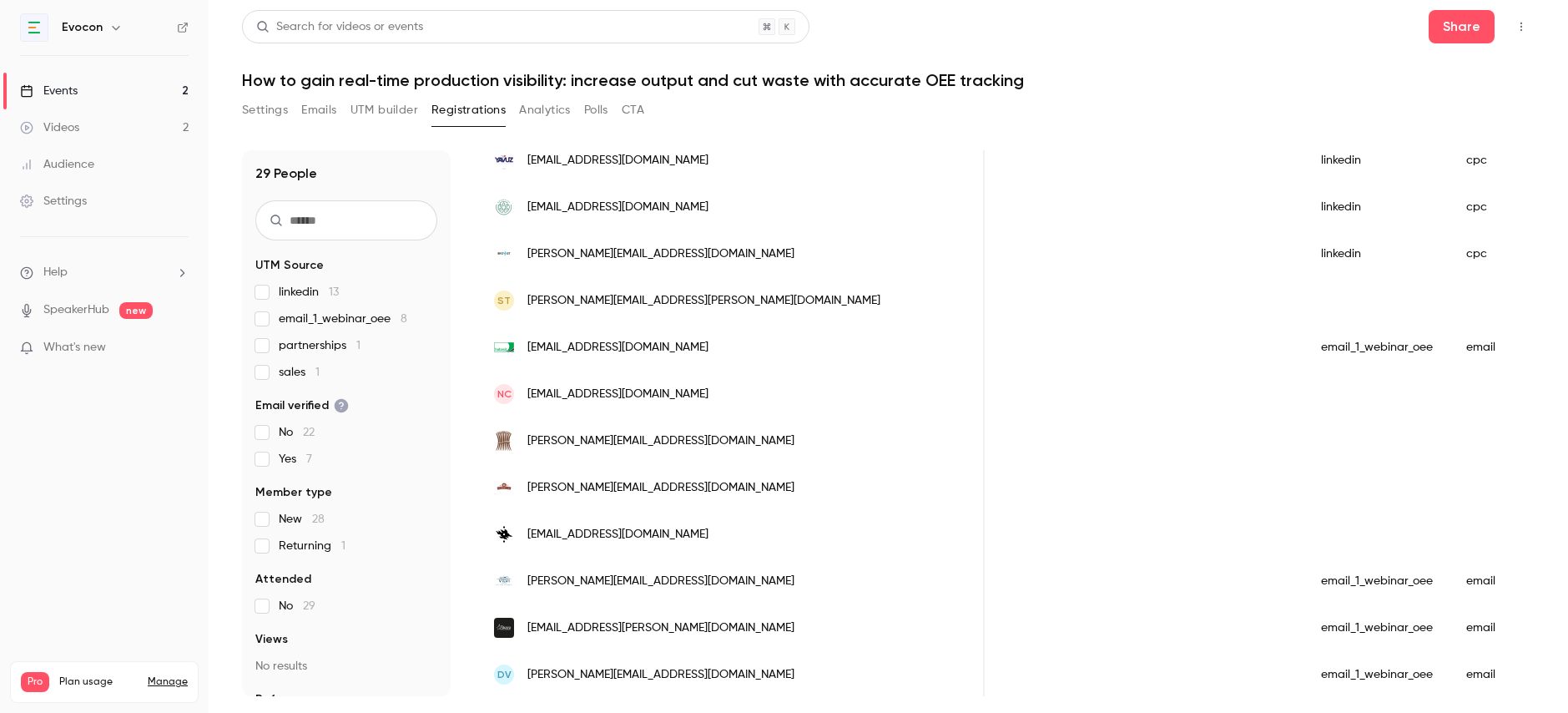
scroll to position [0, 0]
